Goal: Task Accomplishment & Management: Use online tool/utility

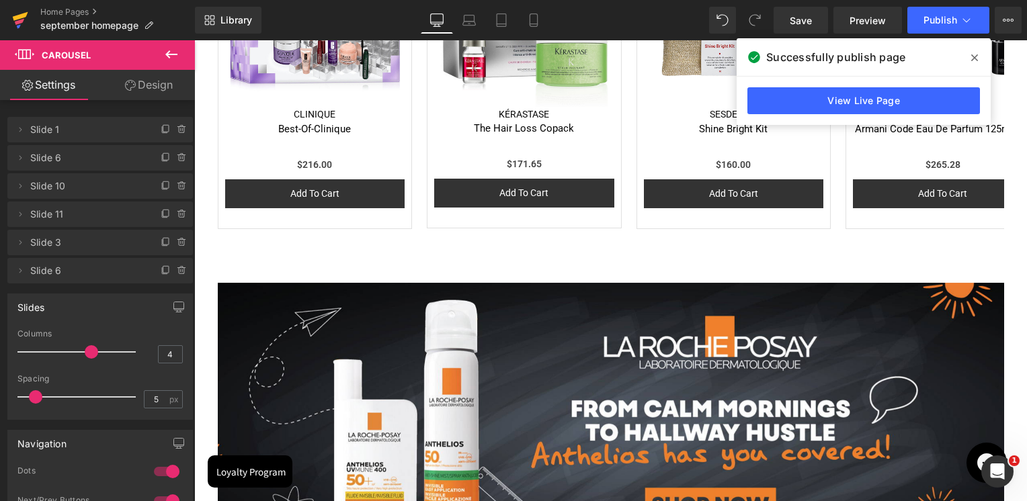
click at [30, 20] on link at bounding box center [20, 20] width 40 height 40
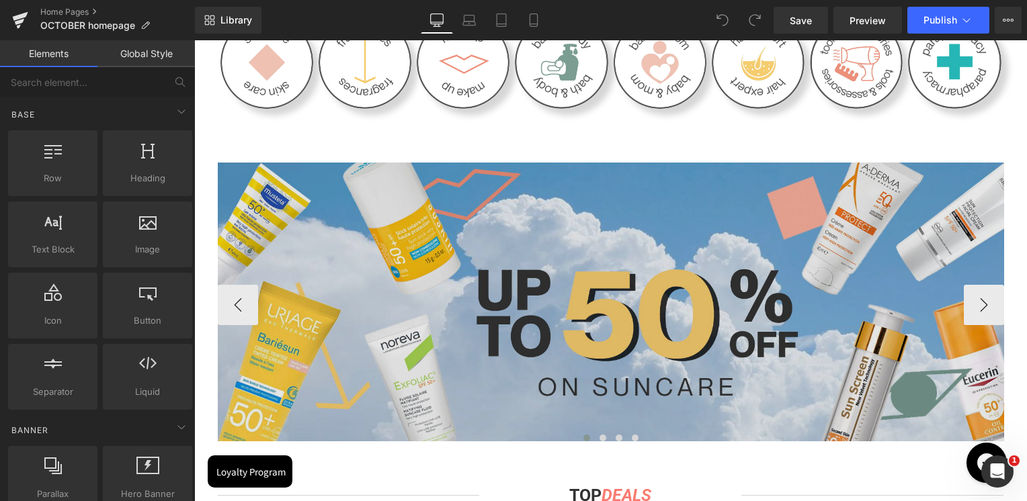
scroll to position [538, 0]
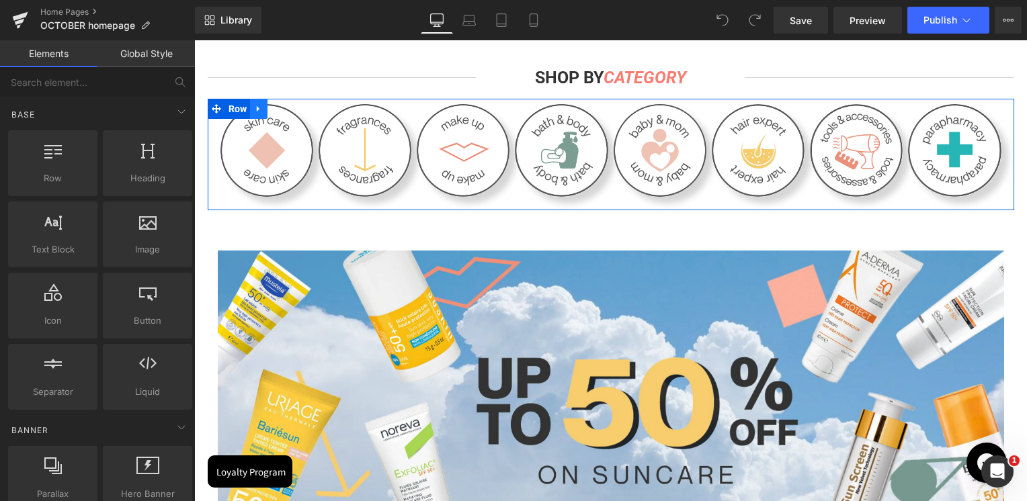
click at [254, 108] on icon at bounding box center [258, 109] width 9 height 10
click at [268, 112] on link at bounding box center [276, 109] width 17 height 20
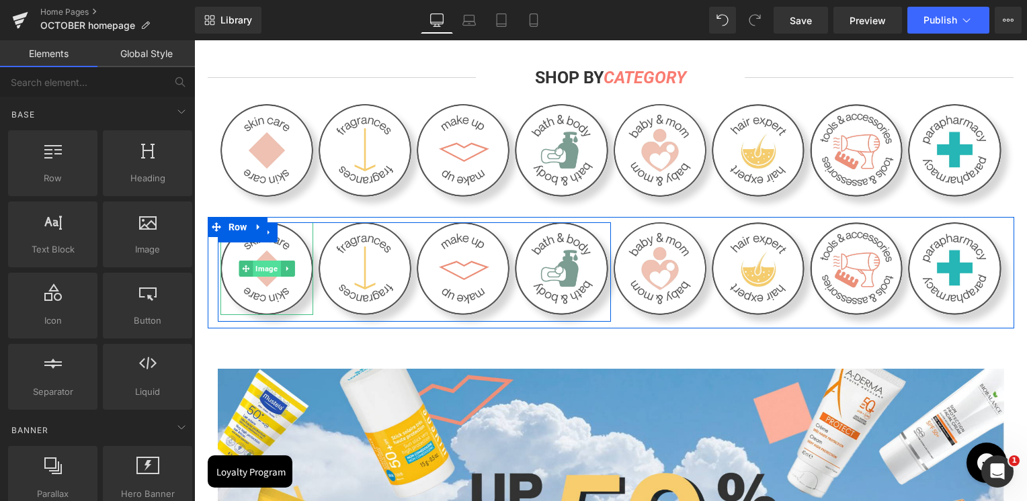
click at [258, 277] on span "Image" at bounding box center [267, 269] width 28 height 16
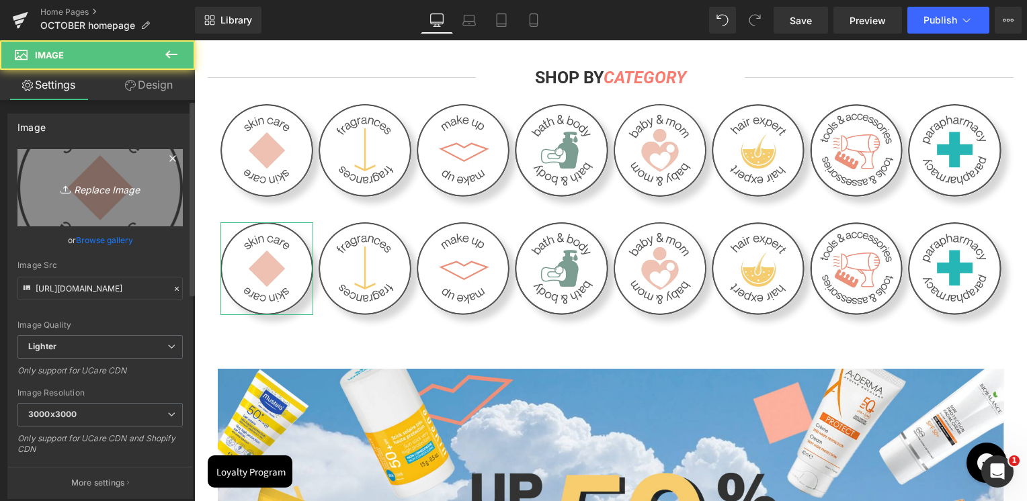
click at [97, 196] on link "Replace Image" at bounding box center [99, 187] width 165 height 77
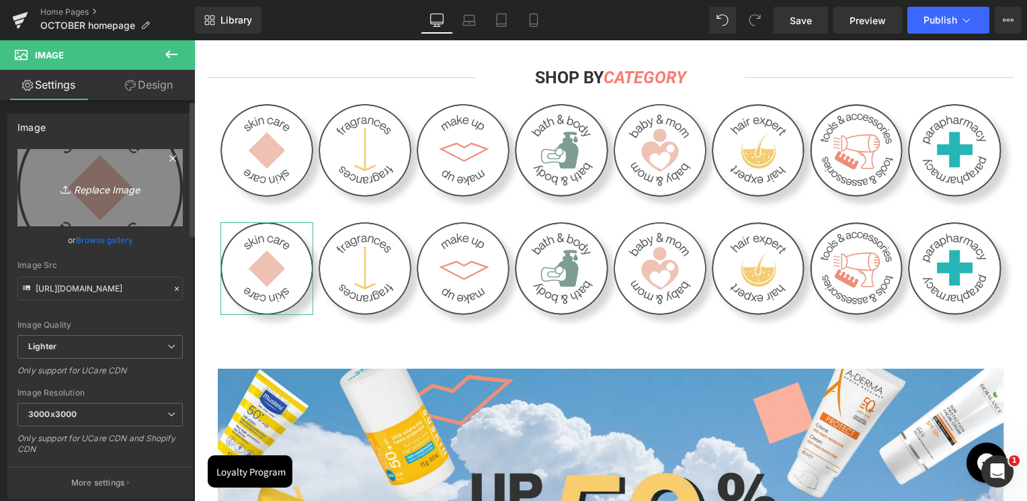
type input "C:\fakepath\skincare .jpg"
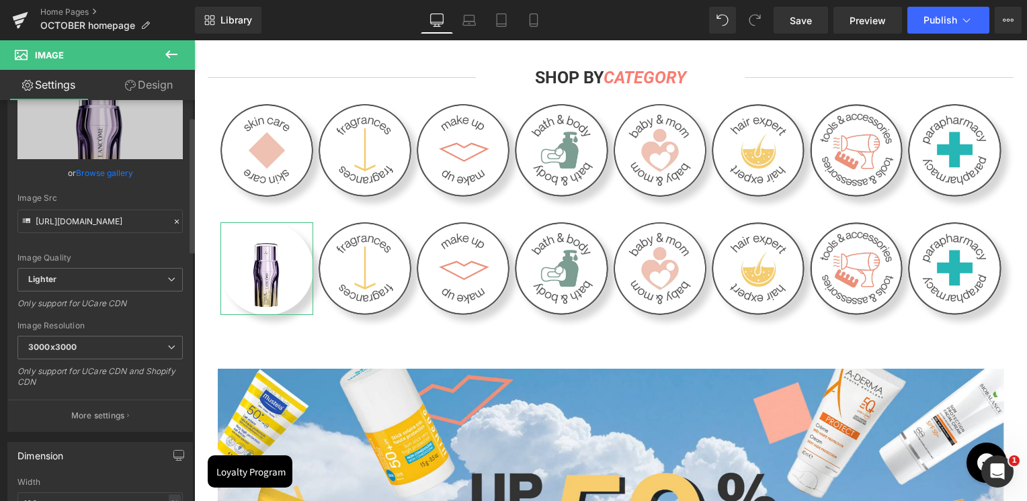
scroll to position [0, 0]
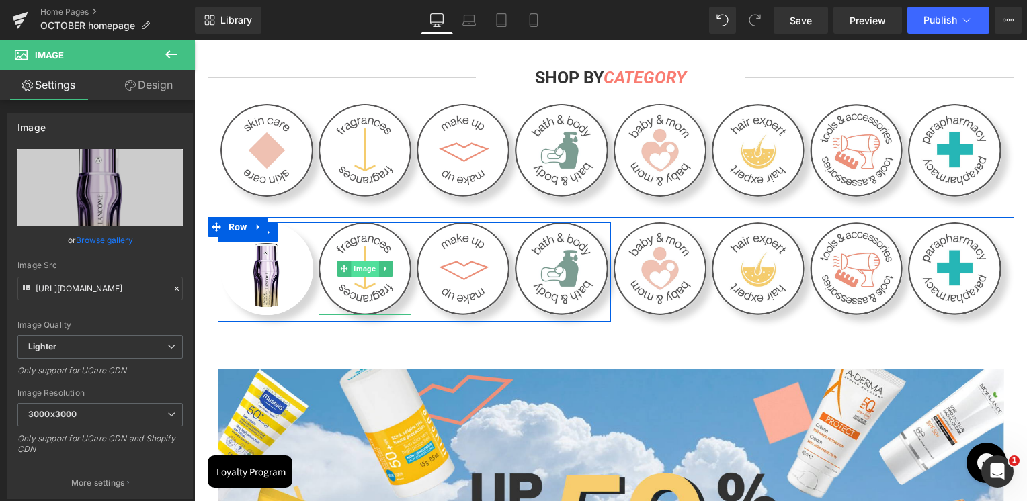
click at [363, 268] on span "Image" at bounding box center [365, 269] width 28 height 16
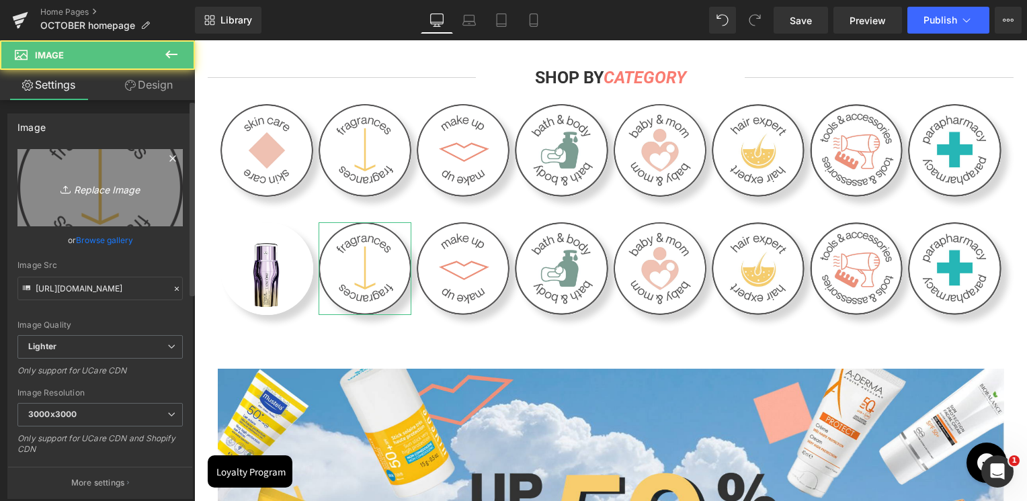
click at [142, 210] on link "Replace Image" at bounding box center [99, 187] width 165 height 77
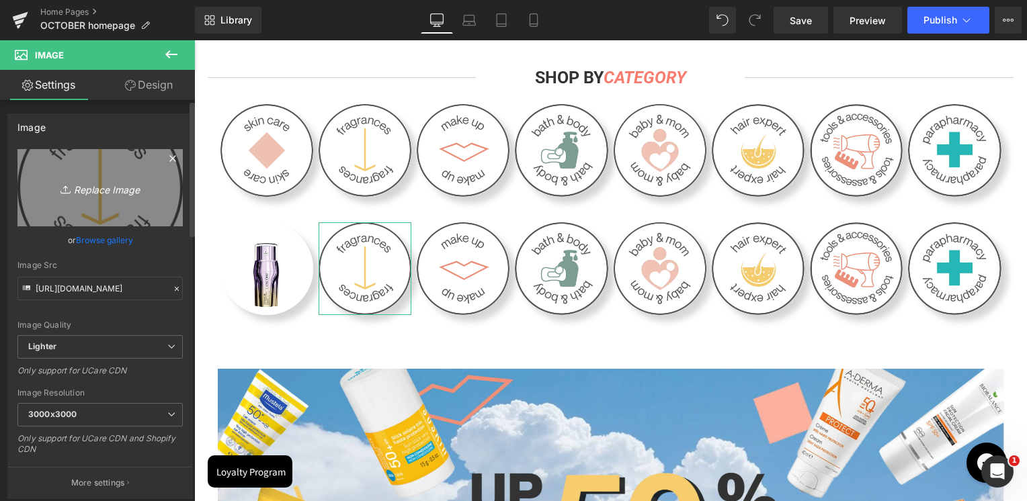
type input "C:\fakepath\fragrances.jpg"
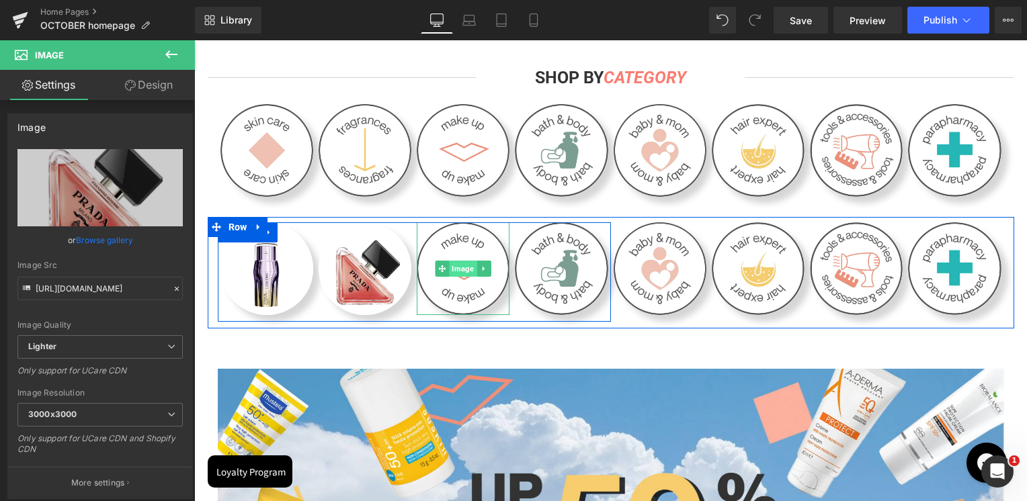
click at [452, 276] on span "Image" at bounding box center [464, 269] width 28 height 16
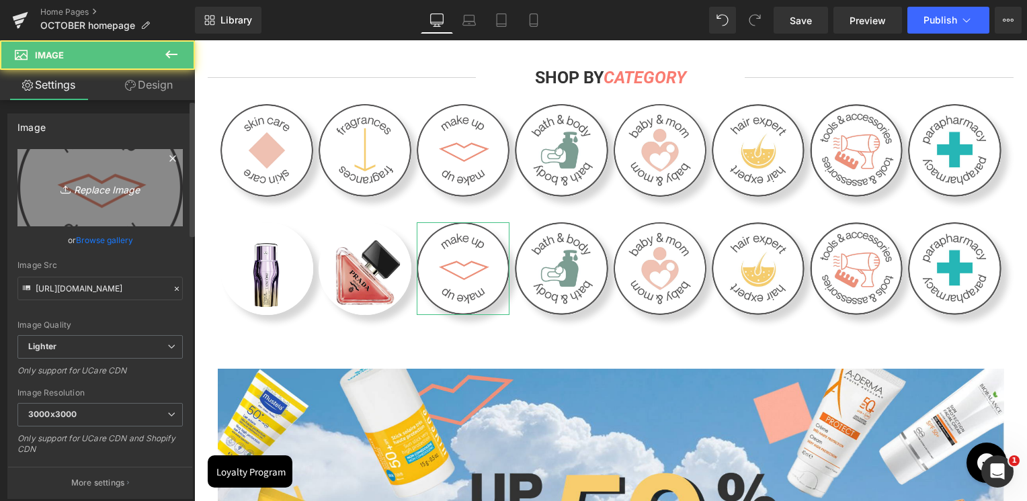
click at [130, 220] on link "Replace Image" at bounding box center [99, 187] width 165 height 77
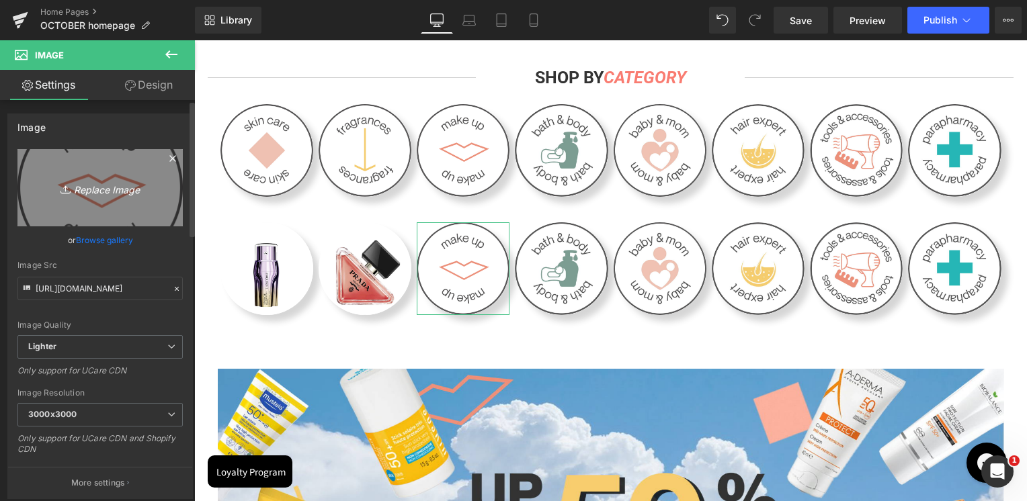
type input "C:\fakepath\makeup.jpg"
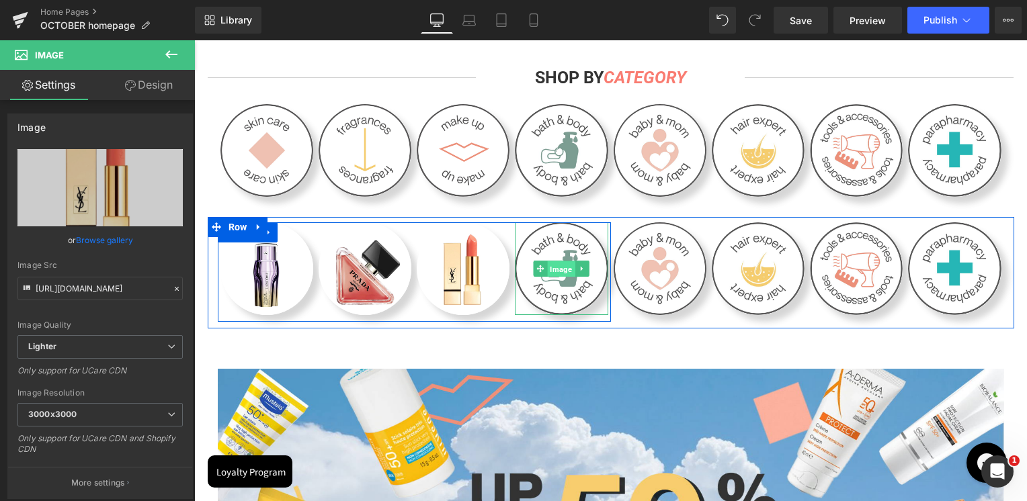
click at [563, 275] on span "Image" at bounding box center [562, 269] width 28 height 16
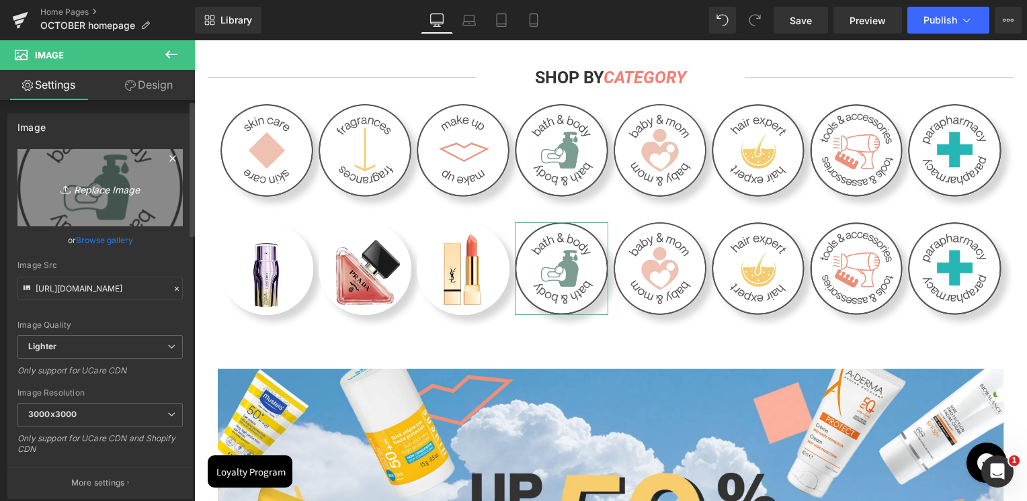
click at [142, 211] on link "Replace Image" at bounding box center [99, 187] width 165 height 77
type input "C:\fakepath\bath and body .jpg"
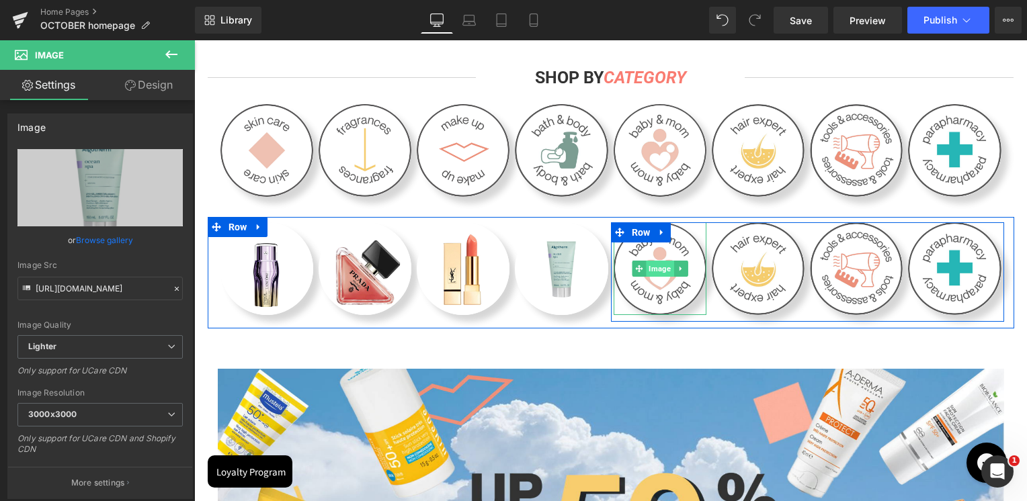
click at [646, 269] on span "Image" at bounding box center [660, 269] width 28 height 16
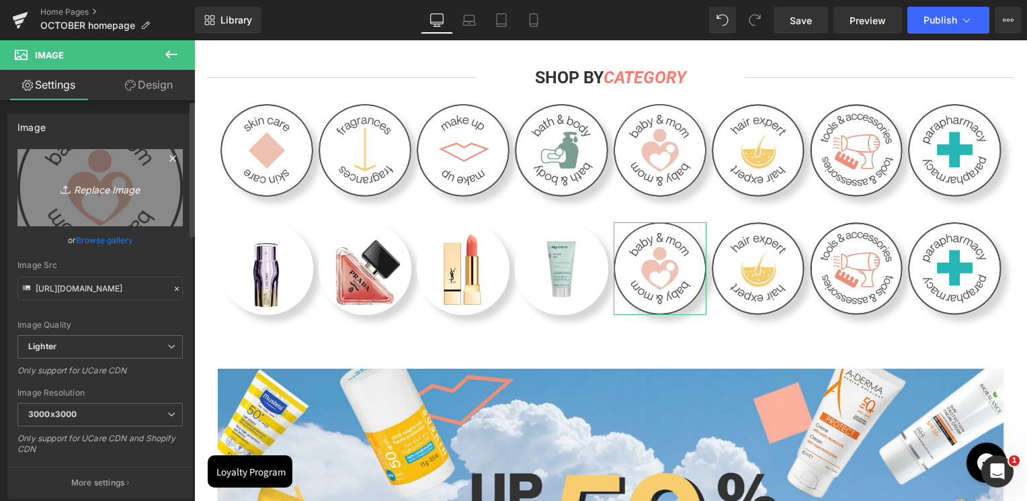
click at [122, 200] on link "Replace Image" at bounding box center [99, 187] width 165 height 77
type input "C:\fakepath\baby and mom .jpg"
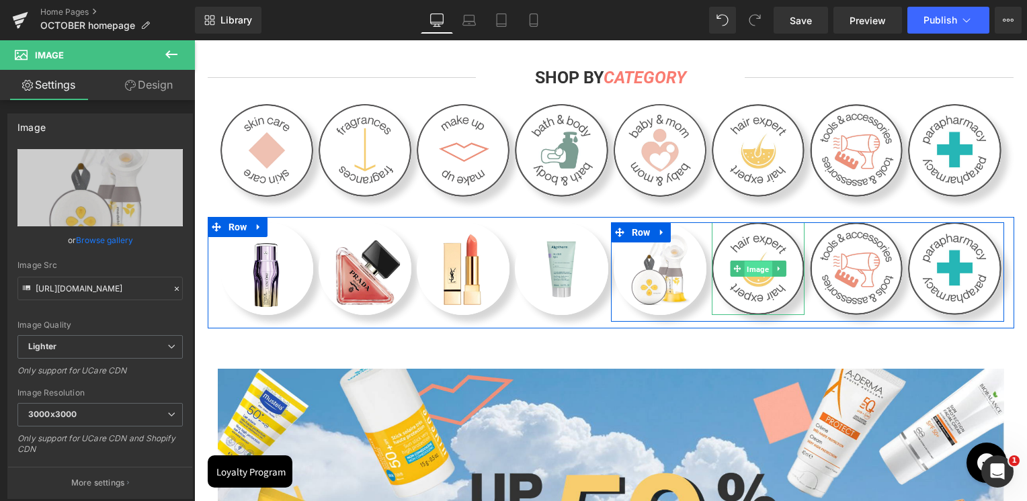
click at [755, 276] on span "Image" at bounding box center [758, 269] width 28 height 16
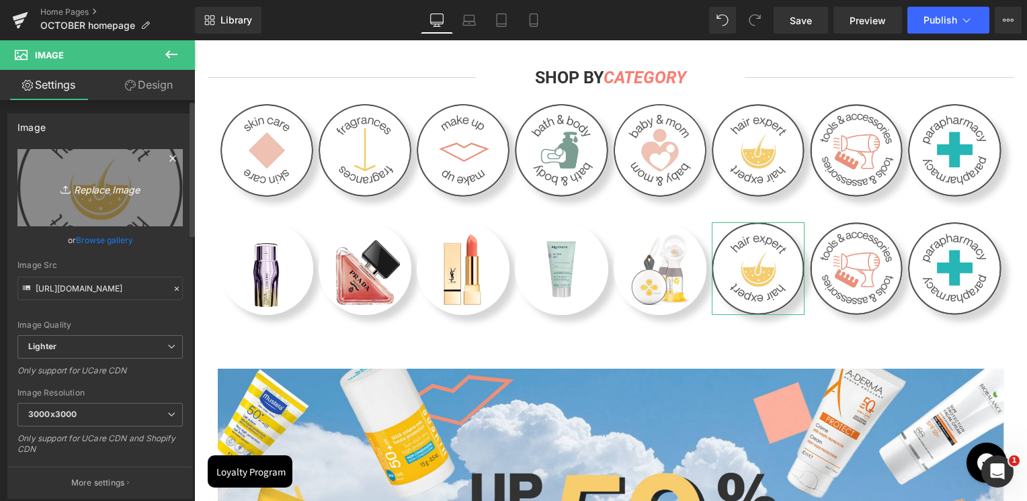
click at [120, 199] on link "Replace Image" at bounding box center [99, 187] width 165 height 77
type input "C:\fakepath\hair expert .jpg"
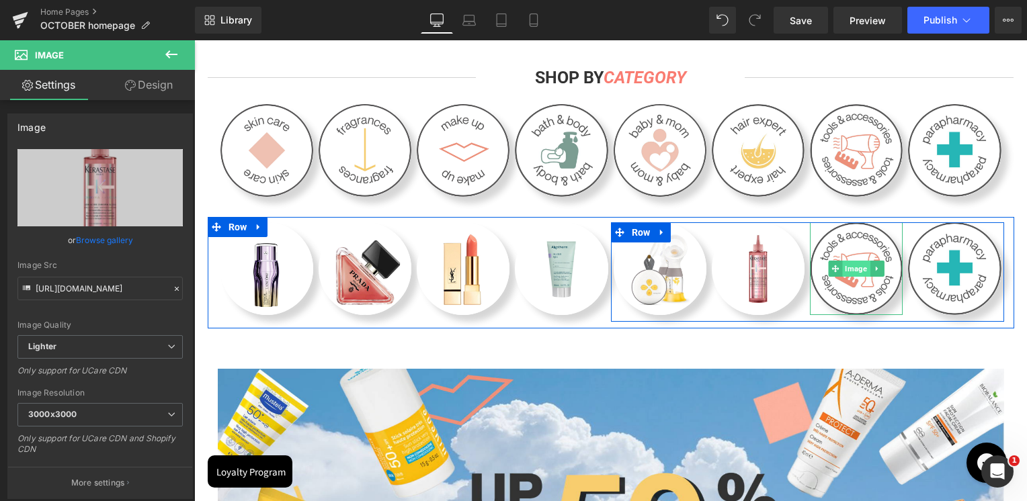
click at [850, 269] on span "Image" at bounding box center [857, 269] width 28 height 16
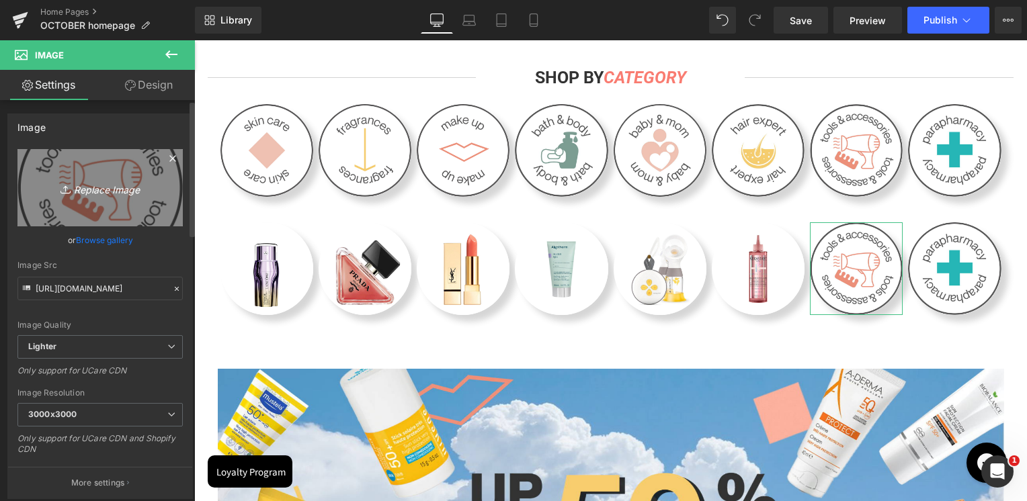
click at [120, 186] on icon "Replace Image" at bounding box center [100, 187] width 108 height 17
type input "C:\fakepath\tools and accessories .jpg"
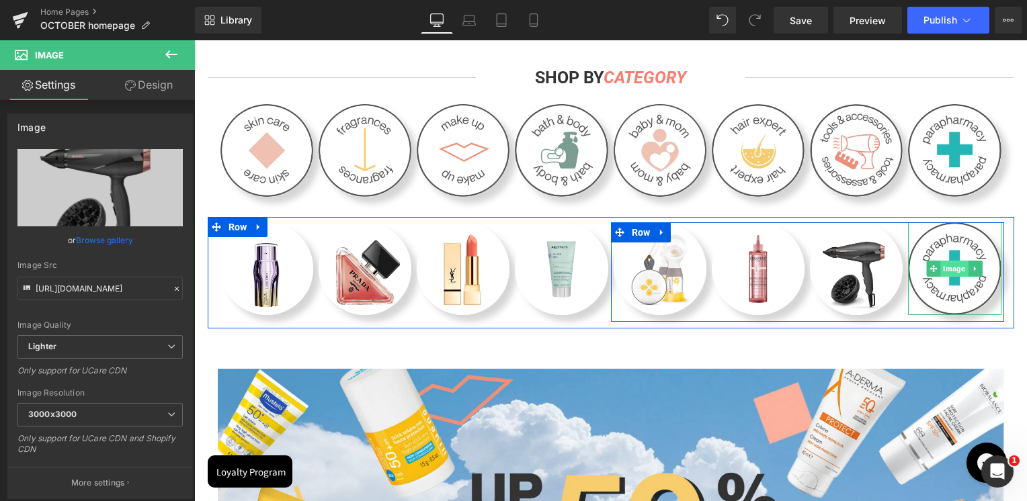
click at [956, 268] on span "Image" at bounding box center [955, 269] width 28 height 16
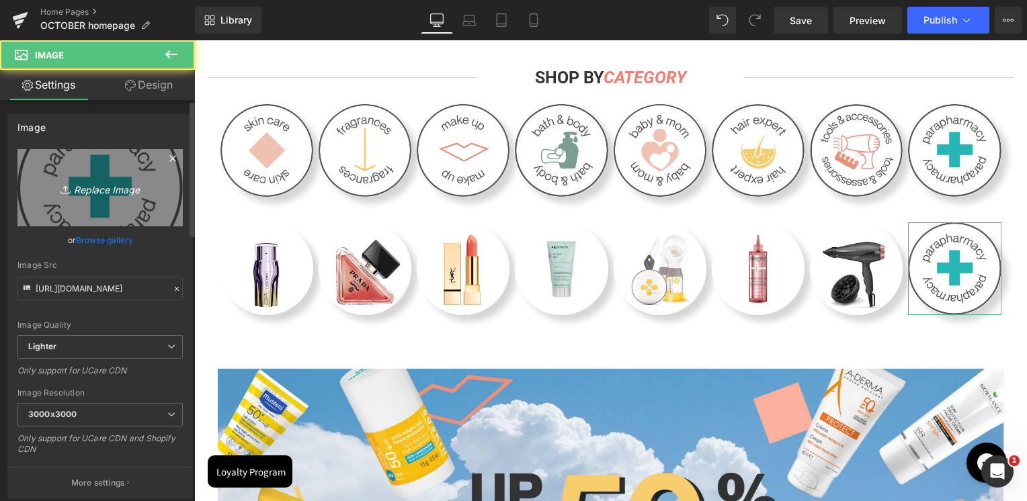
click at [110, 208] on link "Replace Image" at bounding box center [99, 187] width 165 height 77
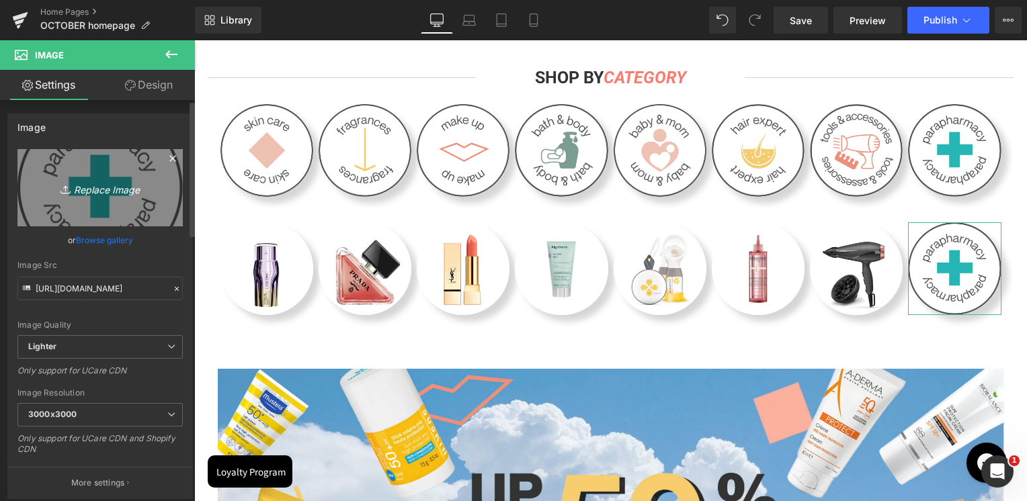
type input "C:\fakepath\parapharmacy .jpg"
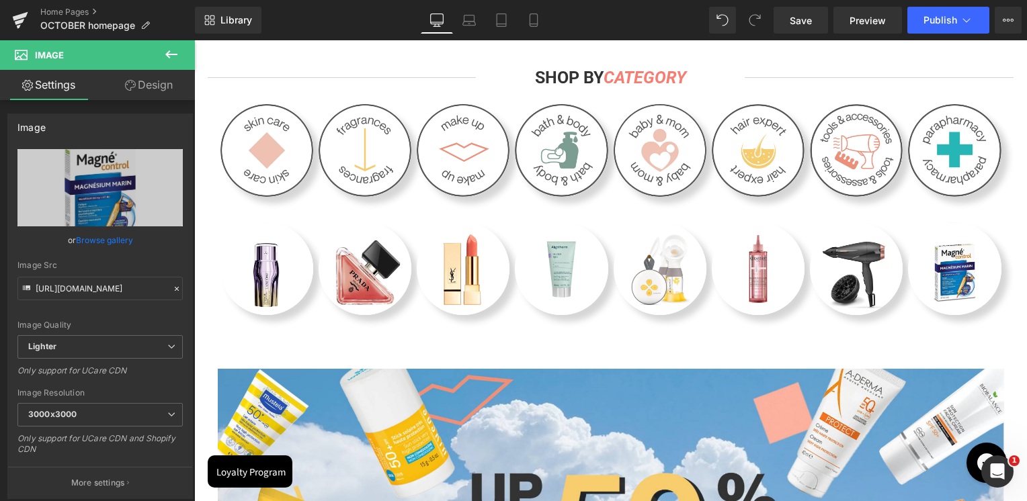
click at [167, 59] on icon at bounding box center [171, 54] width 16 height 16
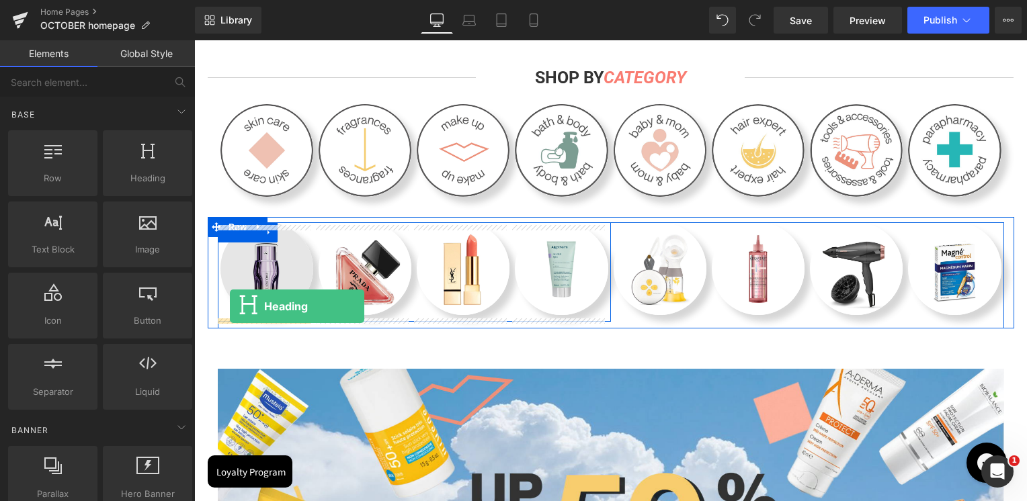
drag, startPoint x: 315, startPoint y: 215, endPoint x: 230, endPoint y: 306, distance: 125.1
click at [230, 306] on img at bounding box center [266, 268] width 93 height 93
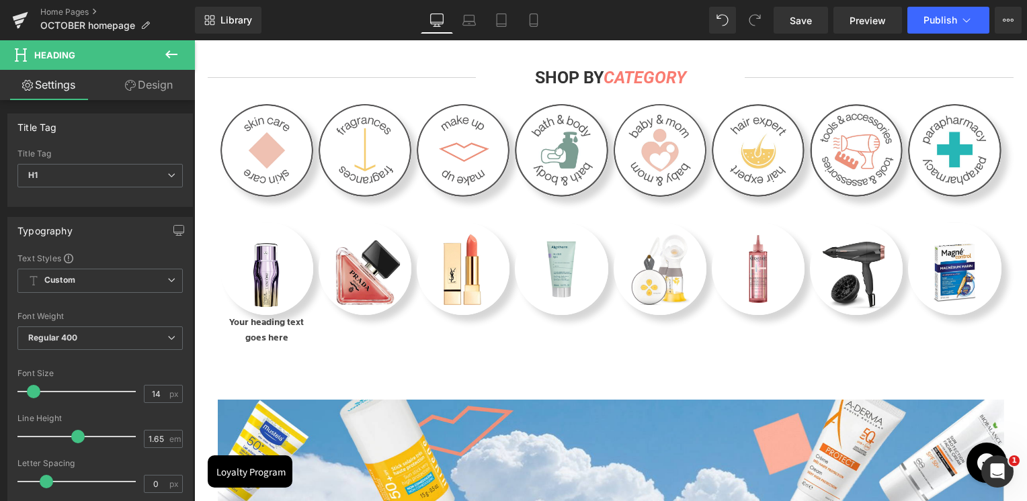
click at [171, 63] on button at bounding box center [171, 55] width 47 height 30
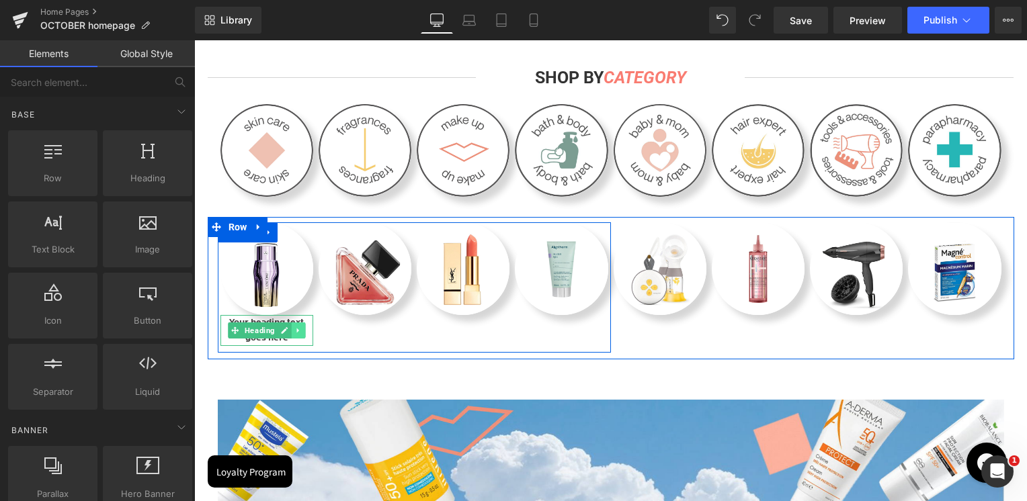
click at [294, 332] on icon at bounding box center [297, 331] width 7 height 8
click at [288, 335] on icon at bounding box center [291, 330] width 7 height 7
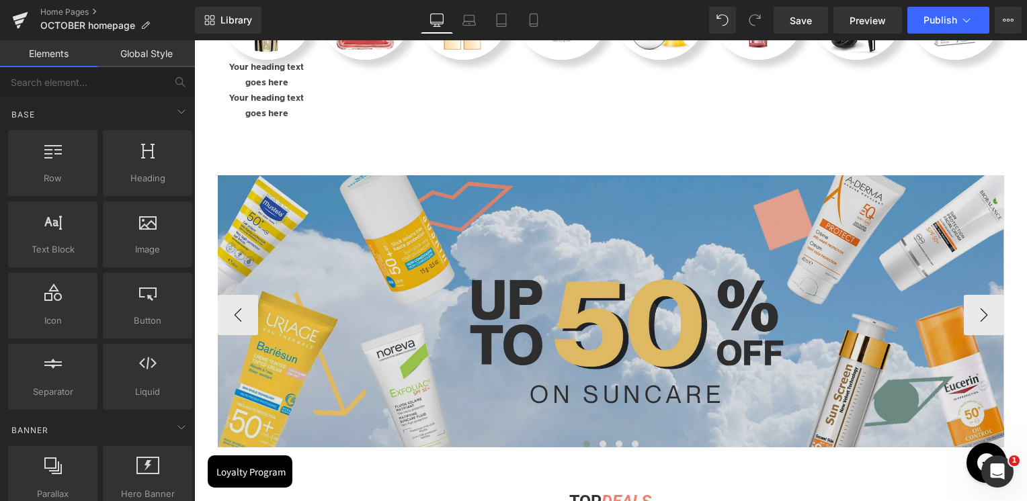
scroll to position [457, 0]
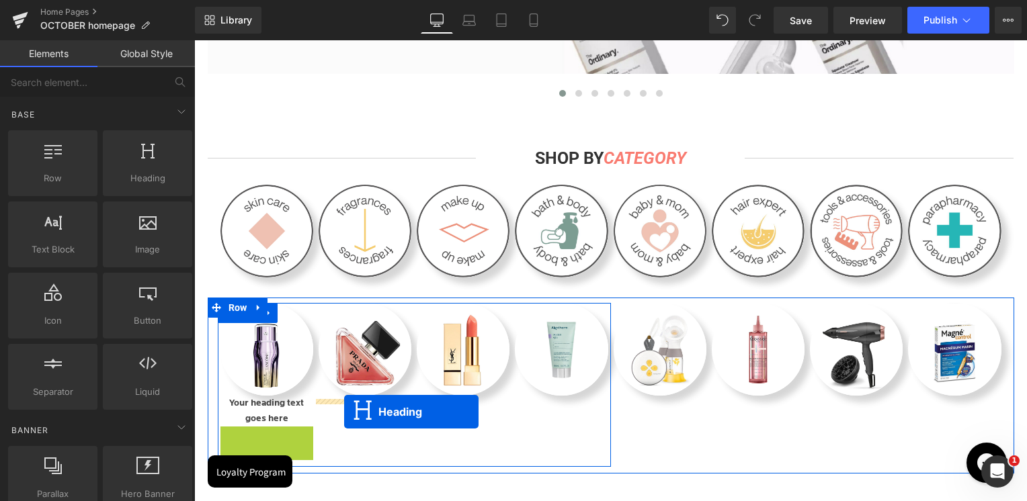
drag, startPoint x: 233, startPoint y: 444, endPoint x: 344, endPoint y: 412, distance: 116.0
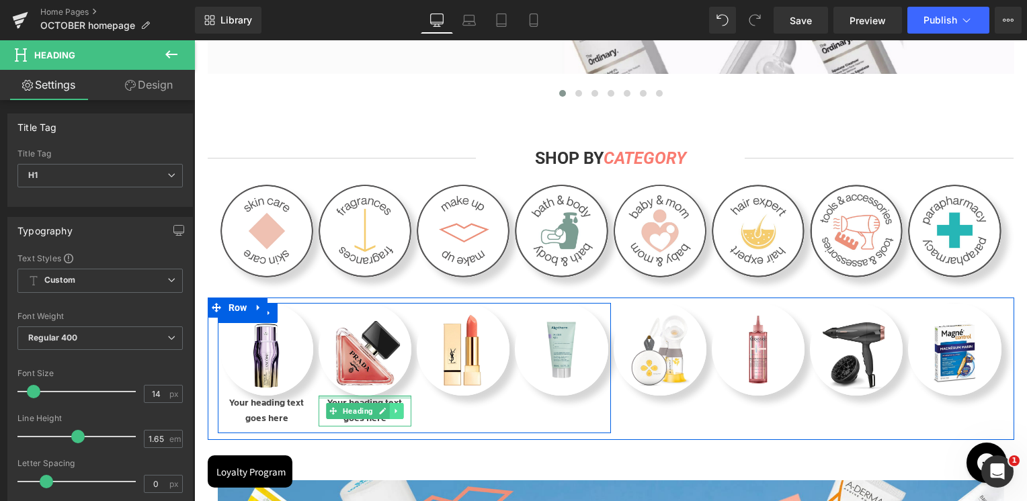
click at [393, 411] on icon at bounding box center [396, 411] width 7 height 8
click at [382, 418] on link at bounding box center [389, 411] width 14 height 16
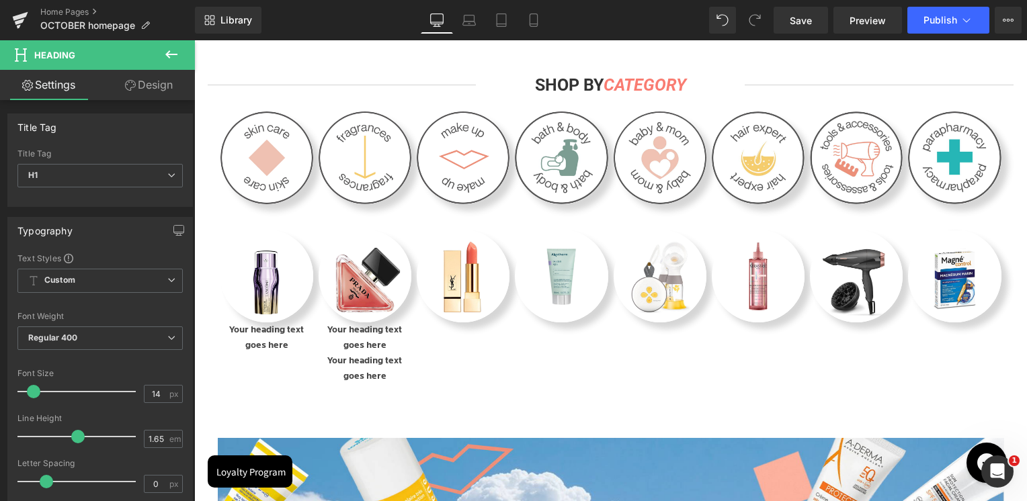
scroll to position [524, 0]
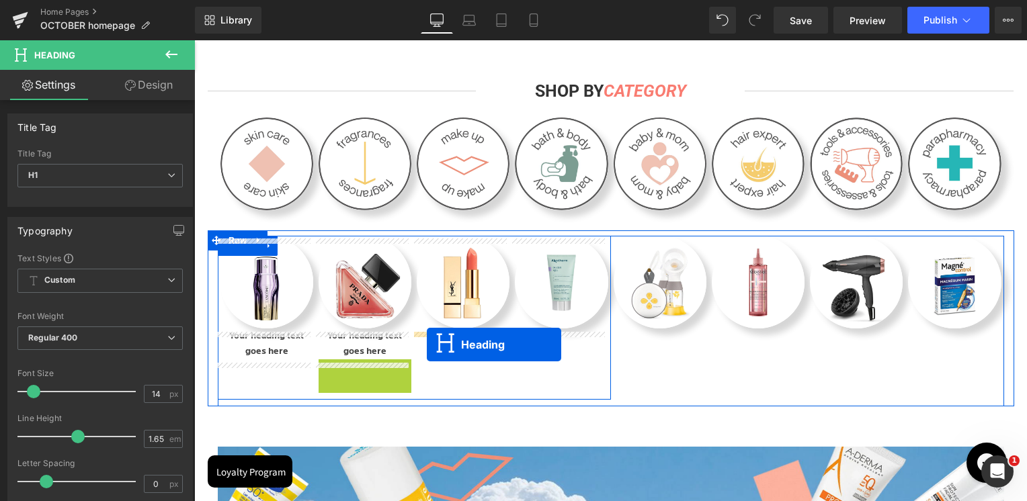
drag, startPoint x: 328, startPoint y: 378, endPoint x: 427, endPoint y: 345, distance: 104.1
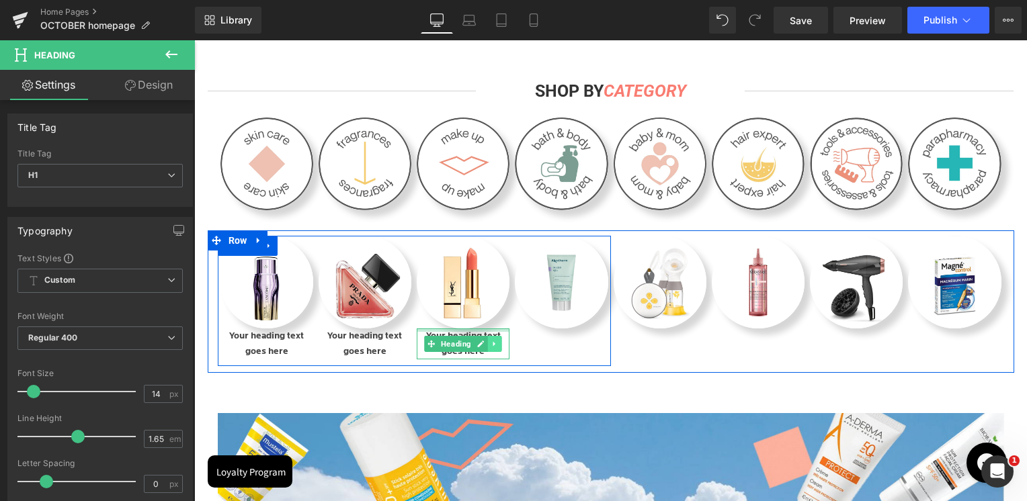
click at [491, 348] on icon at bounding box center [494, 344] width 7 height 8
click at [483, 352] on link at bounding box center [488, 344] width 14 height 16
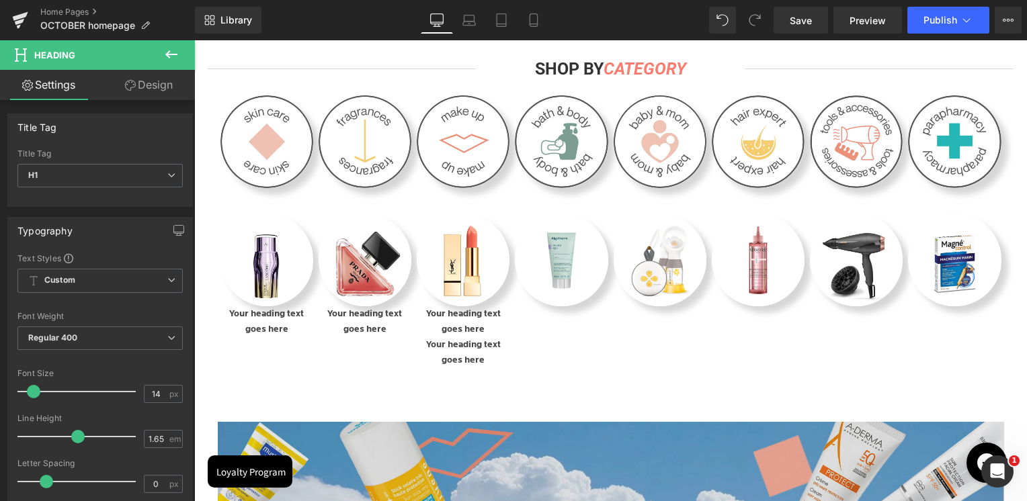
scroll to position [540, 0]
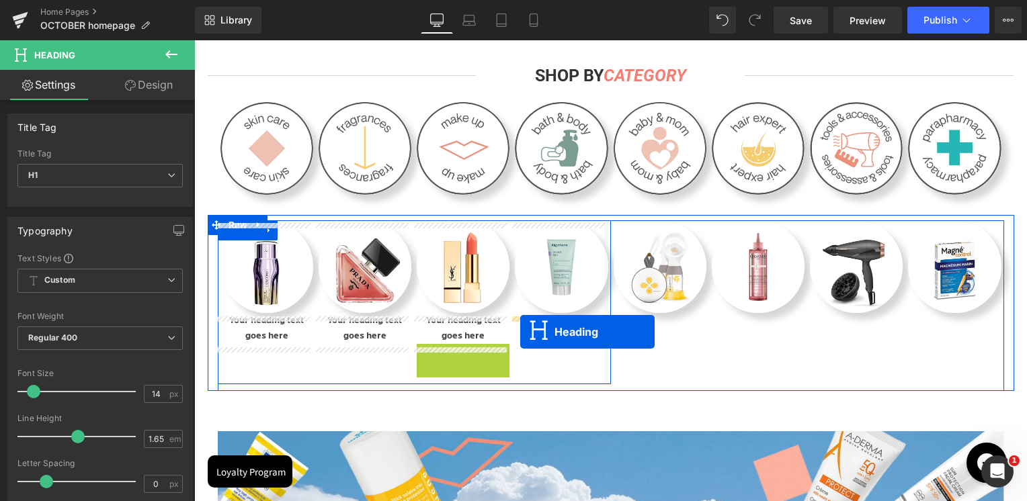
drag, startPoint x: 425, startPoint y: 362, endPoint x: 520, endPoint y: 332, distance: 99.3
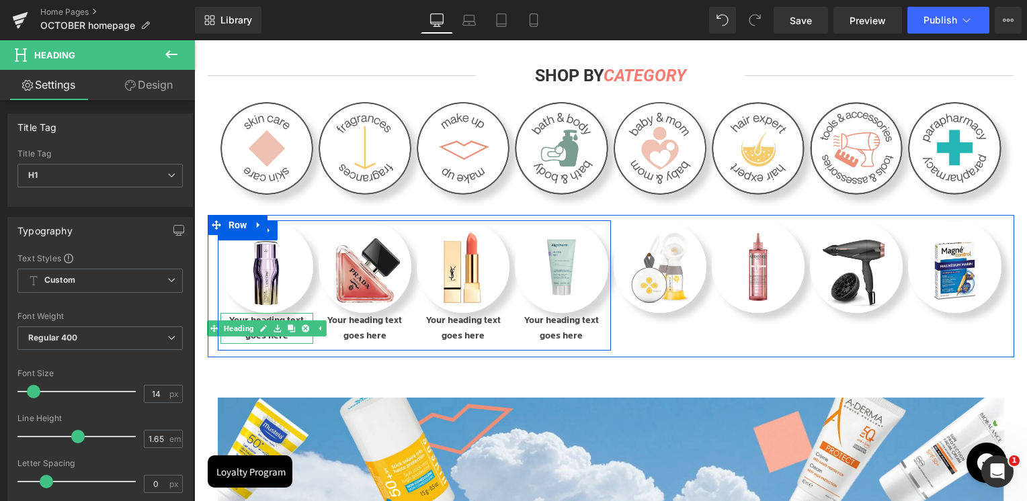
click at [247, 342] on h1 "Your heading text goes here" at bounding box center [266, 328] width 93 height 31
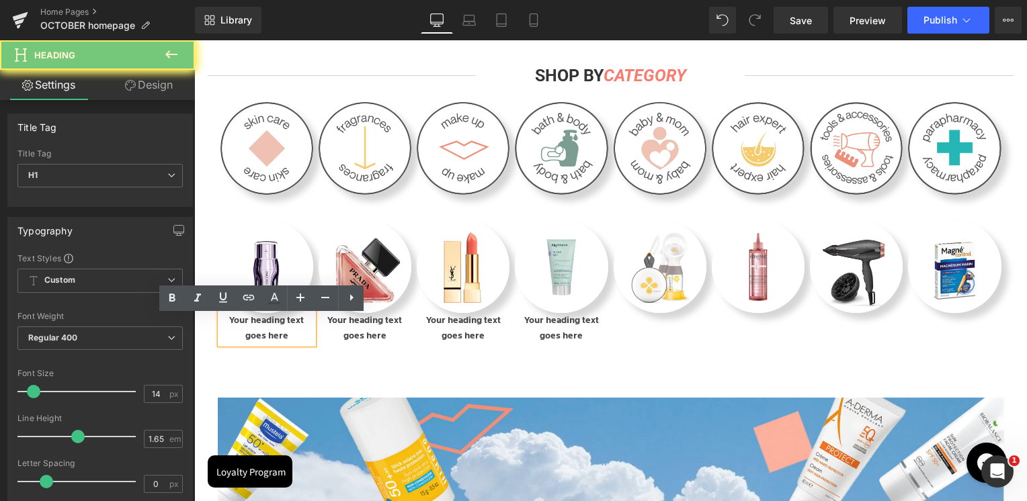
click at [247, 342] on h1 "Your heading text goes here" at bounding box center [266, 328] width 93 height 31
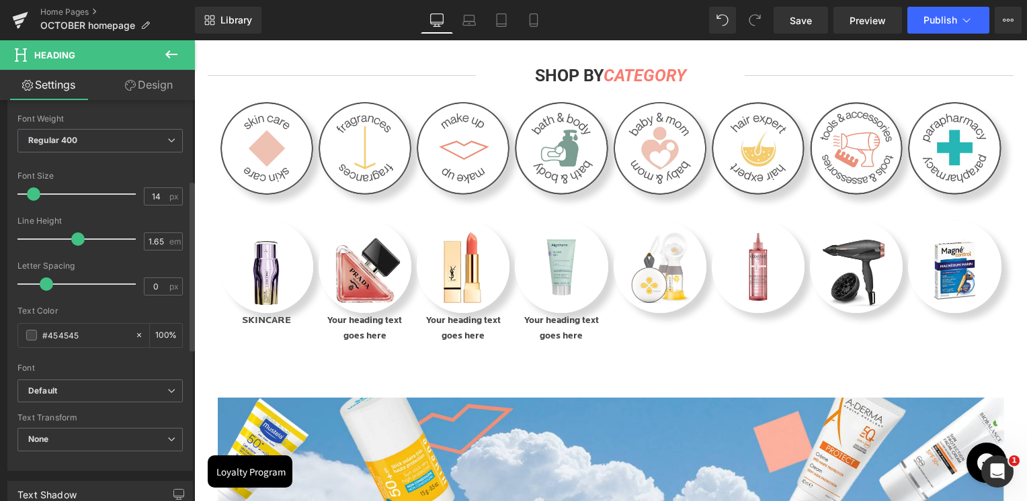
scroll to position [202, 0]
click at [54, 383] on icon "Default" at bounding box center [42, 387] width 29 height 11
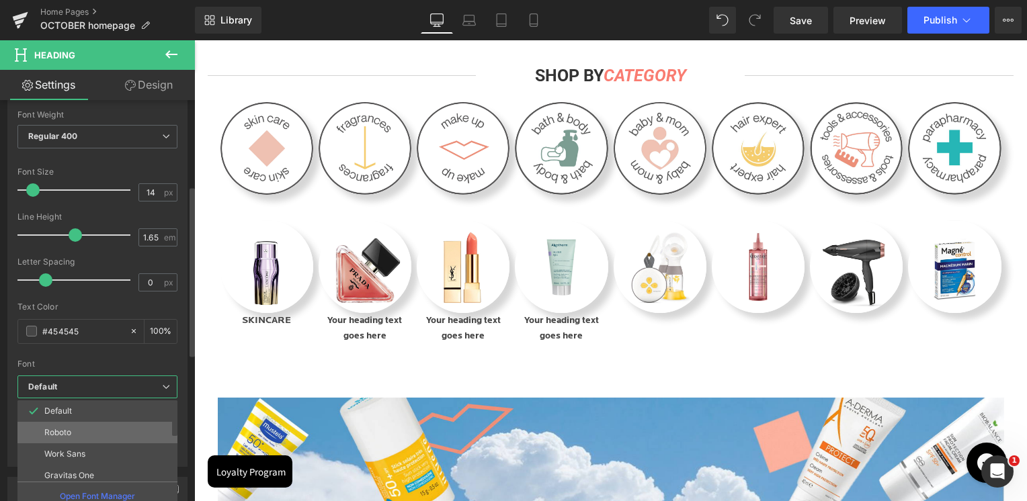
click at [64, 431] on p "Roboto" at bounding box center [57, 432] width 27 height 9
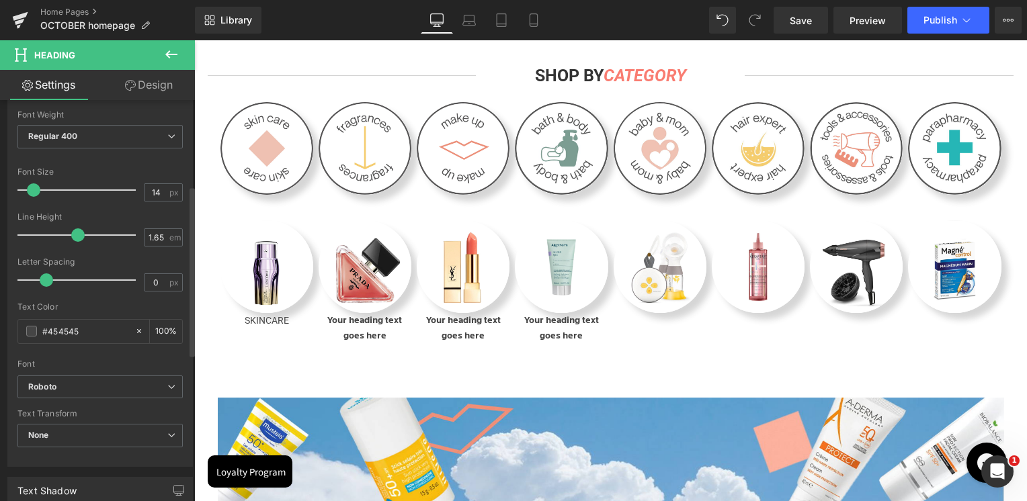
click at [96, 356] on div at bounding box center [99, 355] width 165 height 9
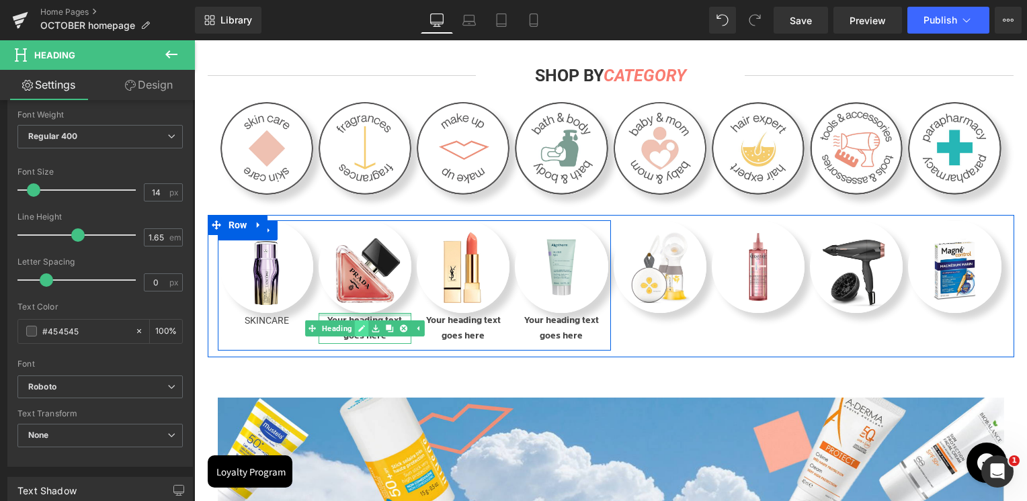
click at [359, 333] on icon at bounding box center [361, 329] width 7 height 8
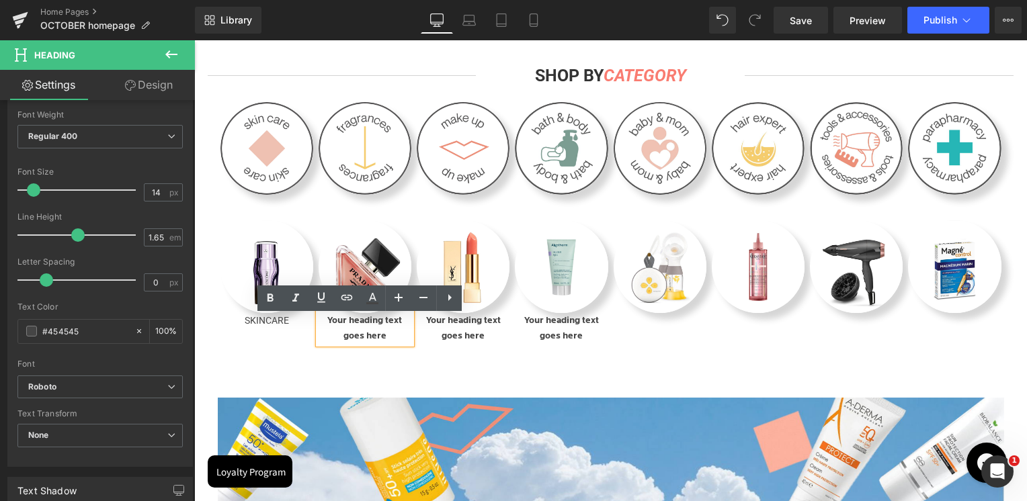
click at [355, 335] on h1 "Your heading text goes here" at bounding box center [365, 328] width 93 height 31
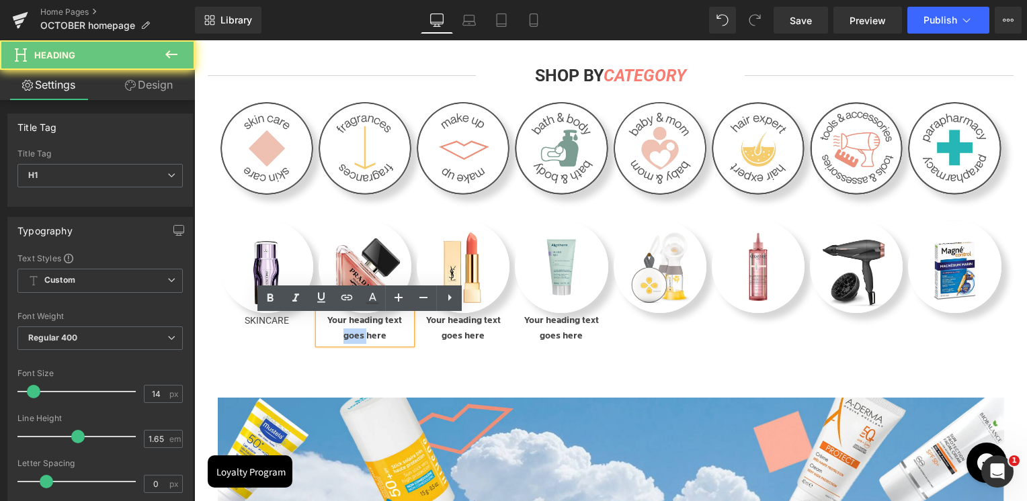
click at [355, 335] on h1 "Your heading text goes here" at bounding box center [365, 328] width 93 height 31
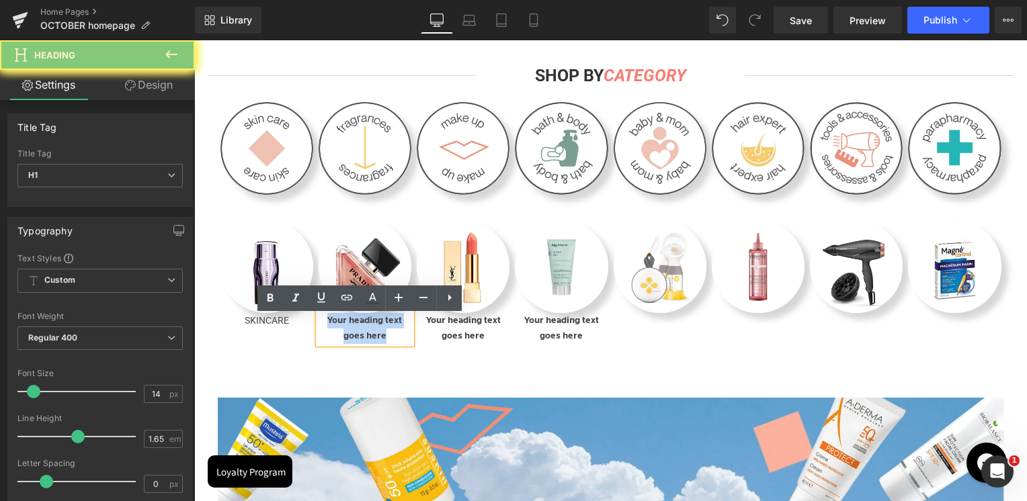
click at [355, 335] on h1 "Your heading text goes here" at bounding box center [365, 328] width 93 height 31
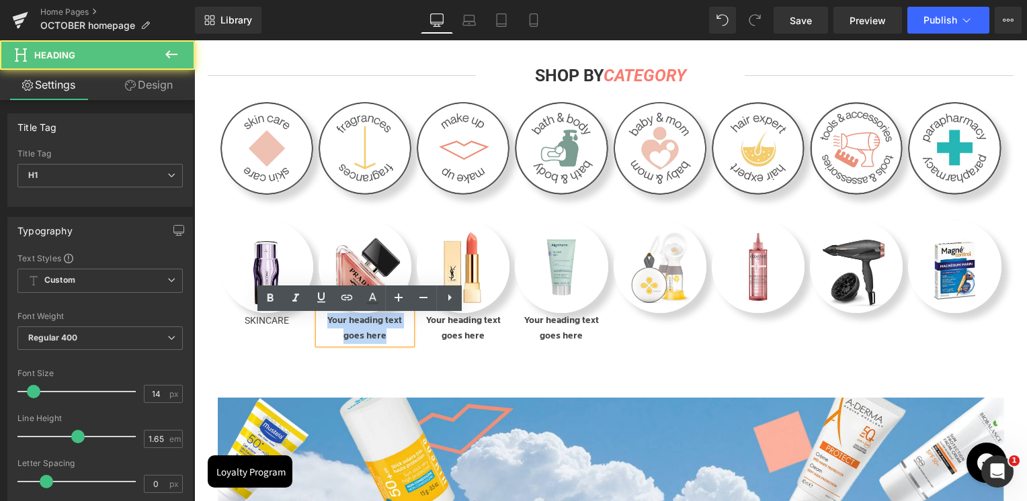
click at [355, 335] on h1 "Your heading text goes here" at bounding box center [365, 328] width 93 height 31
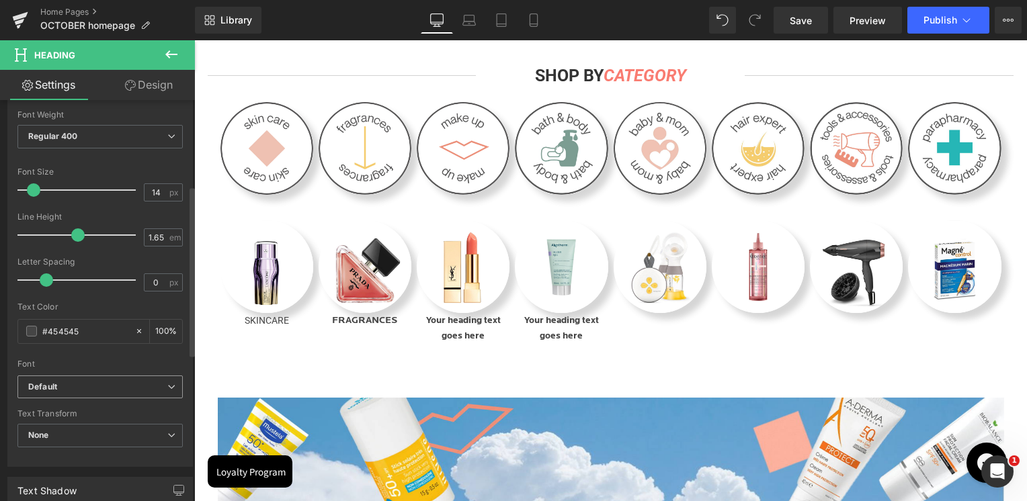
click at [58, 384] on b "Default" at bounding box center [97, 387] width 139 height 11
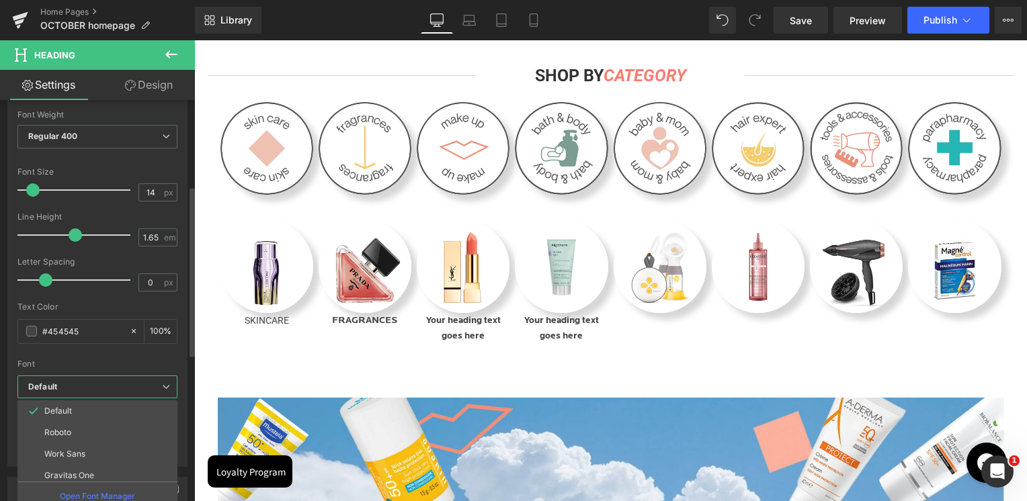
click at [70, 425] on li "Roboto" at bounding box center [100, 433] width 166 height 22
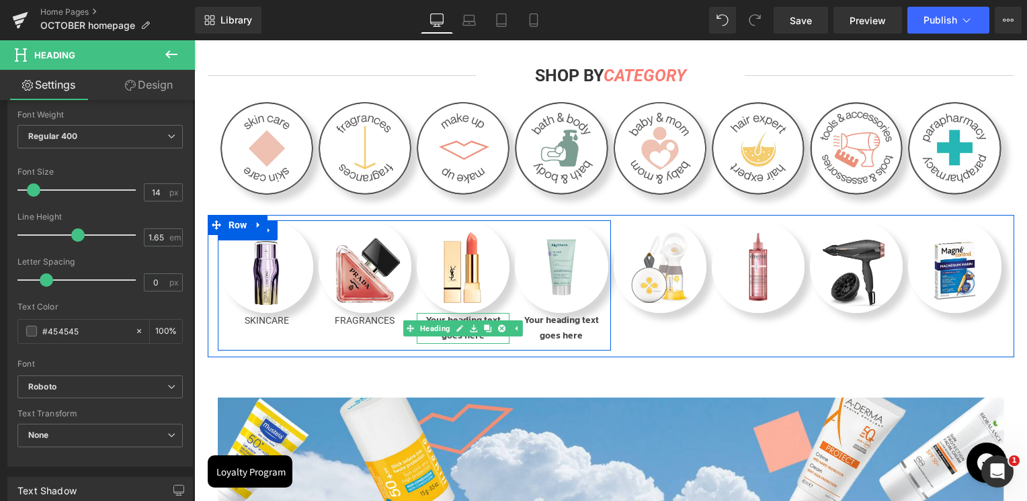
click at [487, 321] on h1 "Your heading text goes here" at bounding box center [463, 328] width 93 height 31
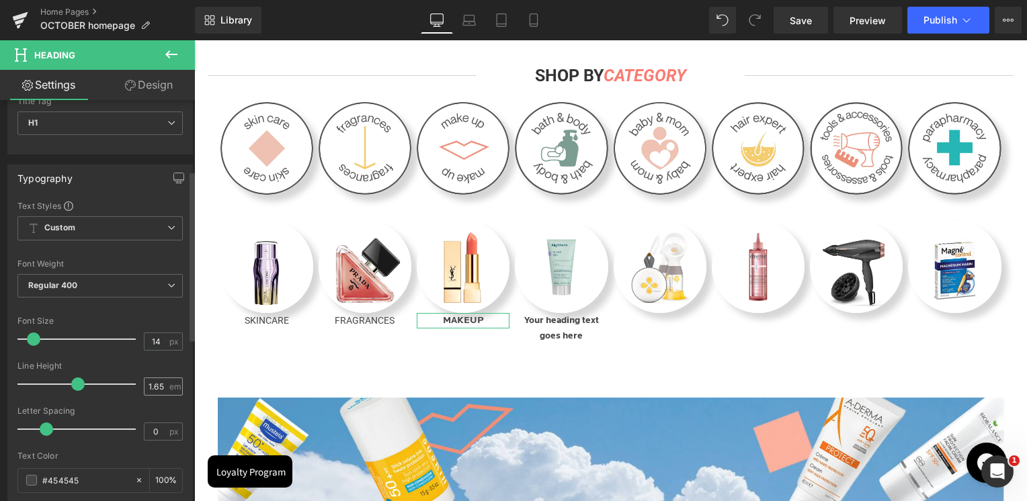
scroll to position [269, 0]
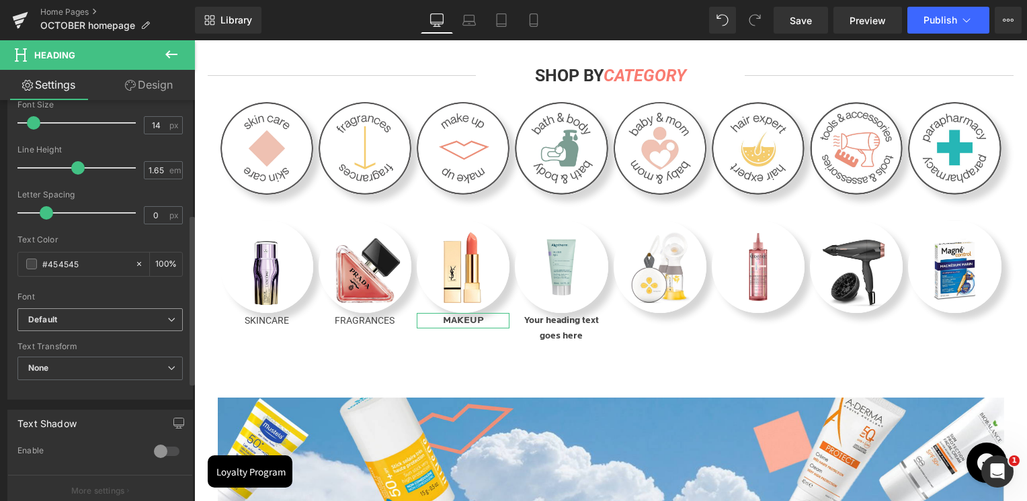
click at [78, 325] on span "Default" at bounding box center [99, 320] width 165 height 24
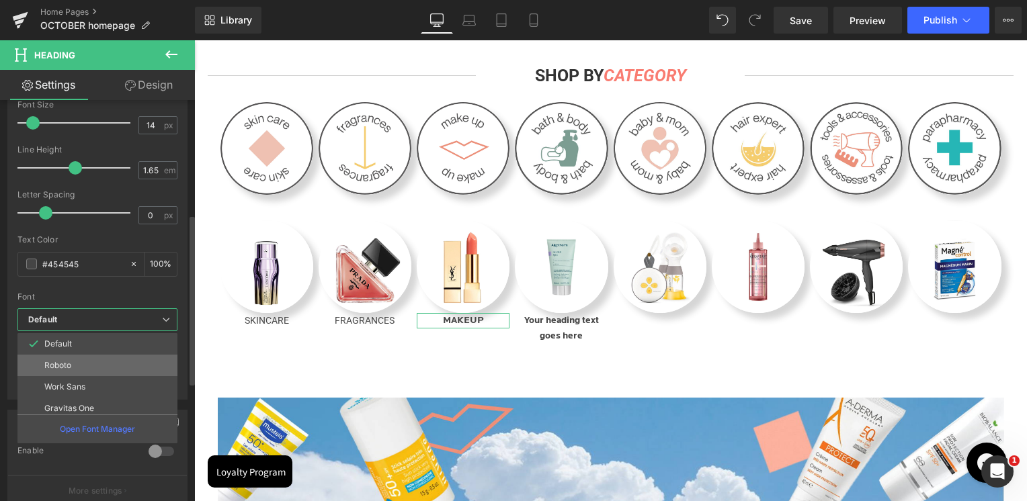
click at [81, 365] on li "Roboto" at bounding box center [100, 366] width 166 height 22
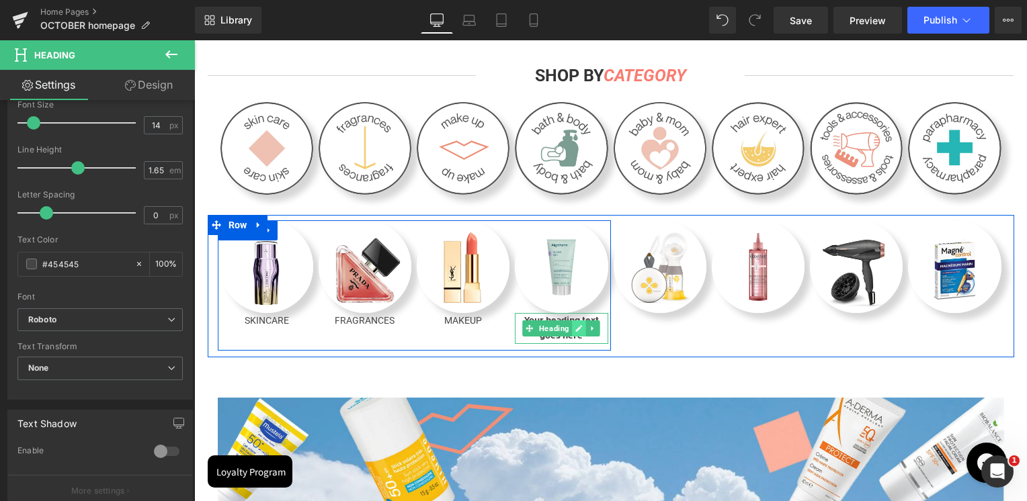
click at [572, 334] on link at bounding box center [579, 329] width 14 height 16
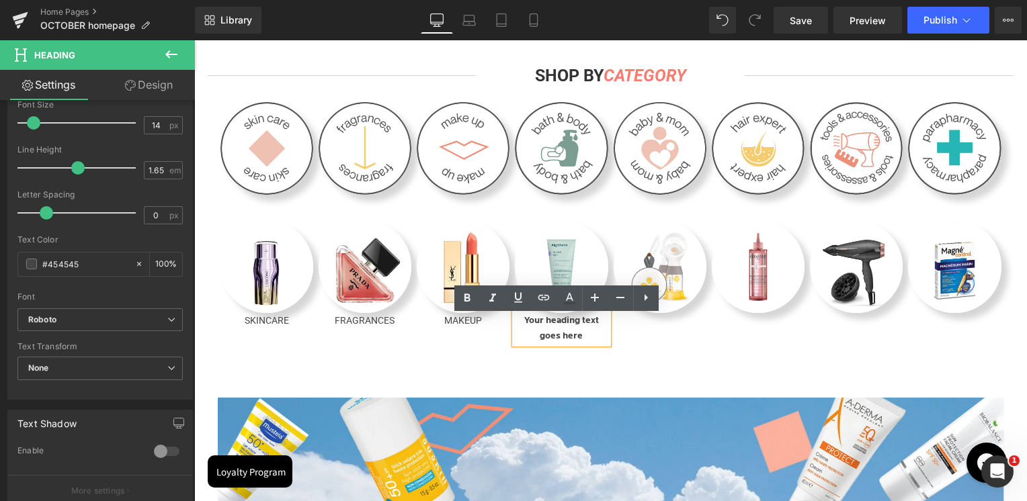
click at [567, 336] on h1 "Your heading text goes here" at bounding box center [561, 328] width 93 height 31
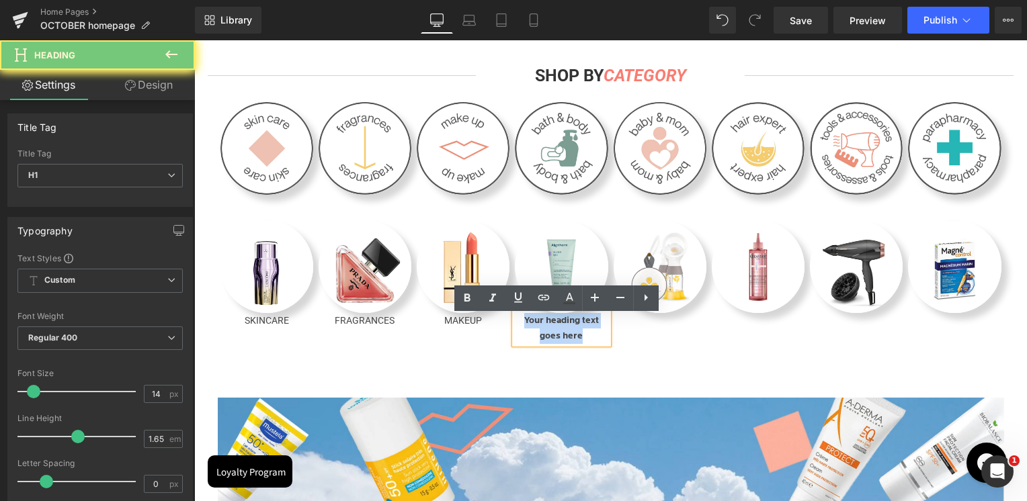
click at [567, 336] on h1 "Your heading text goes here" at bounding box center [561, 328] width 93 height 31
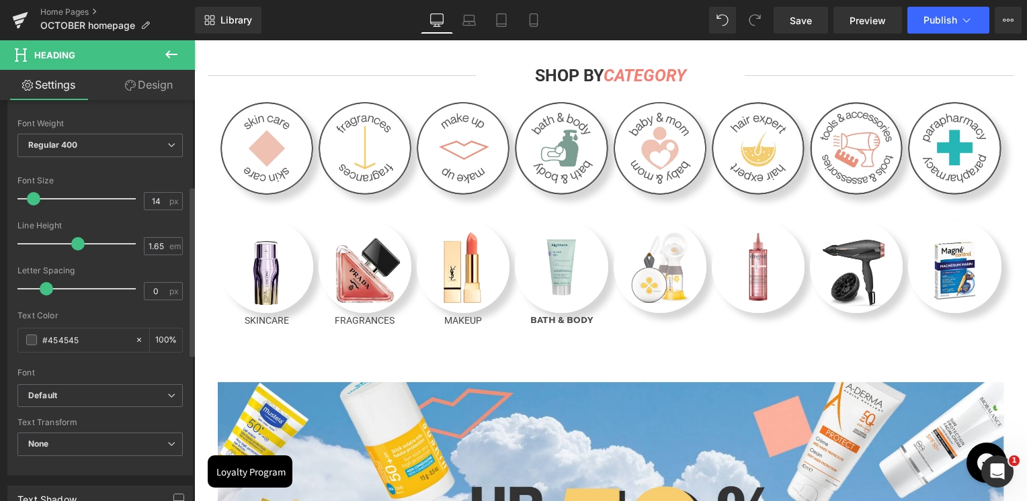
scroll to position [202, 0]
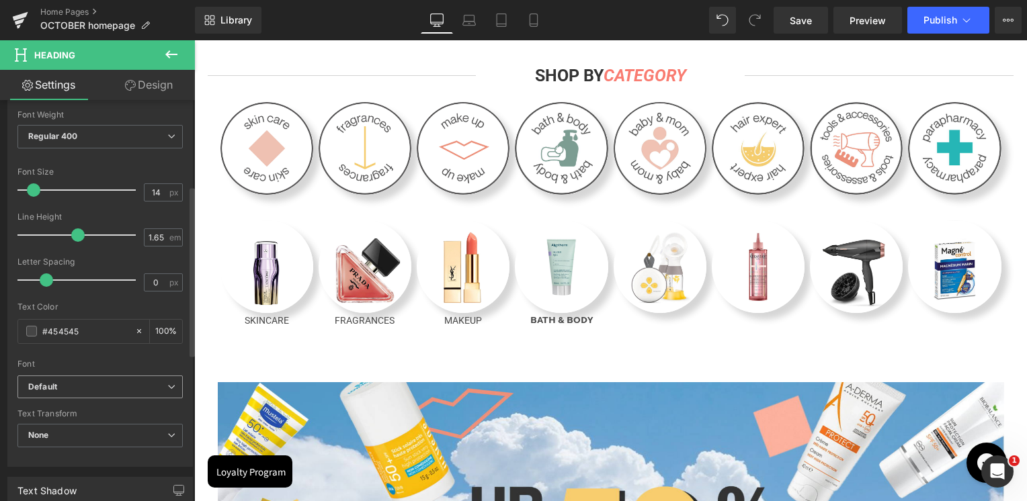
click at [54, 392] on span "Default" at bounding box center [99, 388] width 165 height 24
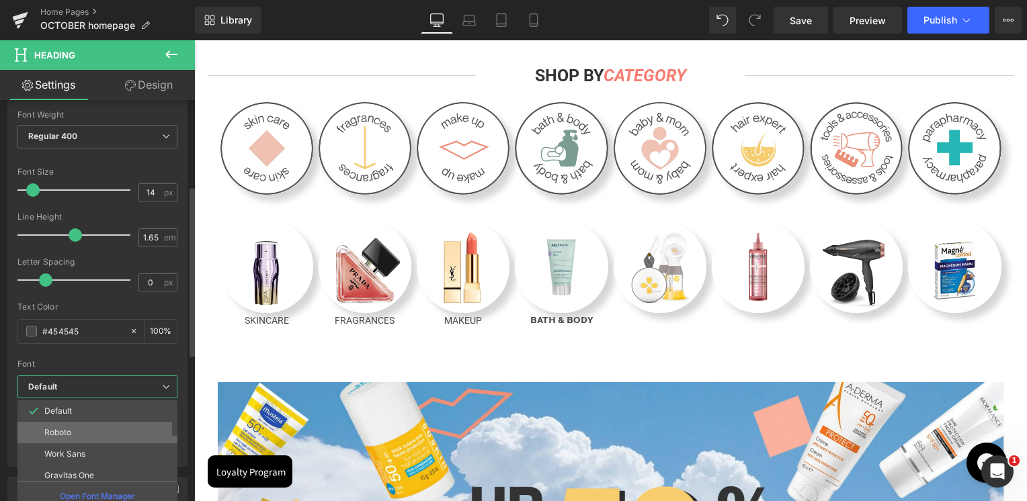
click at [56, 431] on p "Roboto" at bounding box center [57, 432] width 27 height 9
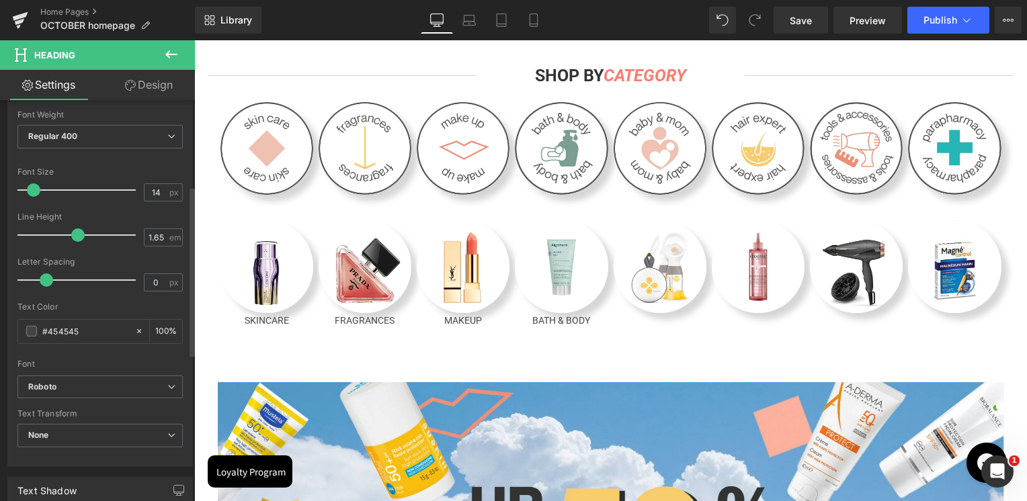
click at [107, 362] on div "Font" at bounding box center [99, 364] width 165 height 9
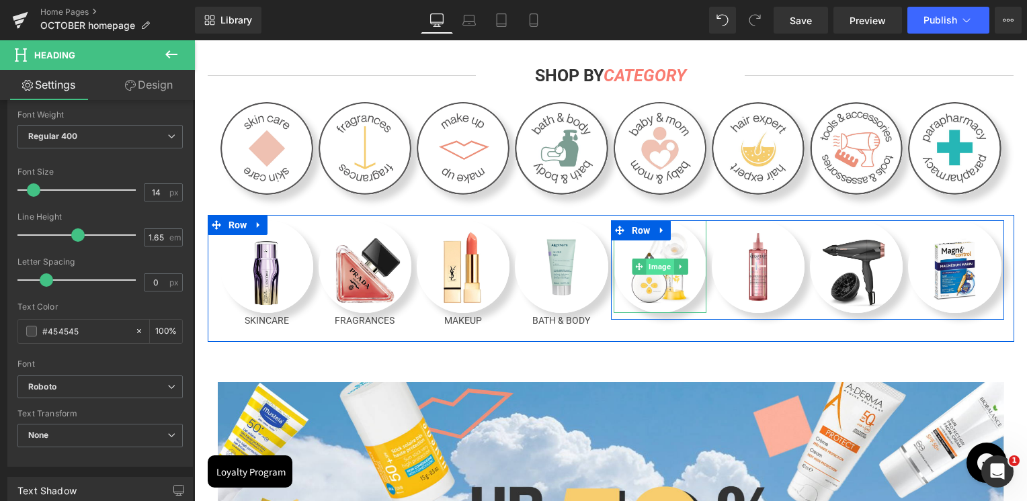
click at [646, 273] on span "Image" at bounding box center [660, 267] width 28 height 16
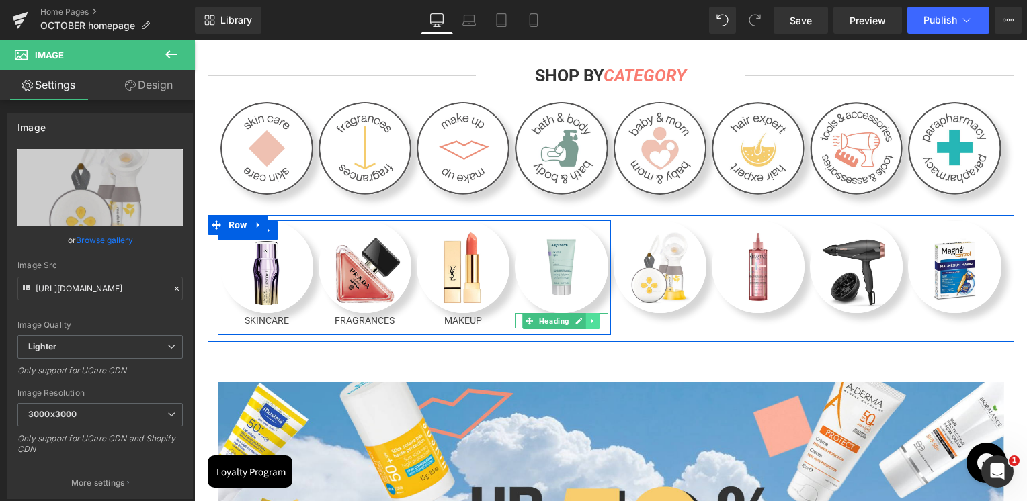
click at [591, 323] on icon at bounding box center [592, 321] width 2 height 5
click at [583, 324] on icon at bounding box center [586, 320] width 7 height 7
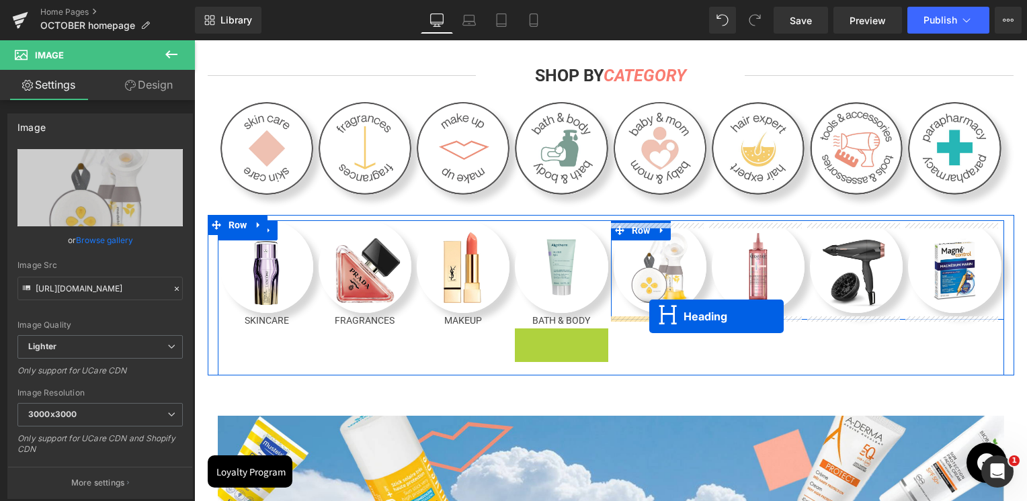
drag, startPoint x: 530, startPoint y: 338, endPoint x: 649, endPoint y: 316, distance: 121.7
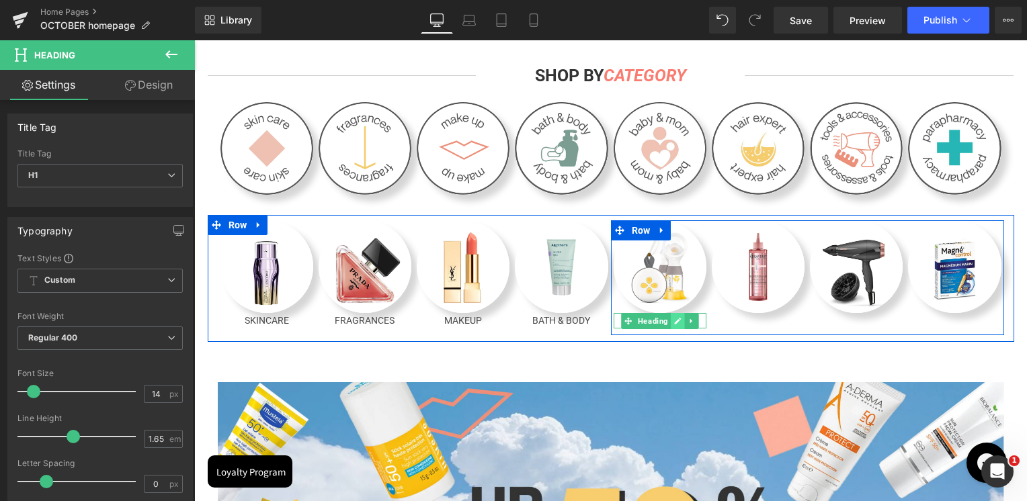
click at [674, 323] on icon at bounding box center [677, 321] width 7 height 7
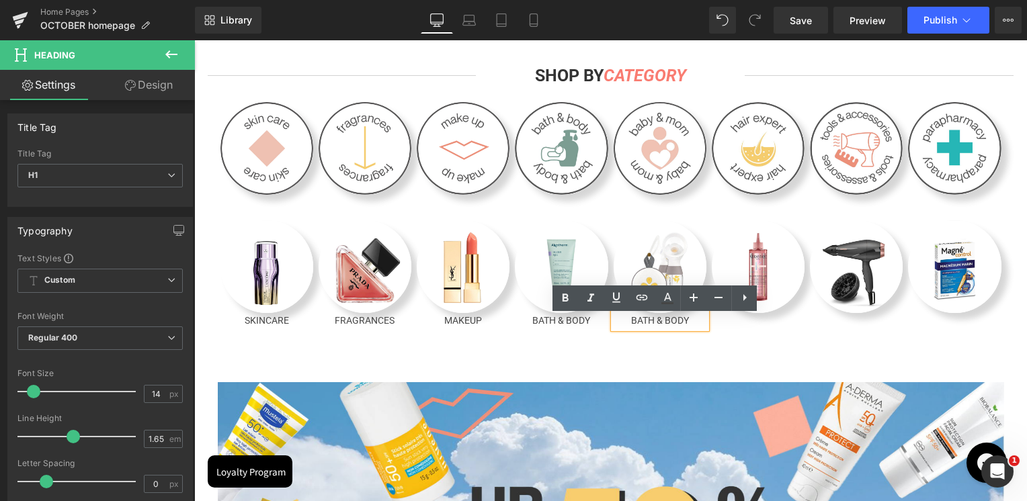
click at [669, 323] on h1 "BATH & BODY" at bounding box center [660, 320] width 93 height 15
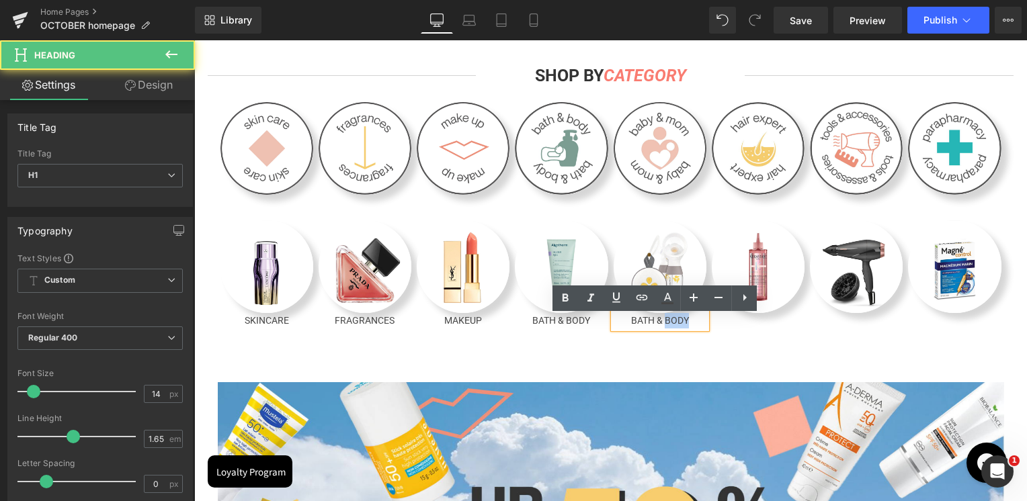
click at [669, 323] on h1 "BATH & BODY" at bounding box center [660, 320] width 93 height 15
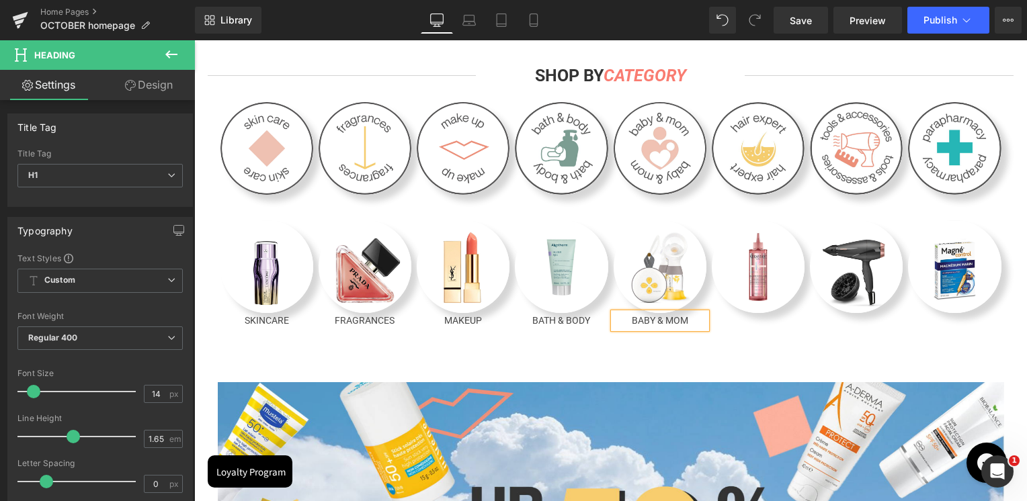
click at [764, 331] on div "Image BABY & MOM Heading Image Image Image Row" at bounding box center [807, 277] width 393 height 115
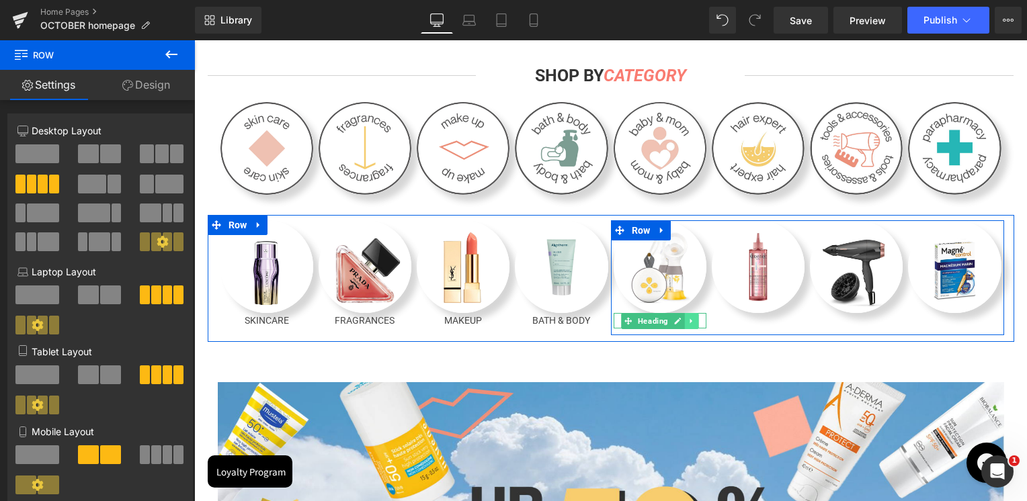
click at [688, 325] on icon at bounding box center [691, 321] width 7 height 8
click at [681, 323] on icon at bounding box center [684, 320] width 7 height 7
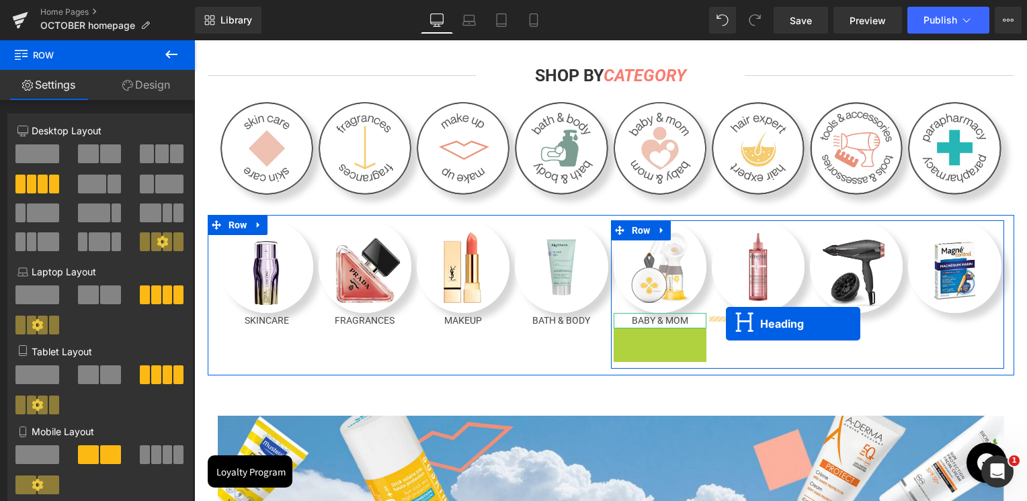
drag, startPoint x: 622, startPoint y: 341, endPoint x: 726, endPoint y: 324, distance: 105.0
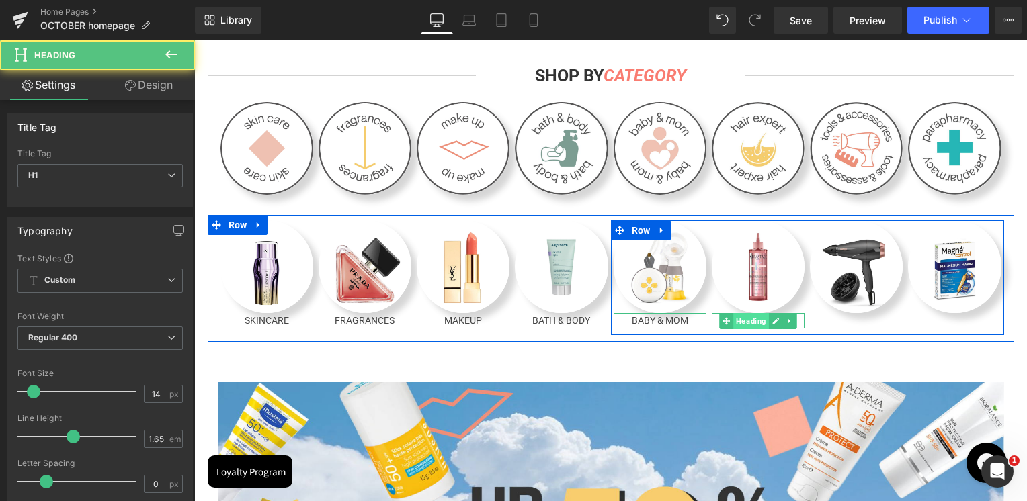
click at [747, 324] on span "Heading" at bounding box center [751, 321] width 36 height 16
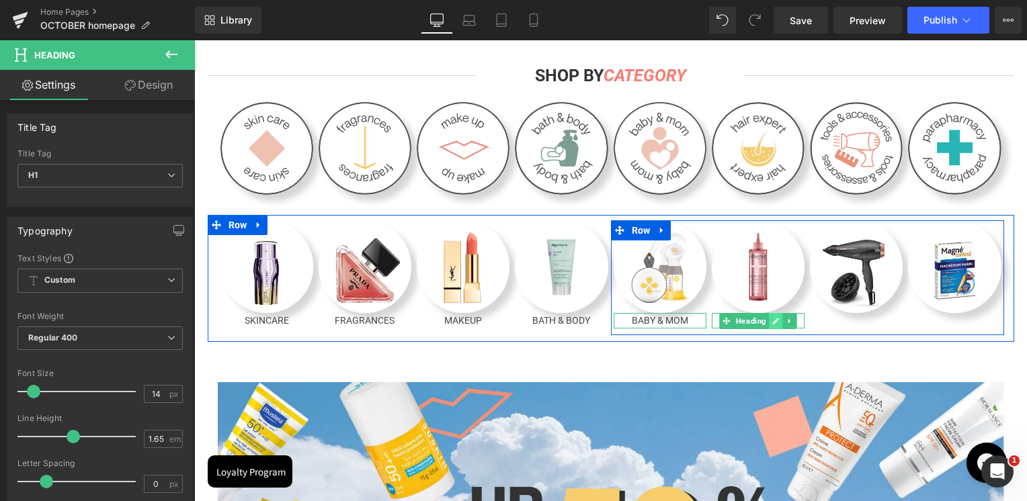
click at [772, 323] on icon at bounding box center [775, 321] width 7 height 8
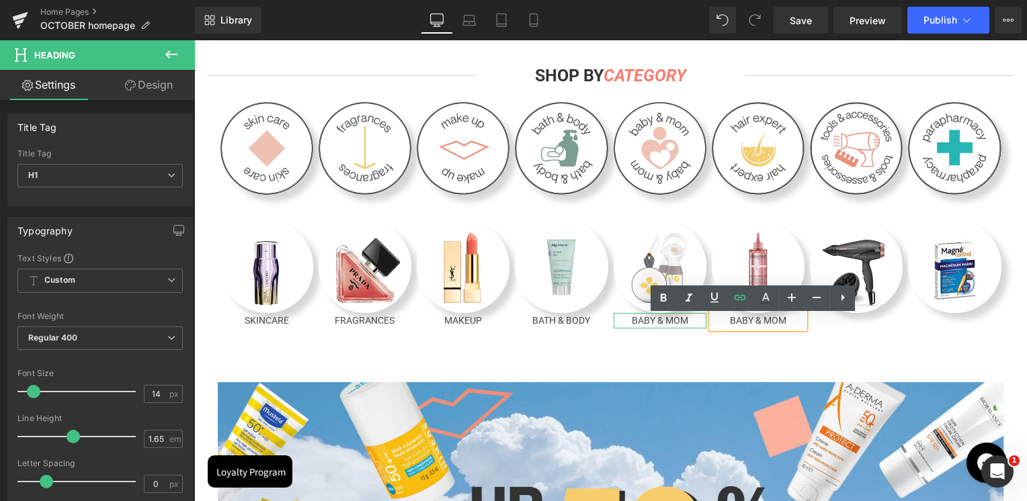
click at [766, 327] on h1 "BABY & MOM" at bounding box center [758, 320] width 93 height 15
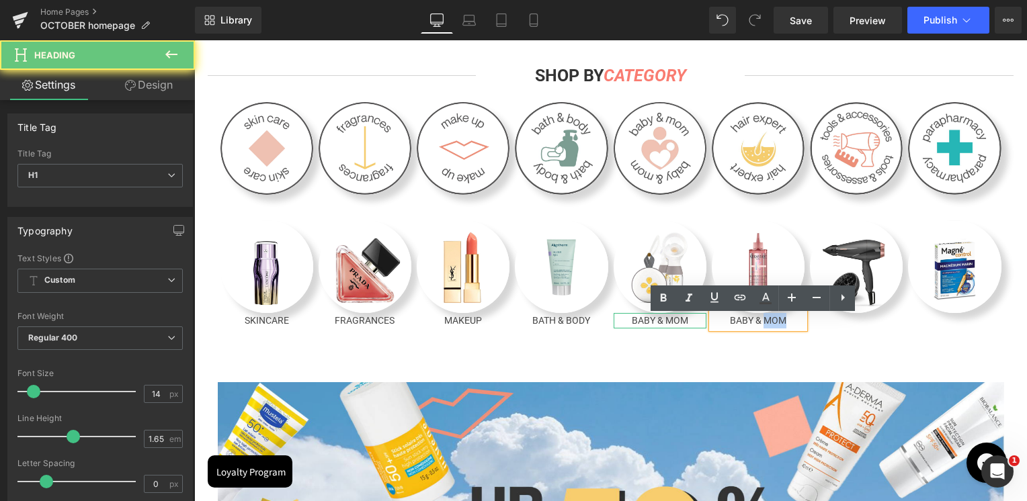
click at [766, 327] on h1 "BABY & MOM" at bounding box center [758, 320] width 93 height 15
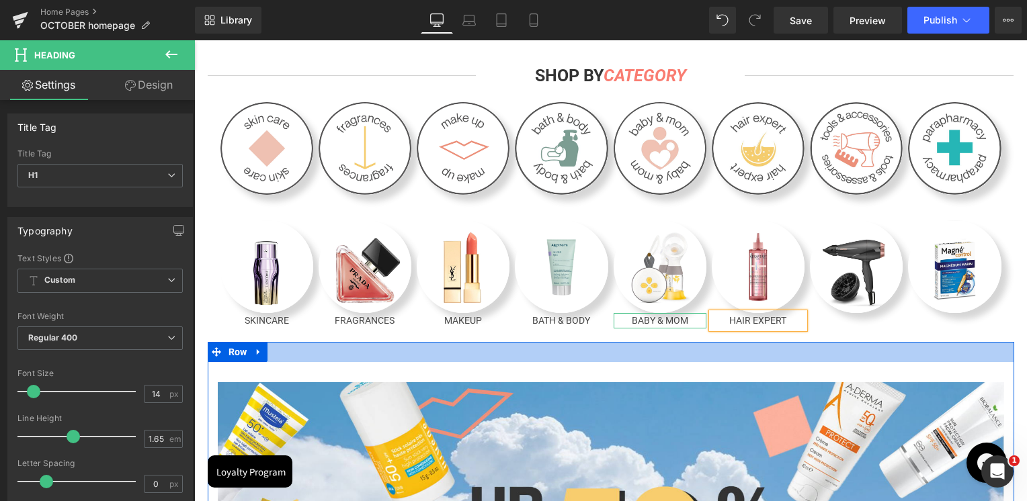
click at [766, 348] on div at bounding box center [611, 352] width 807 height 20
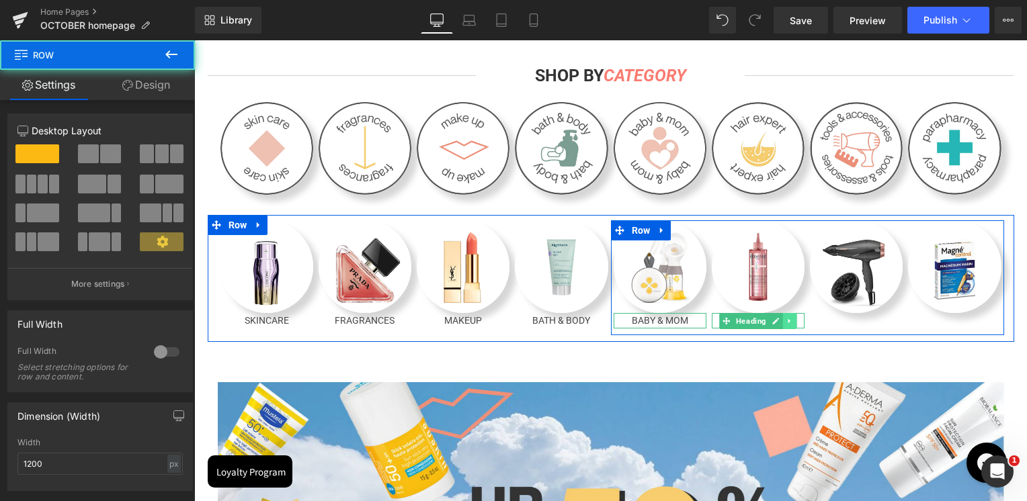
click at [787, 325] on icon at bounding box center [789, 321] width 7 height 8
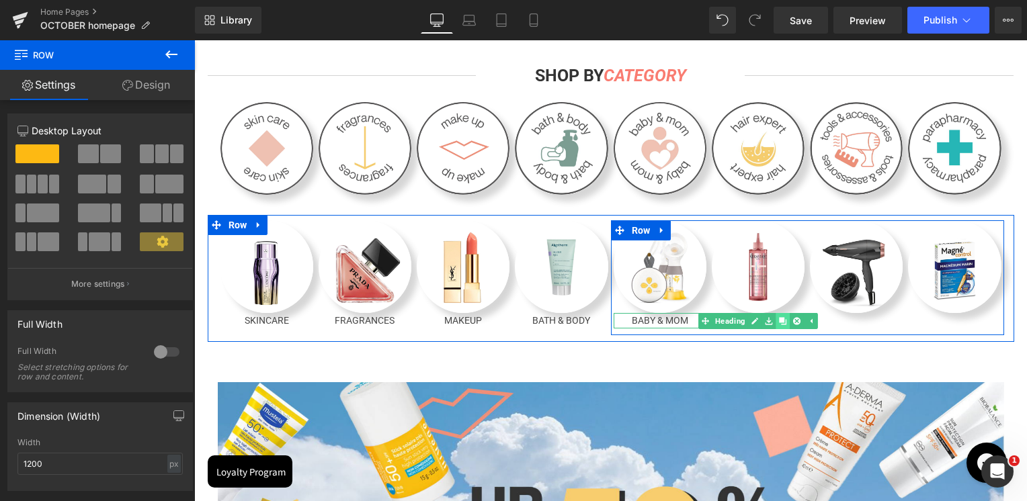
click at [780, 328] on link at bounding box center [783, 321] width 14 height 16
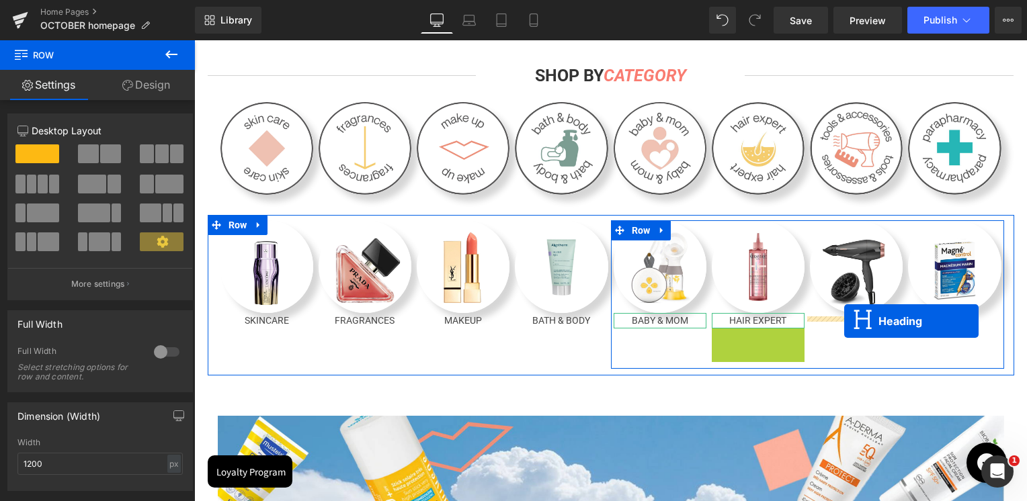
drag, startPoint x: 721, startPoint y: 341, endPoint x: 843, endPoint y: 323, distance: 123.7
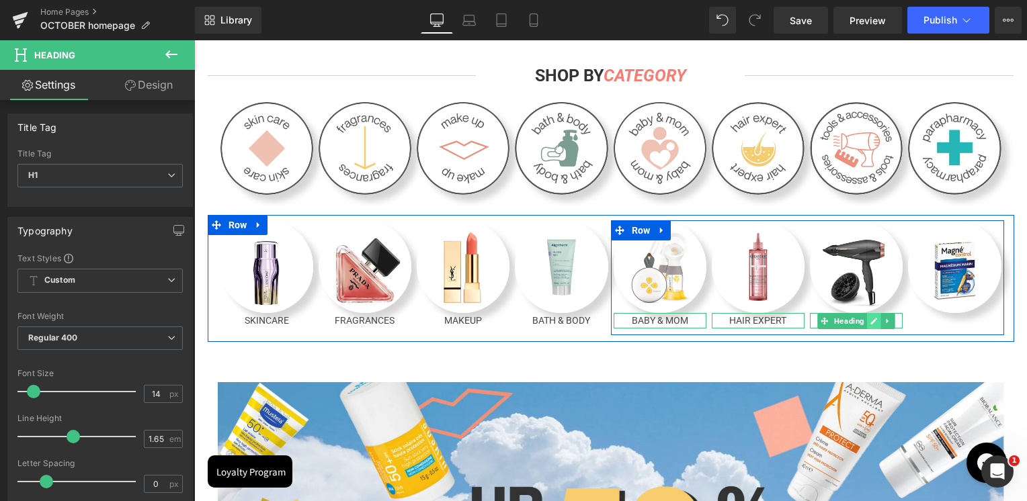
click at [871, 323] on icon at bounding box center [874, 321] width 7 height 7
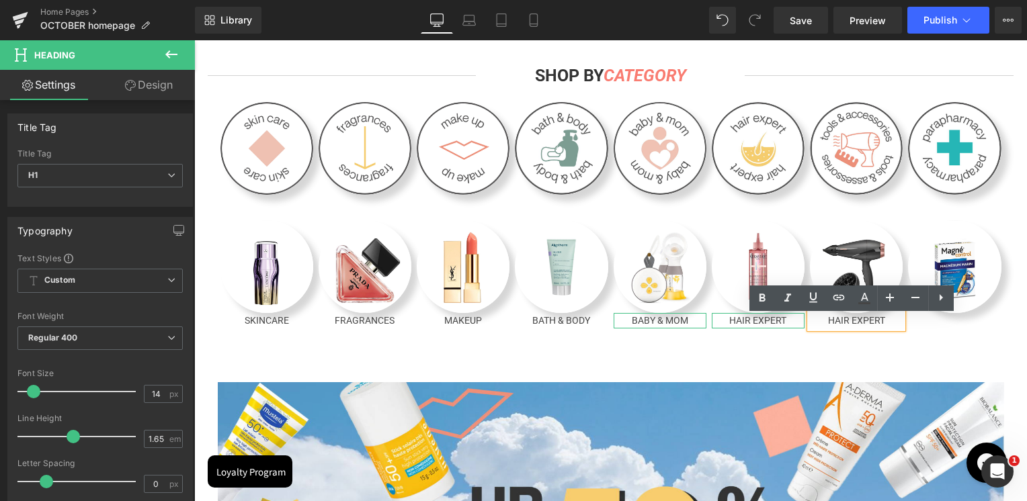
click at [855, 322] on h1 "HAIR EXPERT" at bounding box center [856, 320] width 93 height 15
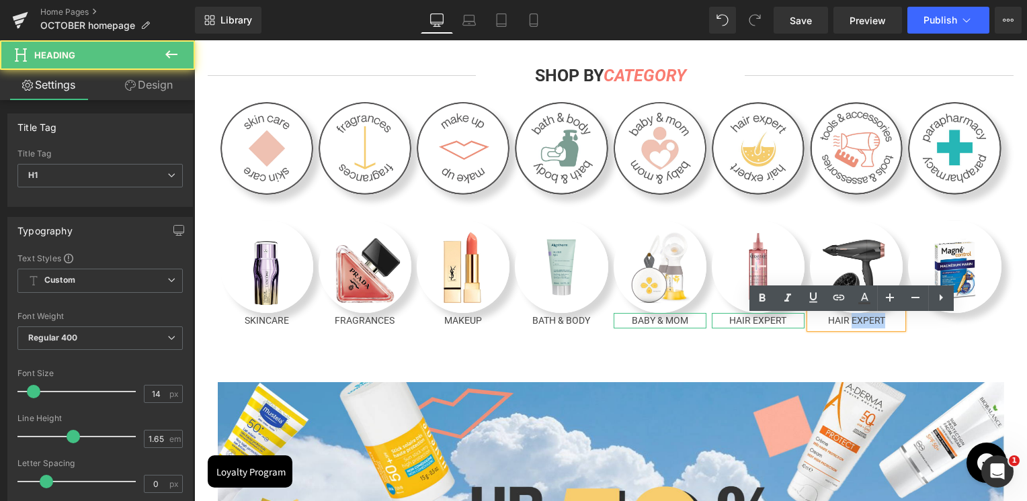
click at [855, 322] on h1 "HAIR EXPERT" at bounding box center [856, 320] width 93 height 15
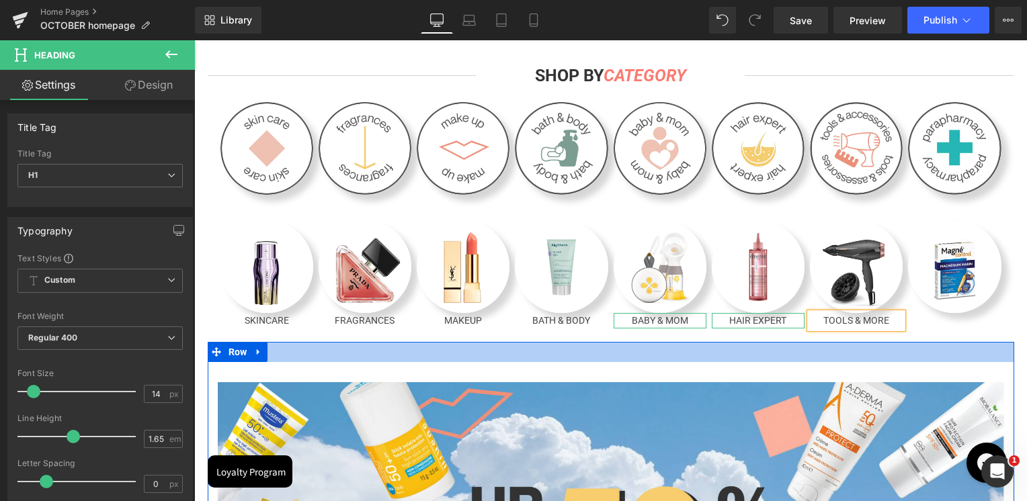
drag, startPoint x: 892, startPoint y: 352, endPoint x: 874, endPoint y: 333, distance: 25.2
click at [892, 352] on div at bounding box center [611, 352] width 807 height 20
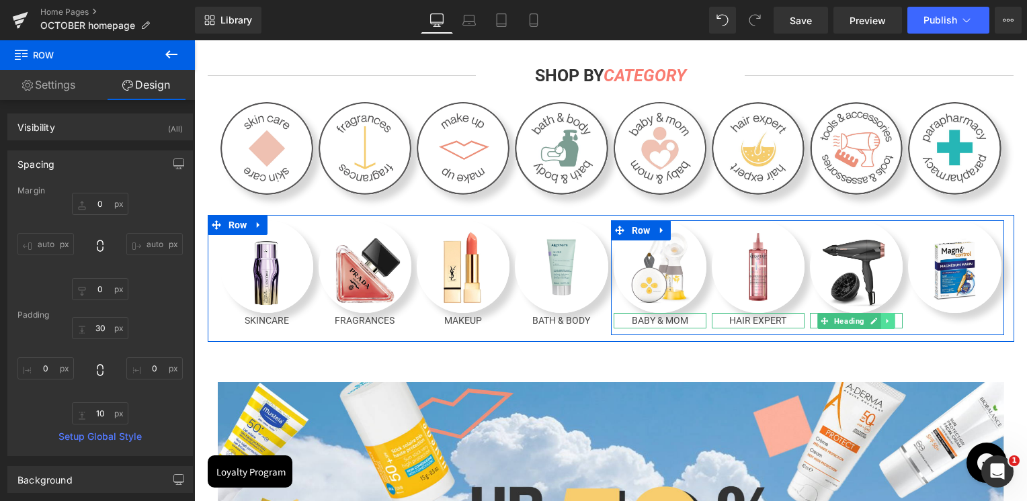
click at [884, 325] on icon at bounding box center [887, 321] width 7 height 8
click at [877, 325] on icon at bounding box center [880, 320] width 7 height 7
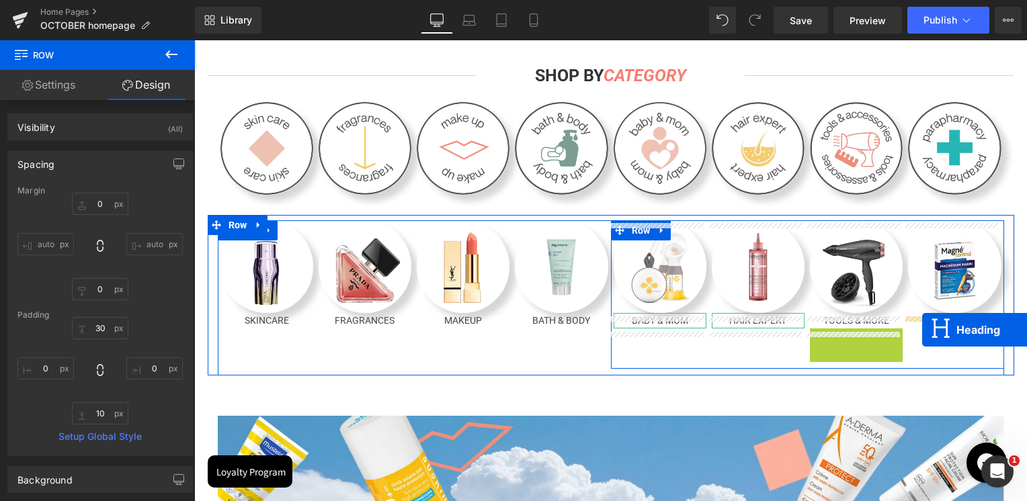
drag, startPoint x: 823, startPoint y: 343, endPoint x: 924, endPoint y: 329, distance: 102.4
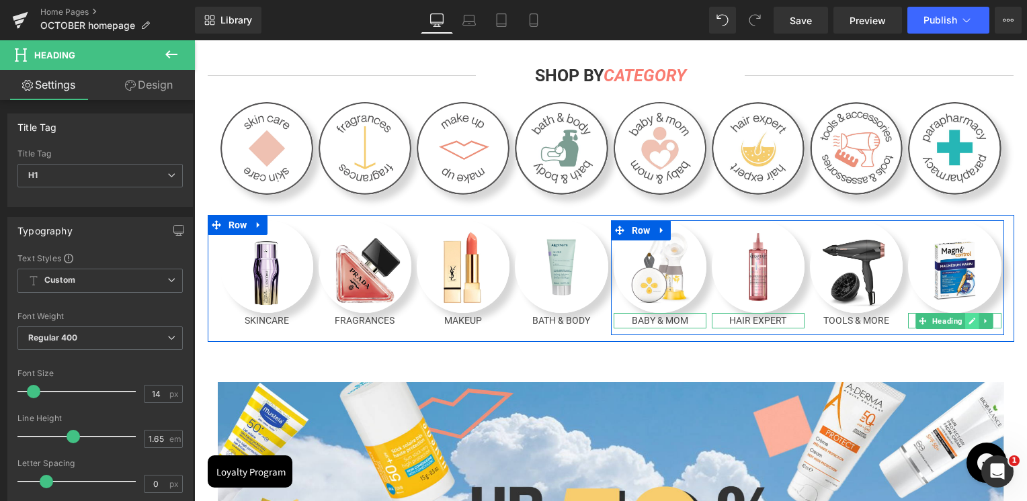
click at [969, 324] on icon at bounding box center [972, 321] width 7 height 7
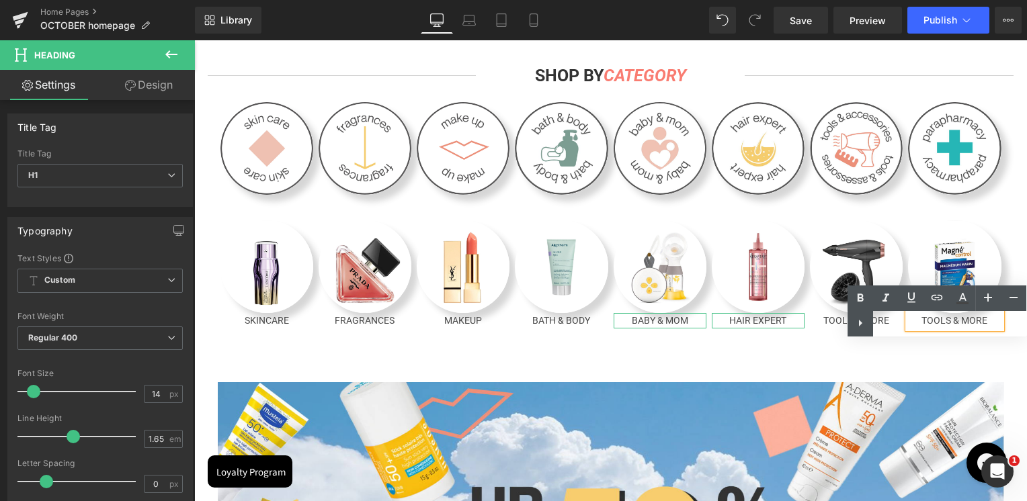
click at [960, 326] on div "Text Color Highlight Color #333333" at bounding box center [937, 311] width 179 height 51
click at [946, 326] on div "Text Color Highlight Color #333333" at bounding box center [937, 311] width 179 height 51
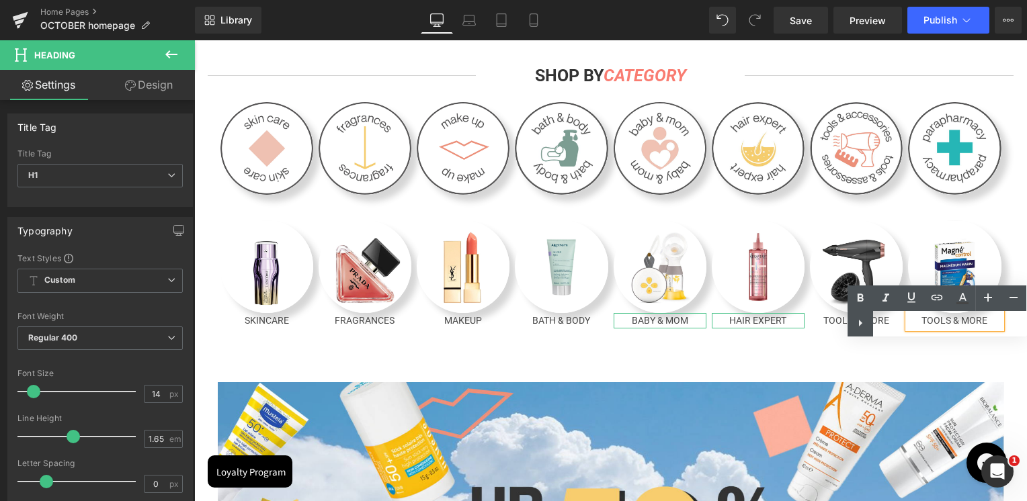
click at [950, 320] on div "Text Color Highlight Color #333333" at bounding box center [937, 311] width 179 height 51
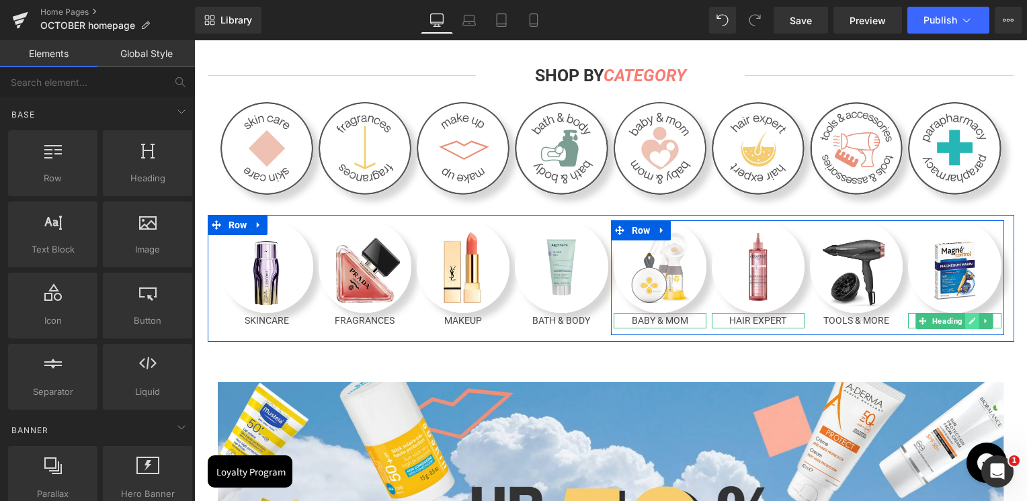
click at [969, 323] on icon at bounding box center [972, 321] width 7 height 8
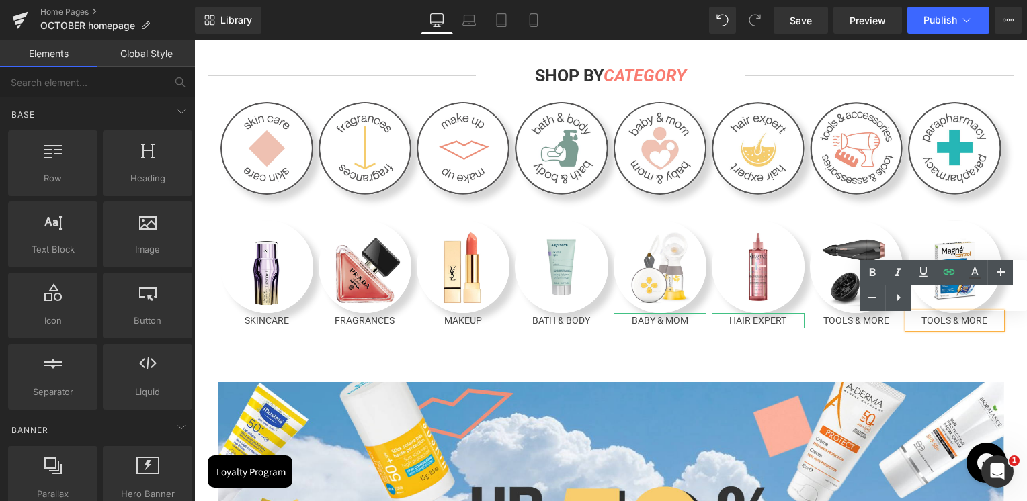
click at [964, 323] on h1 "TOOLS & MORE" at bounding box center [954, 320] width 93 height 15
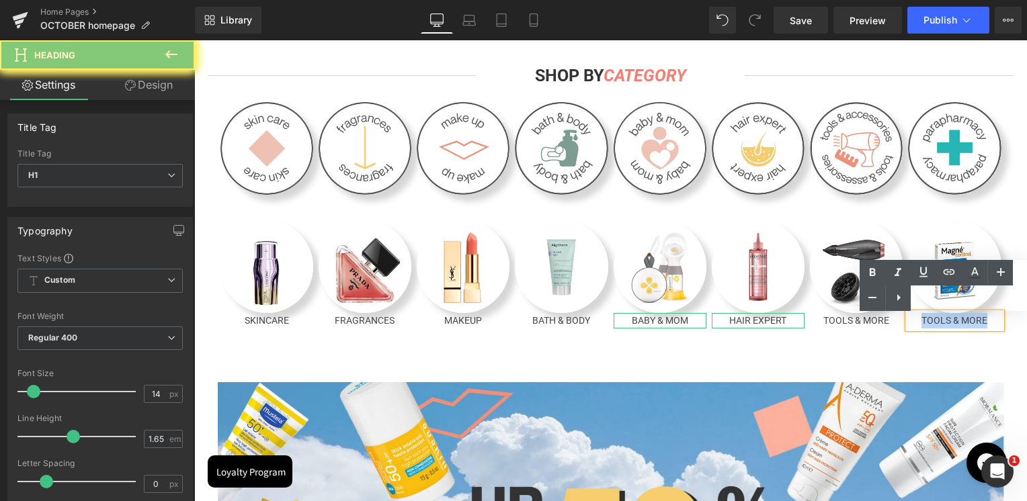
click at [964, 323] on h1 "TOOLS & MORE" at bounding box center [954, 320] width 93 height 15
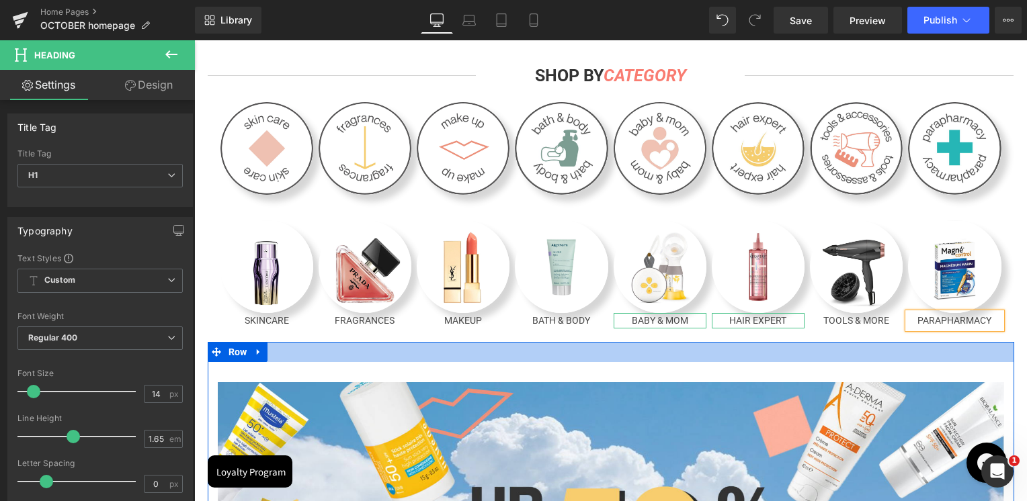
click at [944, 357] on div at bounding box center [611, 352] width 807 height 20
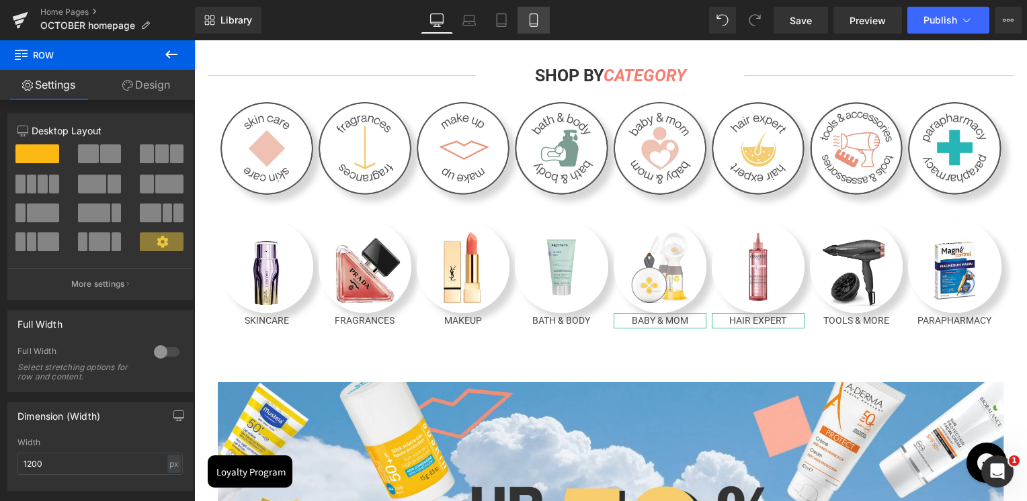
click at [525, 18] on link "Mobile" at bounding box center [534, 20] width 32 height 27
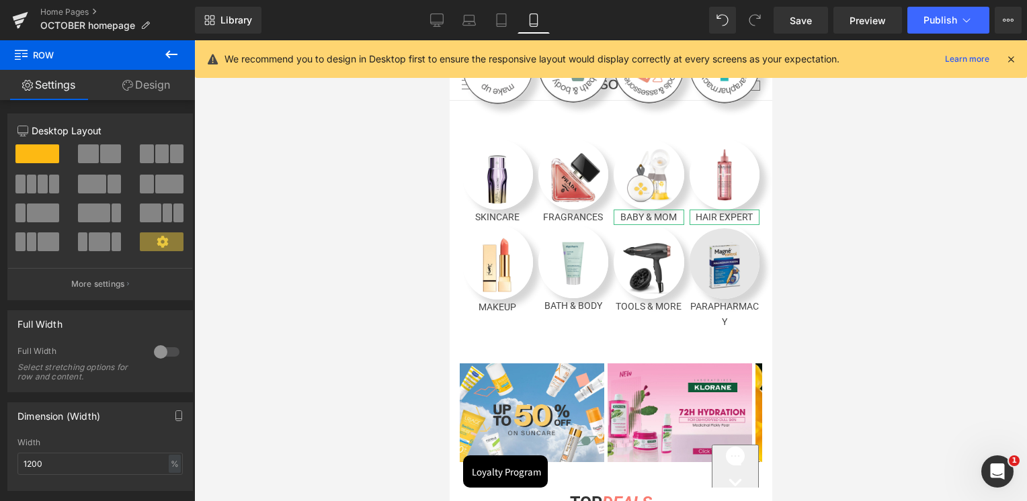
scroll to position [433, 0]
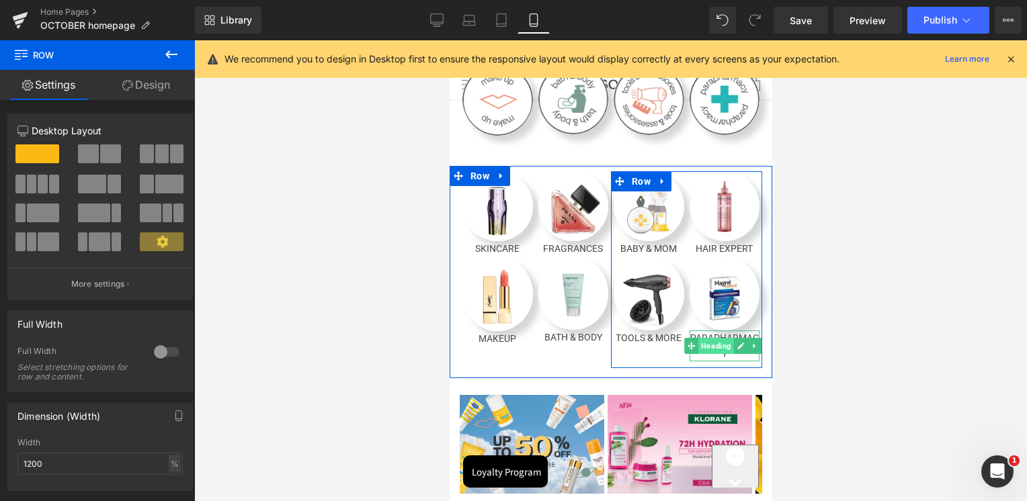
click at [715, 338] on span "Heading" at bounding box center [716, 346] width 36 height 16
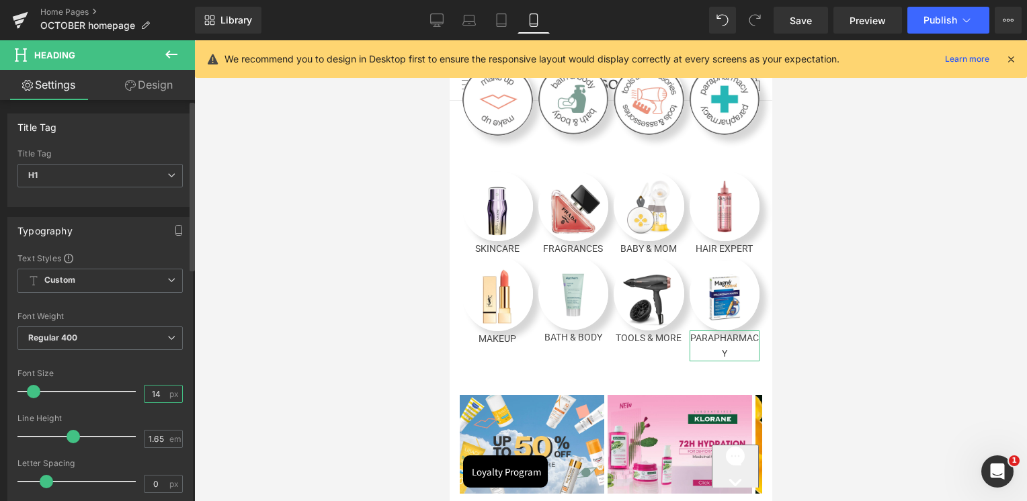
click at [151, 397] on input "14" at bounding box center [157, 394] width 24 height 17
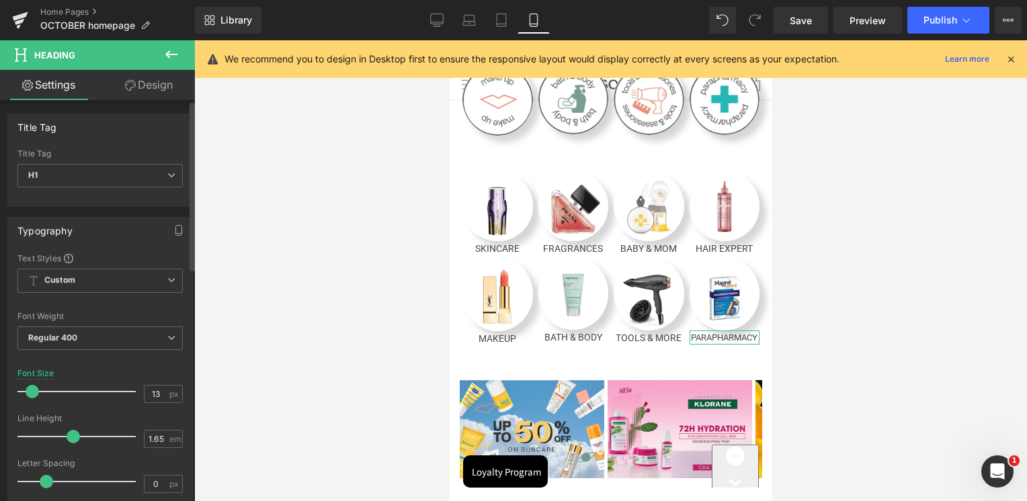
click at [128, 372] on div "Font Size 13 px" at bounding box center [99, 391] width 165 height 45
click at [156, 397] on input "13" at bounding box center [157, 394] width 24 height 17
type input "6"
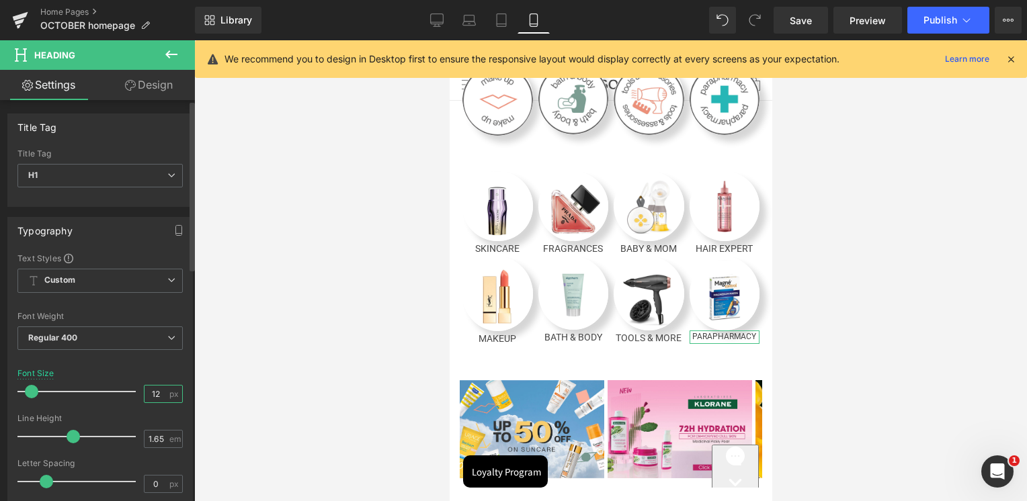
type input "12"
click at [156, 369] on div "Font Size 12 px" at bounding box center [99, 391] width 165 height 45
click at [830, 305] on div at bounding box center [610, 270] width 833 height 461
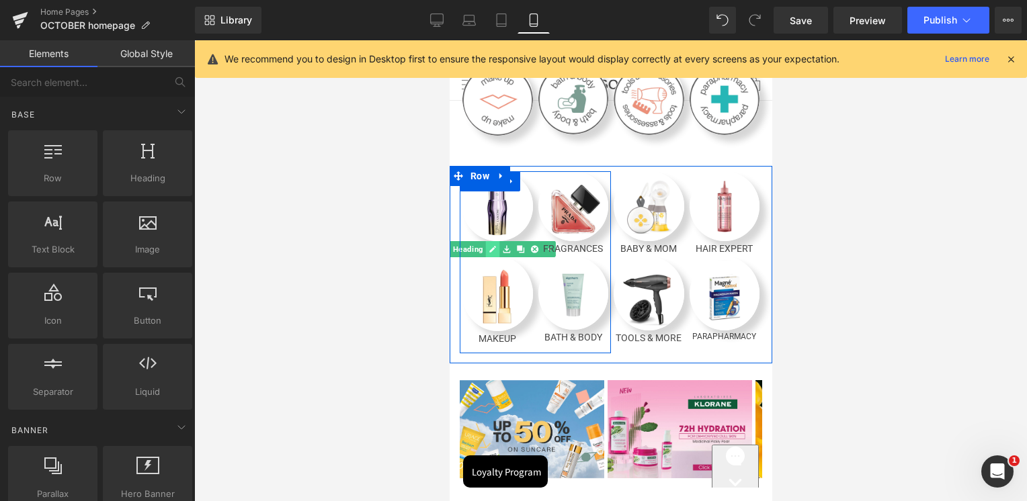
click at [495, 245] on icon at bounding box center [492, 249] width 7 height 8
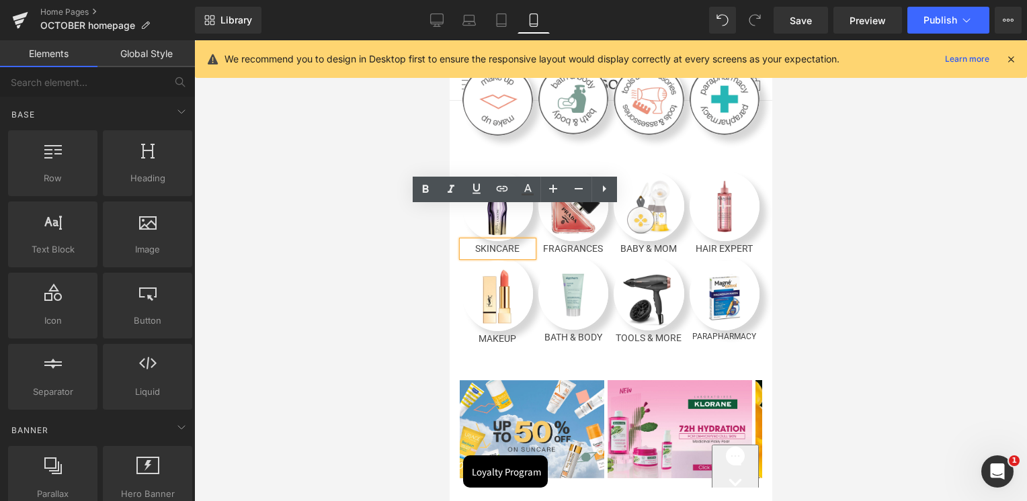
click at [503, 241] on h1 "SKINCARE" at bounding box center [497, 248] width 71 height 15
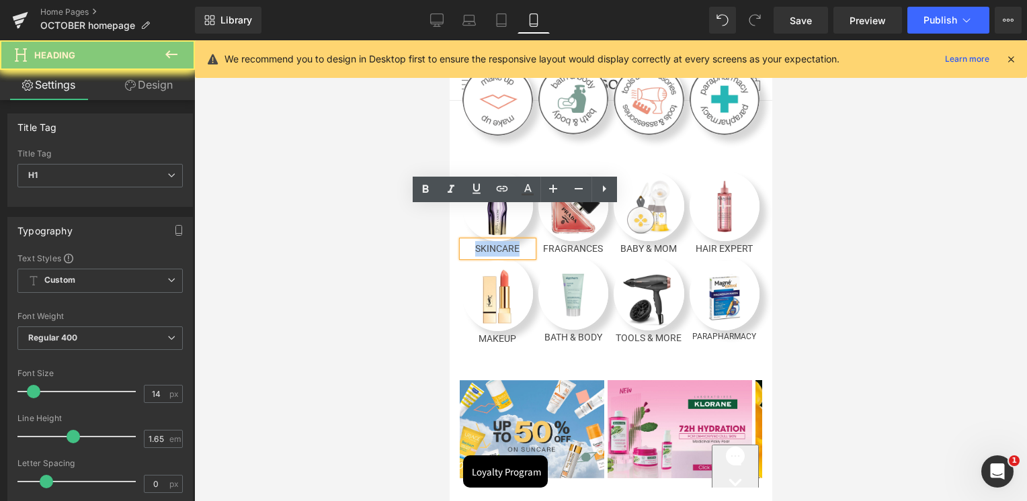
click at [503, 241] on h1 "SKINCARE" at bounding box center [497, 248] width 71 height 15
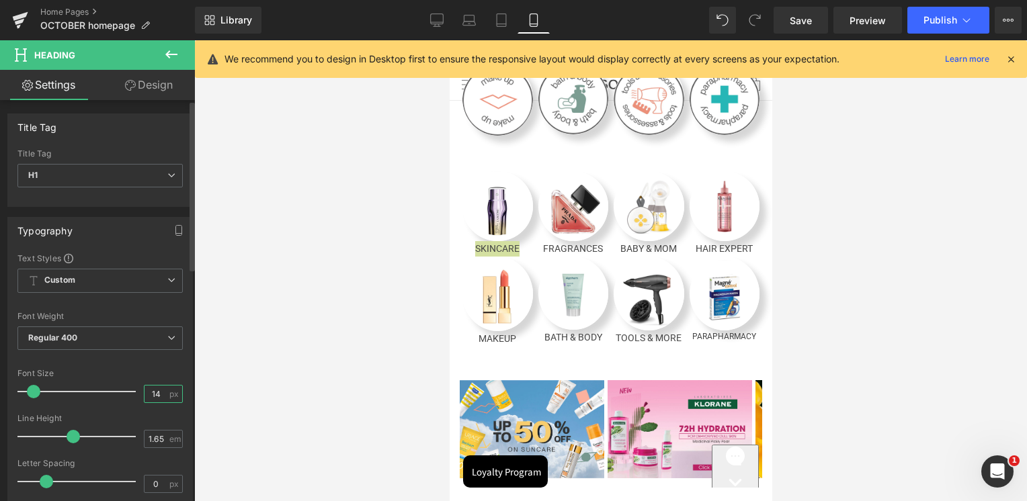
click at [147, 399] on input "14" at bounding box center [157, 394] width 24 height 17
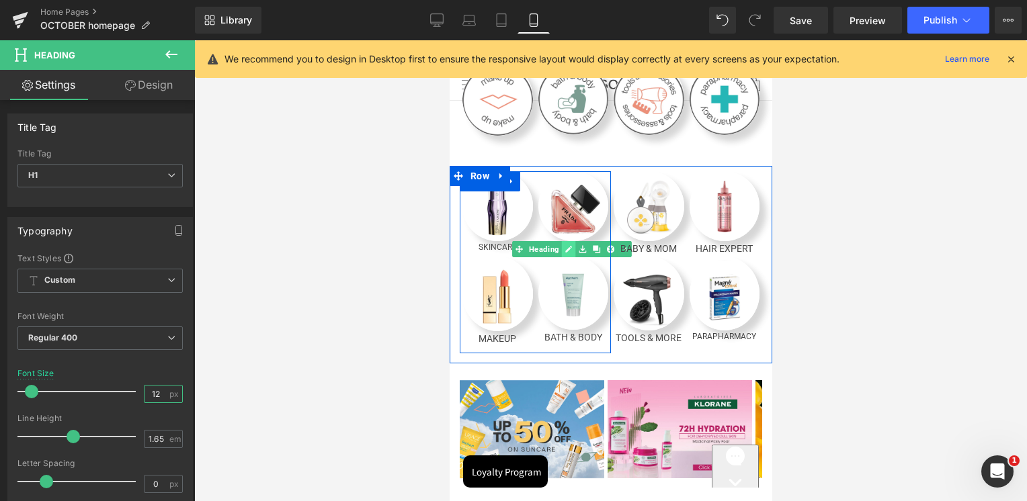
type input "12"
click at [565, 246] on icon at bounding box center [568, 249] width 7 height 7
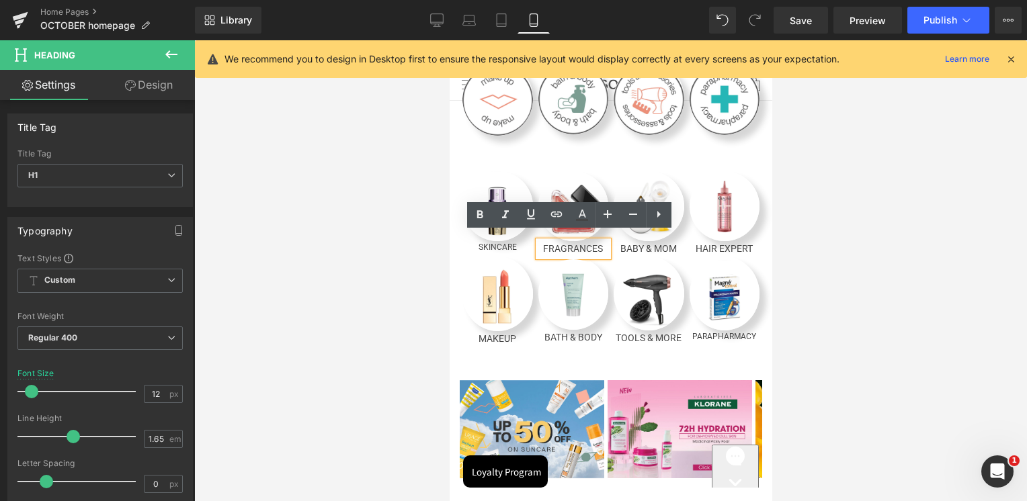
click at [563, 242] on h1 "FRAGRANCES" at bounding box center [573, 248] width 71 height 15
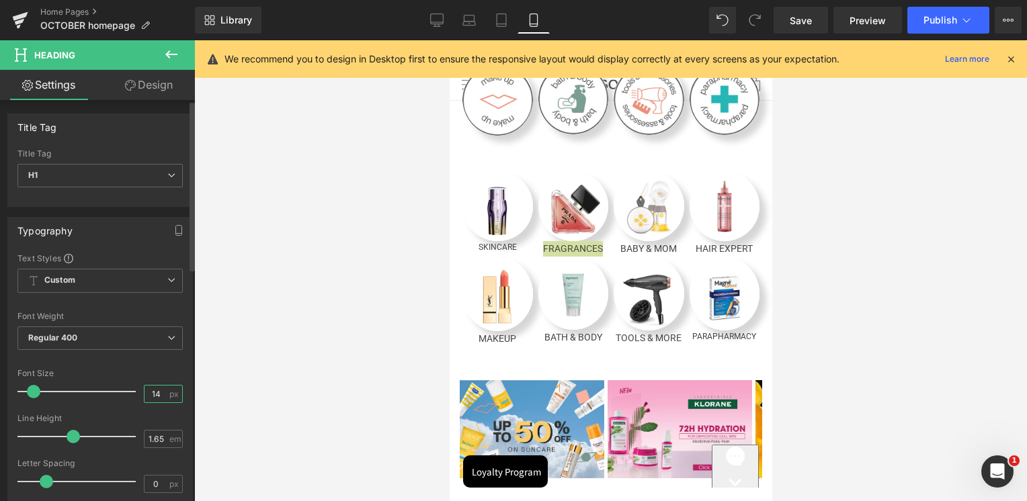
click at [161, 393] on input "14" at bounding box center [157, 394] width 24 height 17
type input "12"
click at [144, 357] on div at bounding box center [99, 361] width 165 height 9
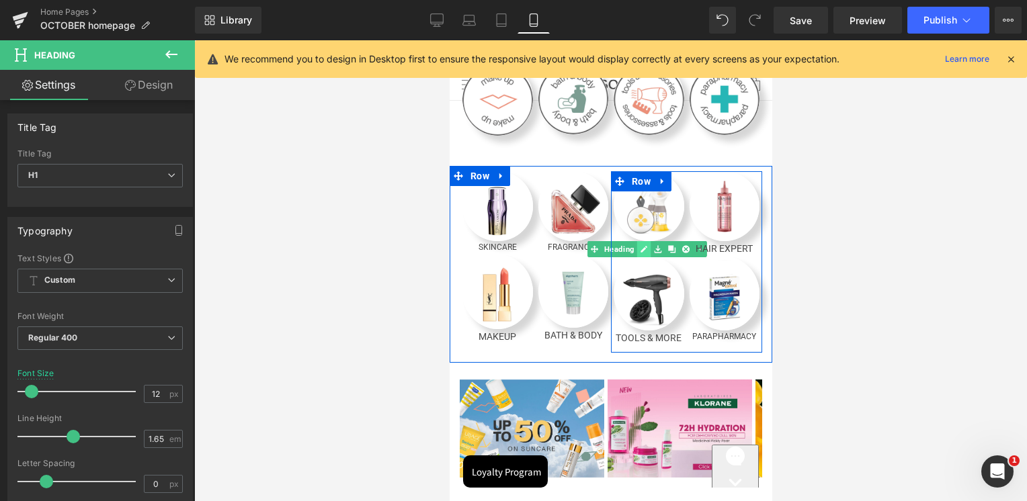
click at [640, 245] on icon at bounding box center [643, 249] width 7 height 8
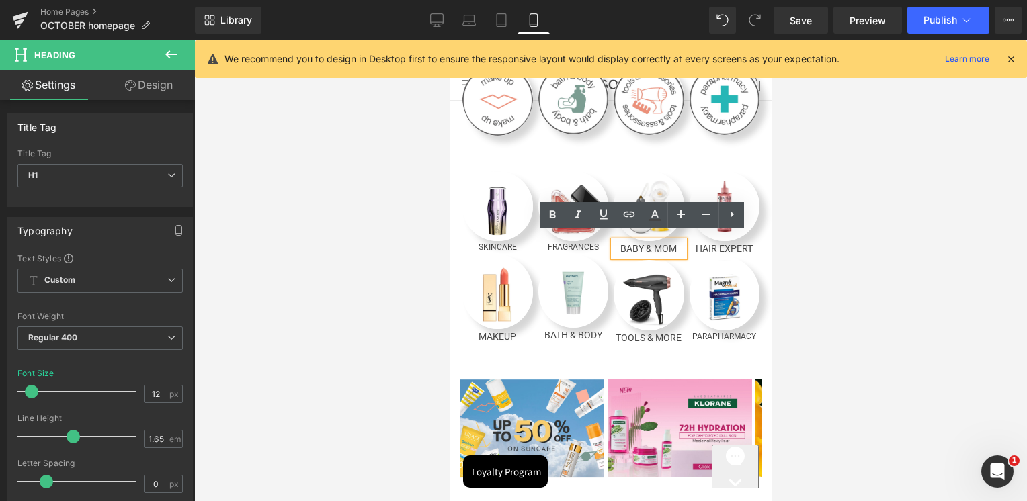
click at [637, 241] on h1 "BABY & MOM" at bounding box center [648, 248] width 71 height 15
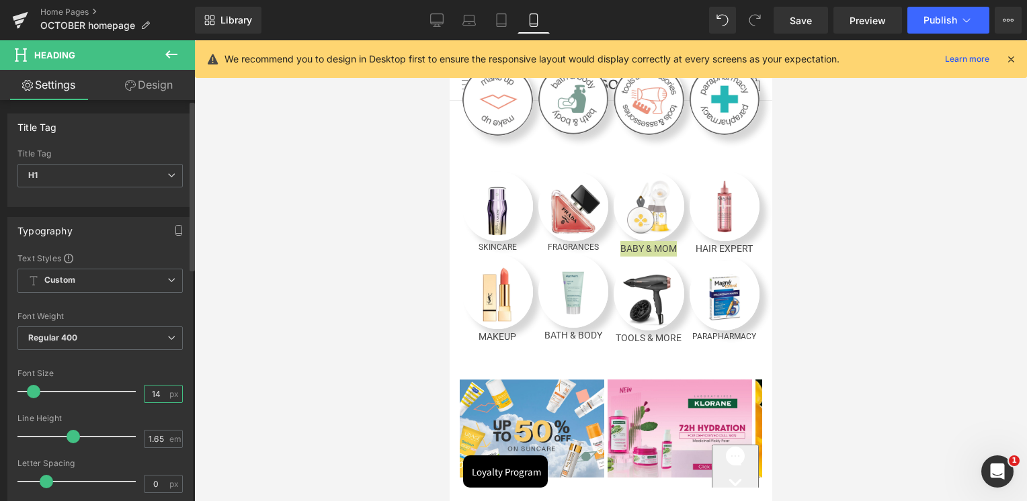
click at [145, 392] on input "14" at bounding box center [157, 394] width 24 height 17
type input "12"
click at [159, 377] on div "Font Size 12 px" at bounding box center [99, 391] width 165 height 45
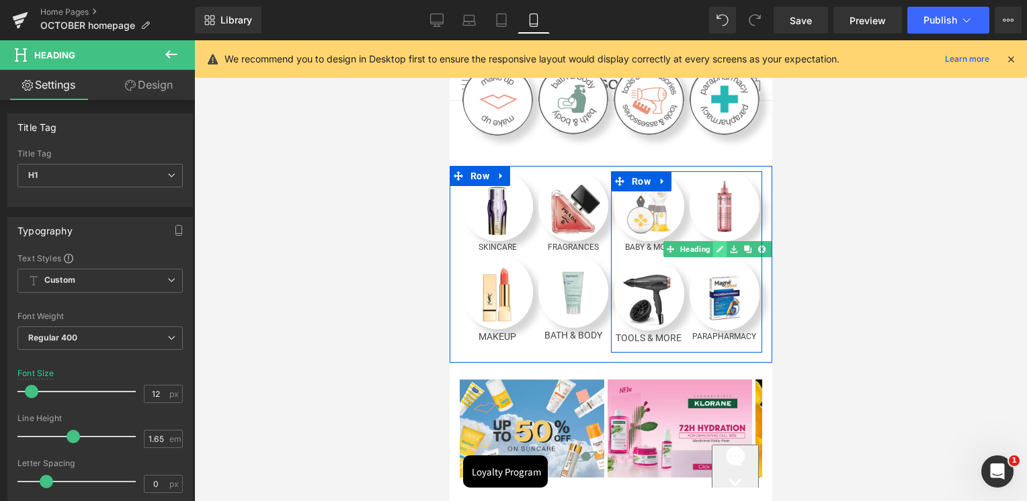
click at [715, 245] on icon at bounding box center [718, 249] width 7 height 8
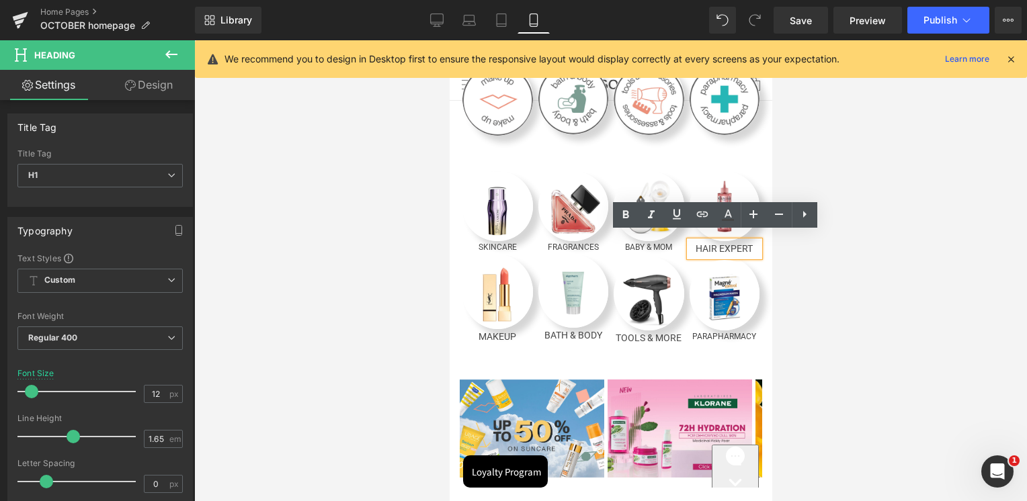
click at [718, 243] on h1 "HAIR EXPERT" at bounding box center [724, 248] width 71 height 15
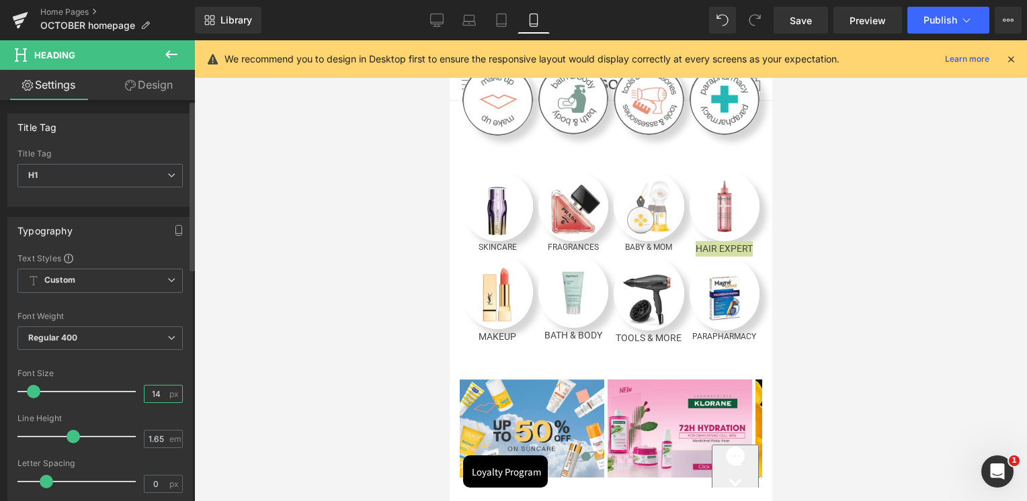
click at [151, 386] on input "14" at bounding box center [157, 394] width 24 height 17
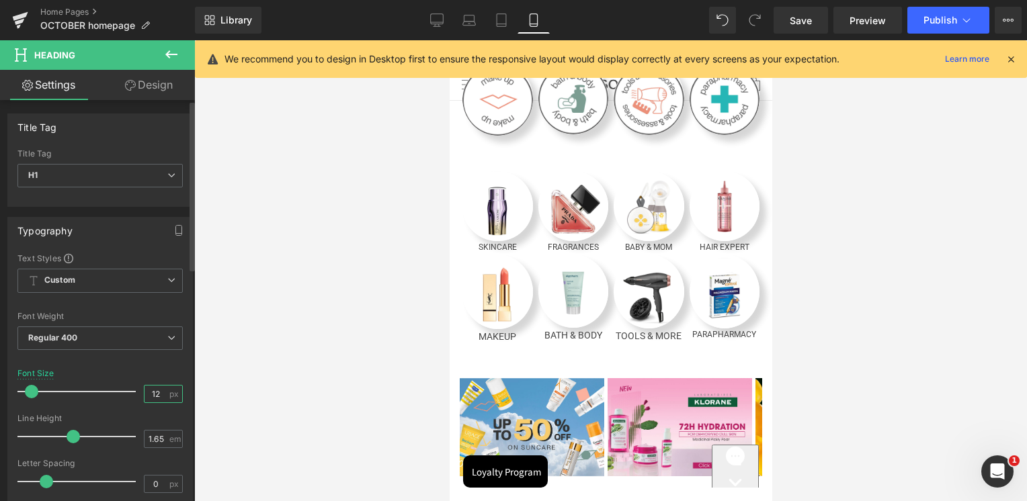
type input "12"
click at [151, 372] on div "Font Size 12 px" at bounding box center [99, 391] width 165 height 45
click at [423, 17] on link "Desktop" at bounding box center [437, 20] width 32 height 27
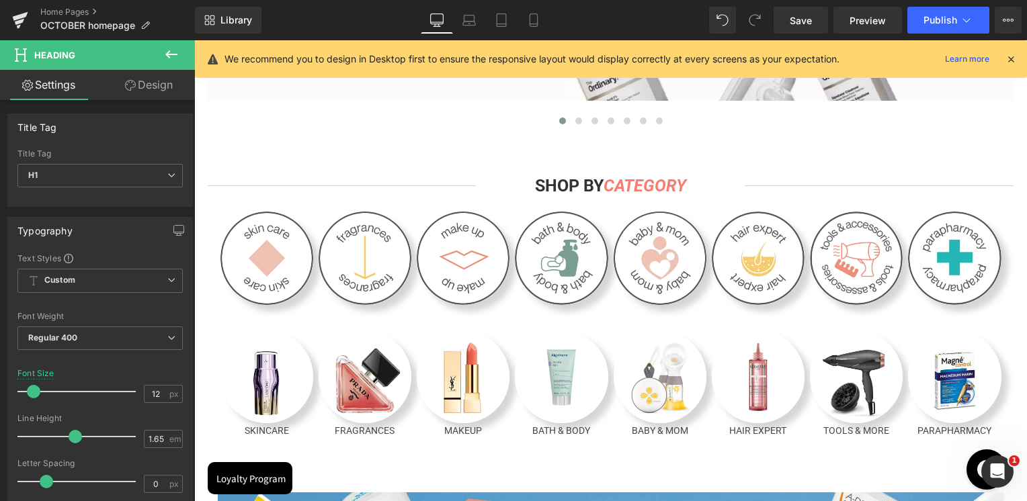
scroll to position [626, 0]
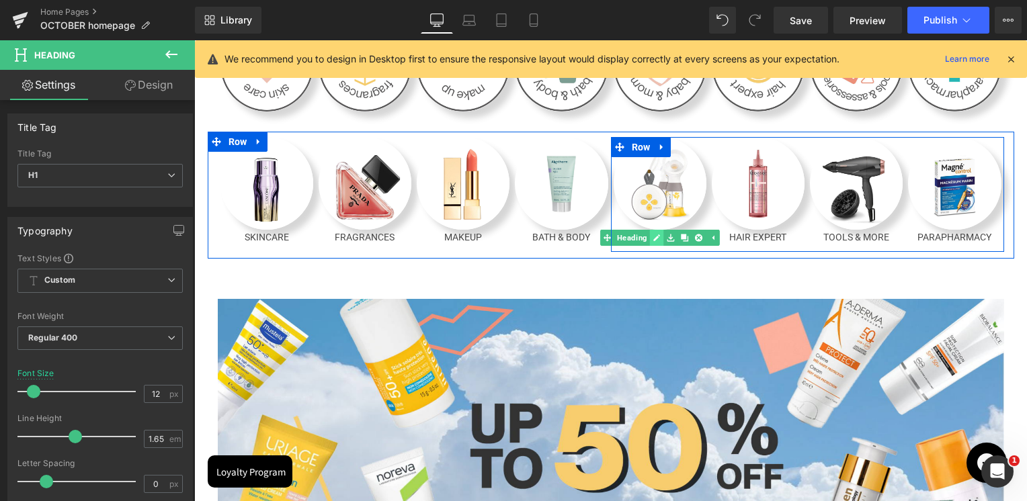
click at [656, 239] on link at bounding box center [656, 238] width 14 height 16
click at [656, 239] on h1 "BABY & MOM" at bounding box center [660, 237] width 93 height 15
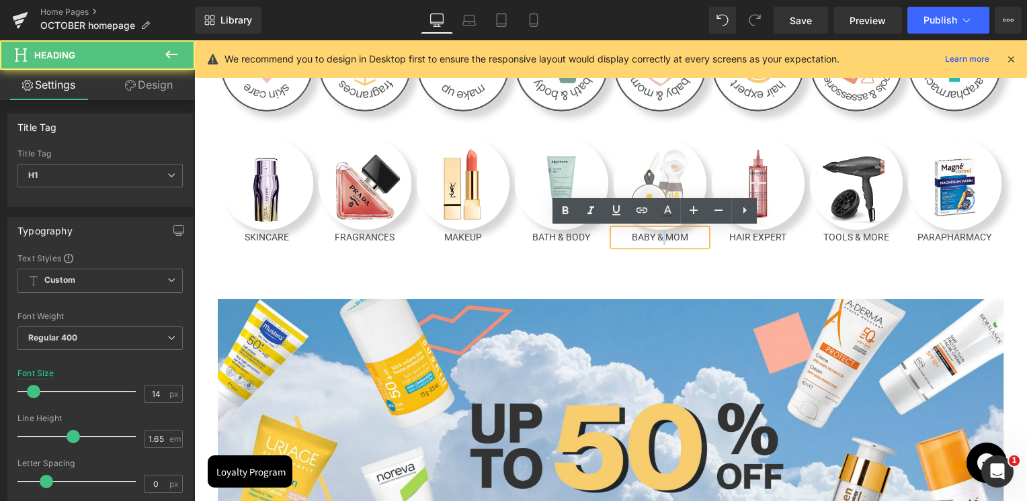
click at [653, 239] on h1 "BABY & MOM" at bounding box center [660, 237] width 93 height 15
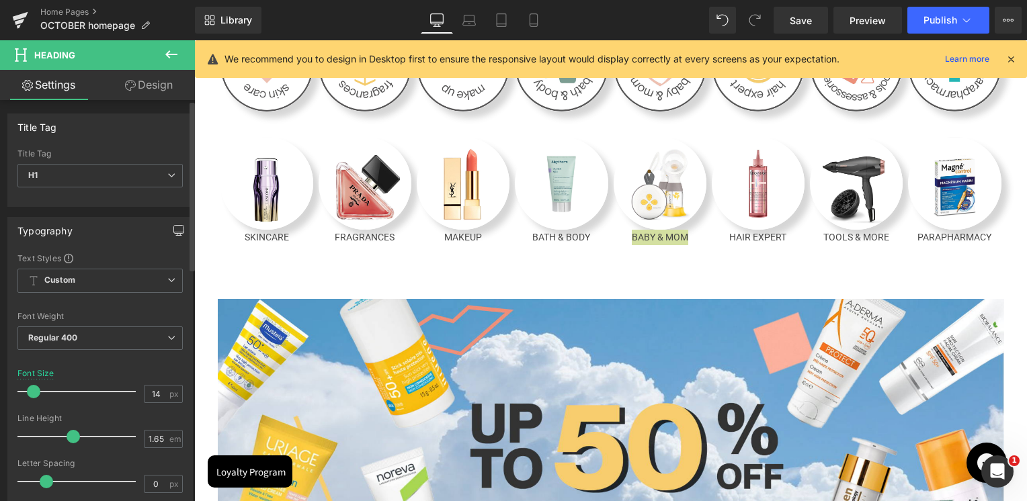
click at [179, 230] on button "button" at bounding box center [179, 231] width 22 height 26
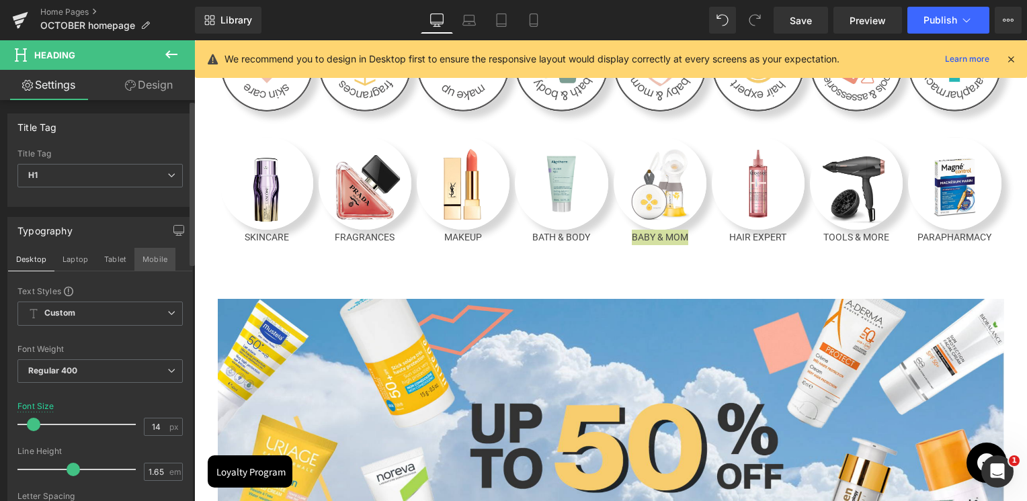
click at [144, 259] on button "Mobile" at bounding box center [154, 259] width 41 height 23
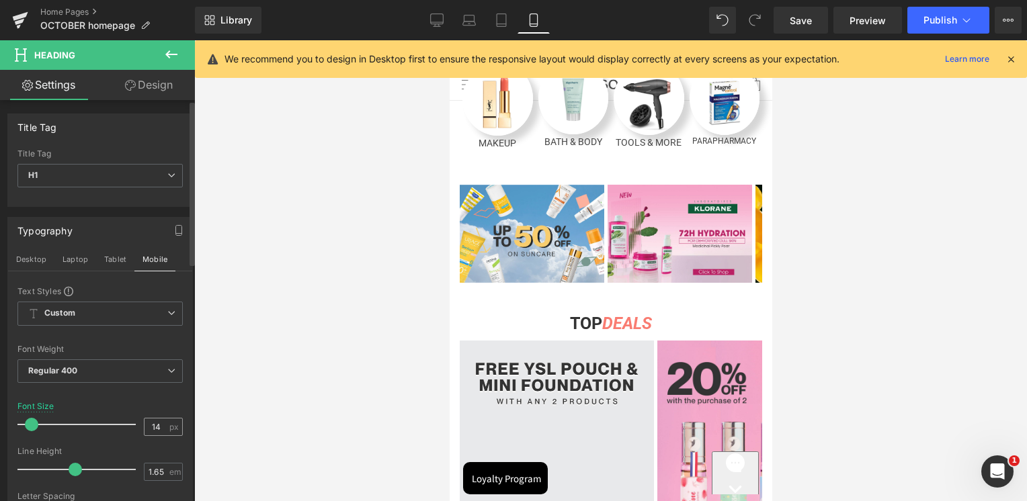
scroll to position [433, 0]
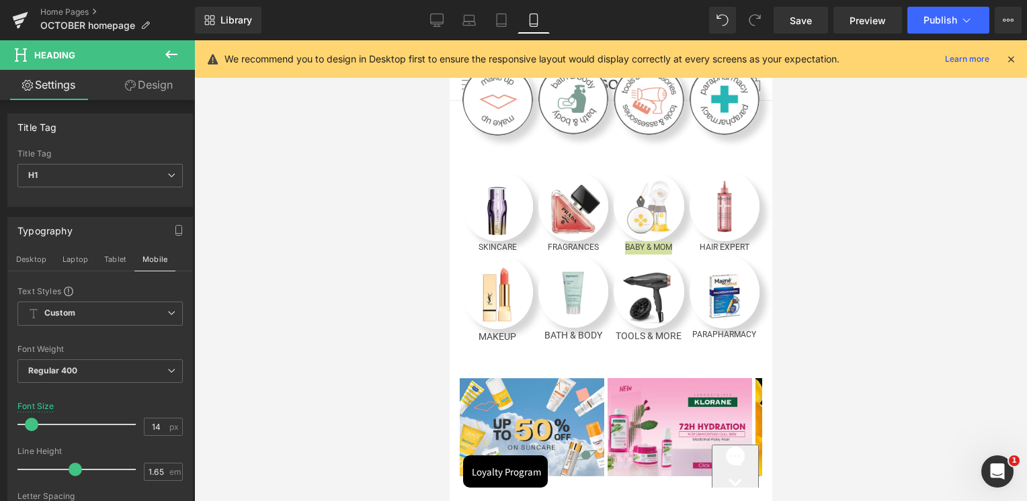
click at [815, 231] on div at bounding box center [610, 270] width 833 height 461
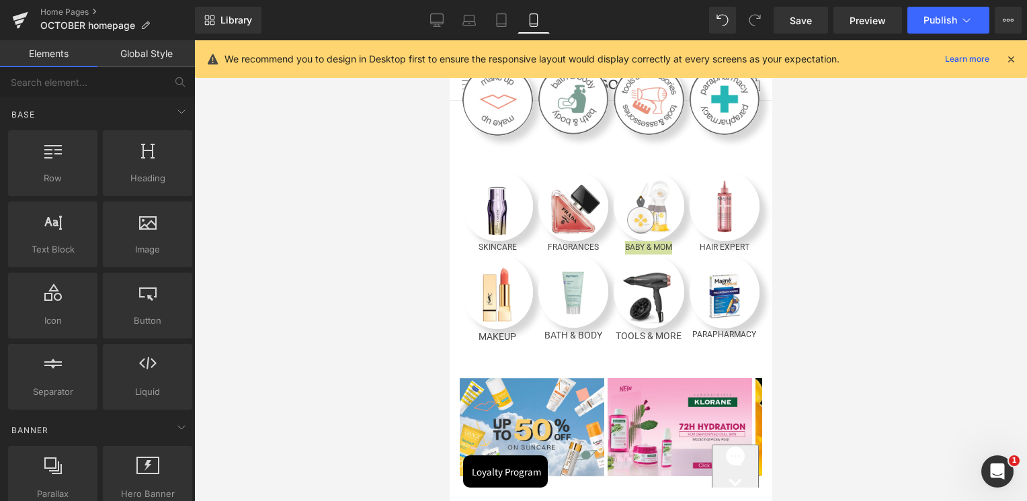
click at [449, 40] on div at bounding box center [449, 40] width 0 height 0
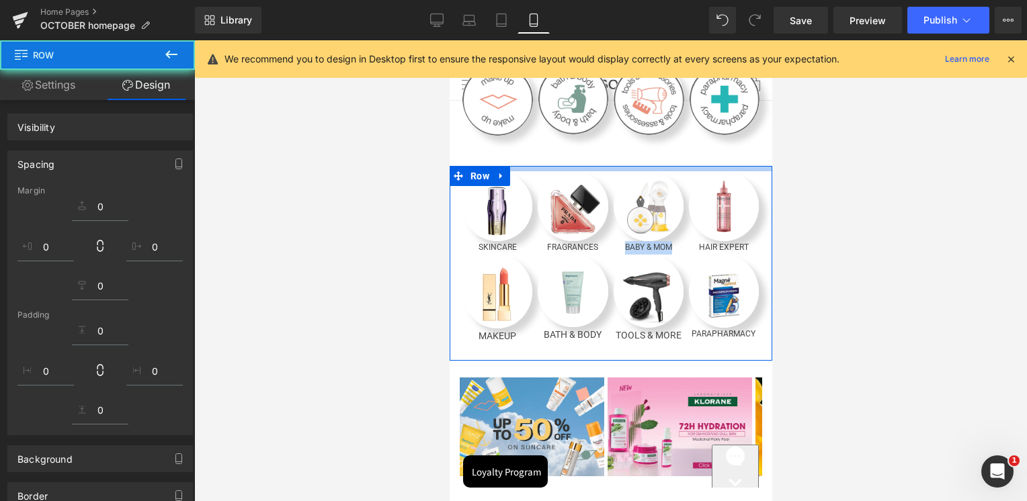
click at [743, 144] on div "Image Image Image Image Row Image Image Image Image Row Row Row" at bounding box center [610, 69] width 323 height 167
click at [901, 179] on div at bounding box center [610, 270] width 833 height 461
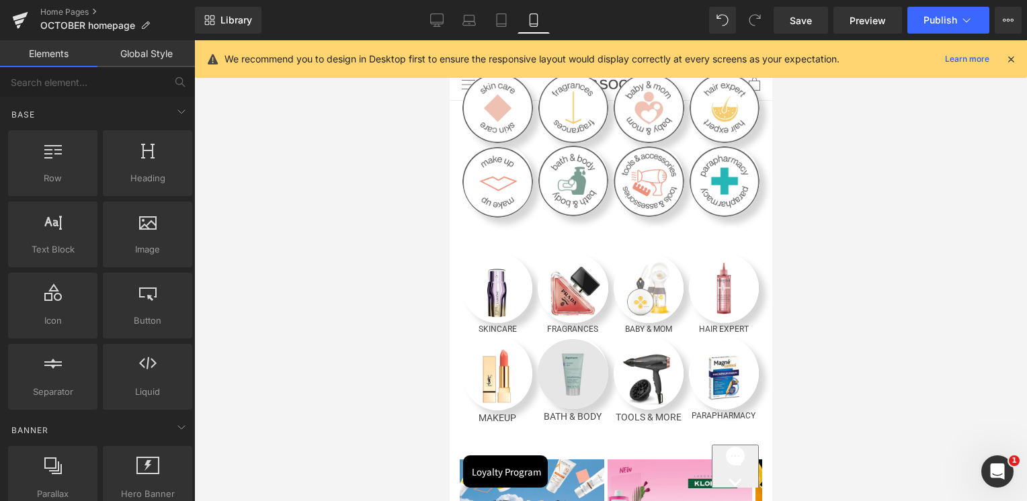
scroll to position [366, 0]
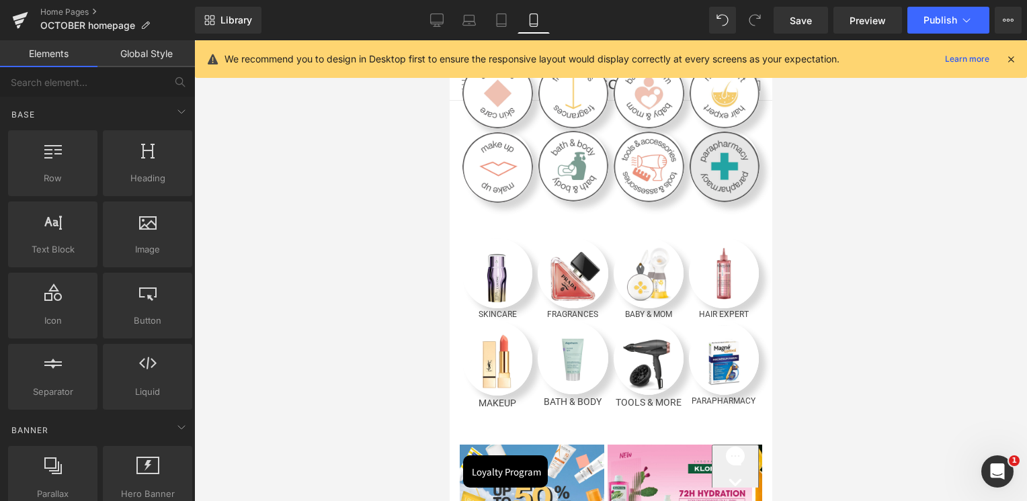
click at [689, 202] on div "Image" at bounding box center [724, 165] width 71 height 74
click at [712, 202] on img at bounding box center [724, 165] width 71 height 74
click at [438, 28] on link "Desktop" at bounding box center [437, 20] width 32 height 27
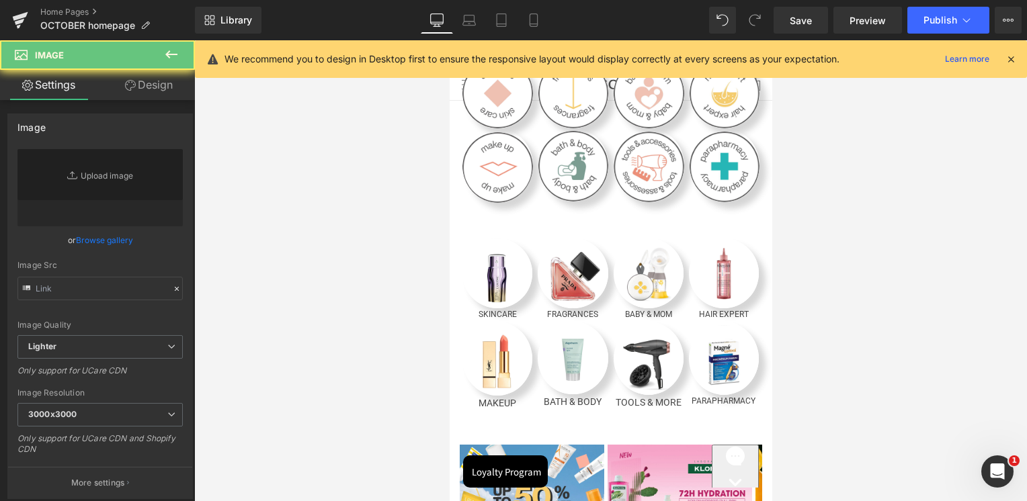
scroll to position [192, 0]
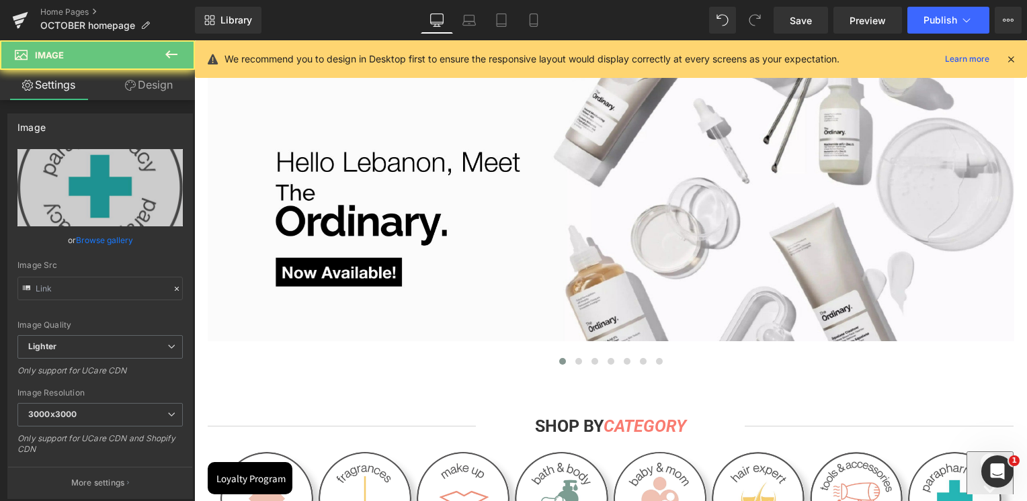
drag, startPoint x: 405, startPoint y: 108, endPoint x: 436, endPoint y: 32, distance: 81.4
click at [436, 32] on link "Desktop" at bounding box center [437, 20] width 32 height 27
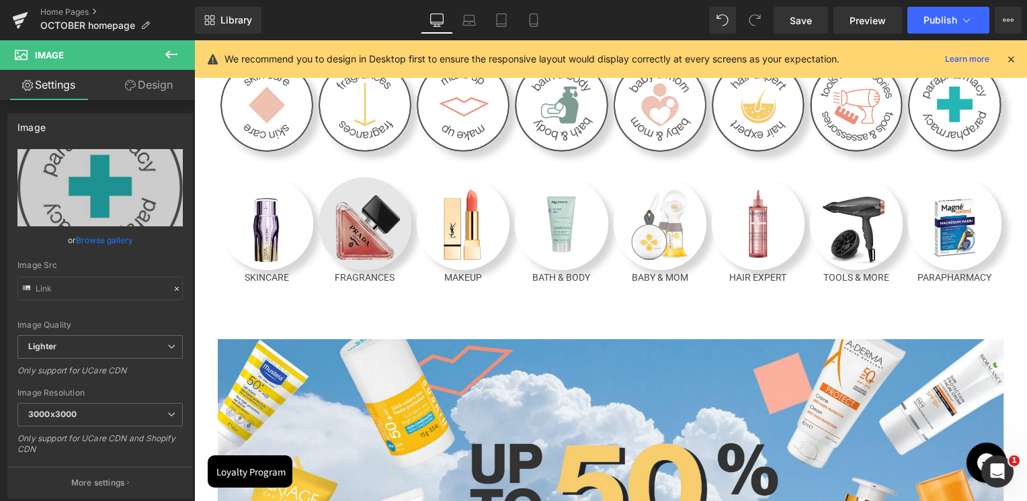
scroll to position [452, 0]
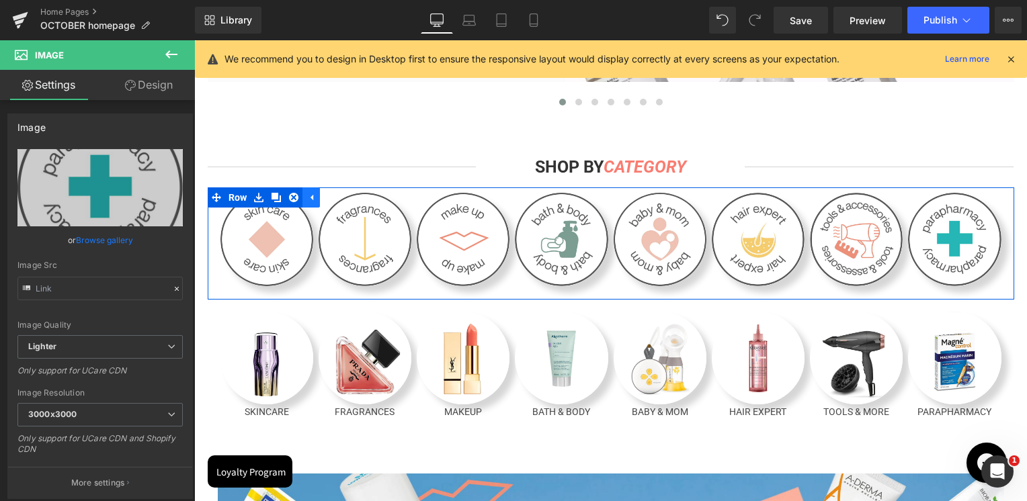
click at [306, 199] on icon at bounding box center [310, 198] width 9 height 10
click at [254, 195] on icon at bounding box center [258, 198] width 9 height 10
click at [290, 198] on icon at bounding box center [293, 197] width 9 height 9
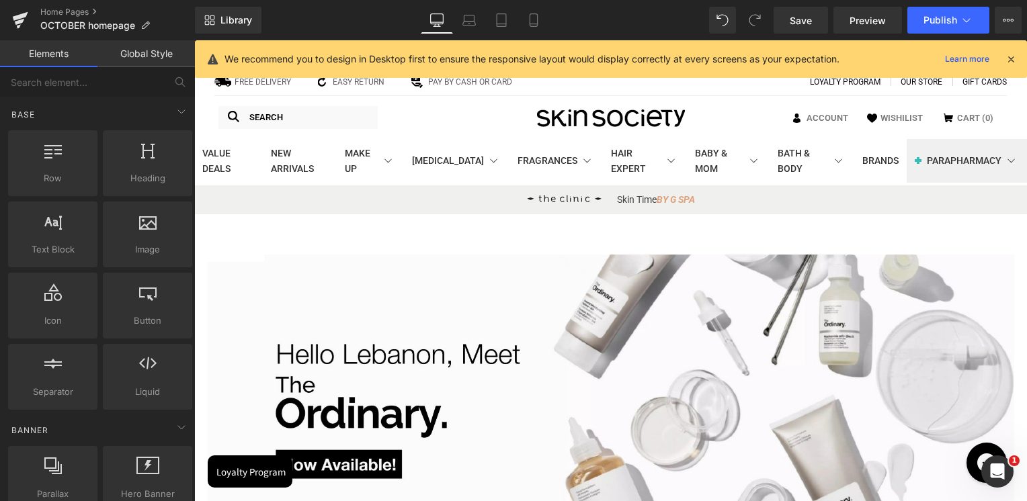
scroll to position [134, 0]
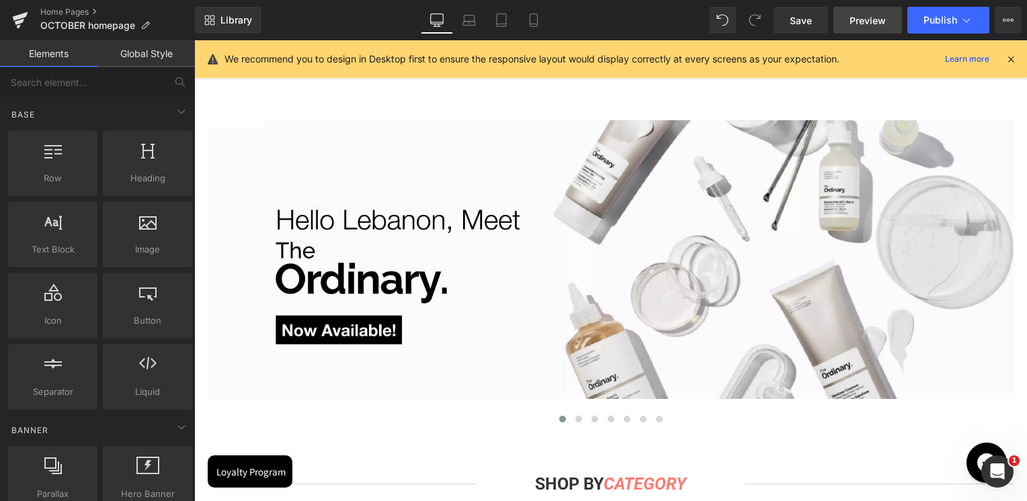
click at [858, 28] on link "Preview" at bounding box center [867, 20] width 69 height 27
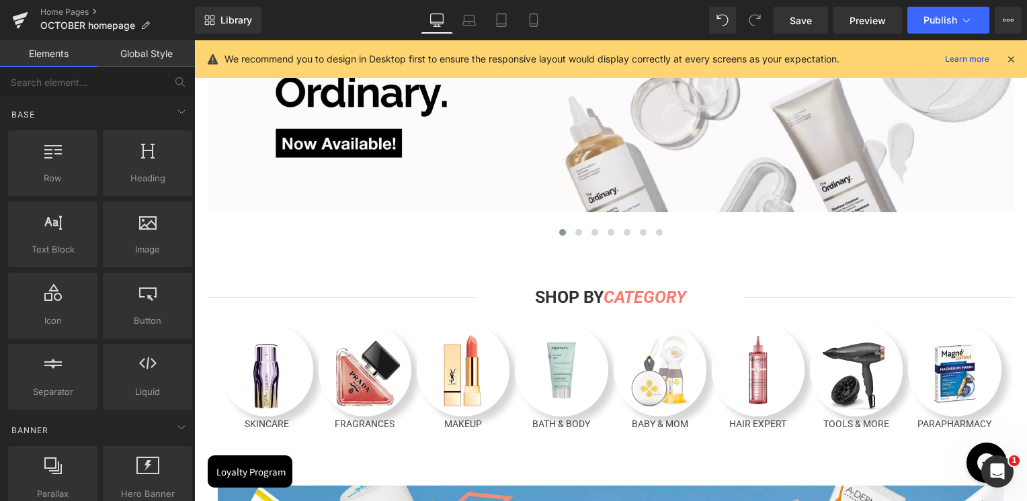
scroll to position [403, 0]
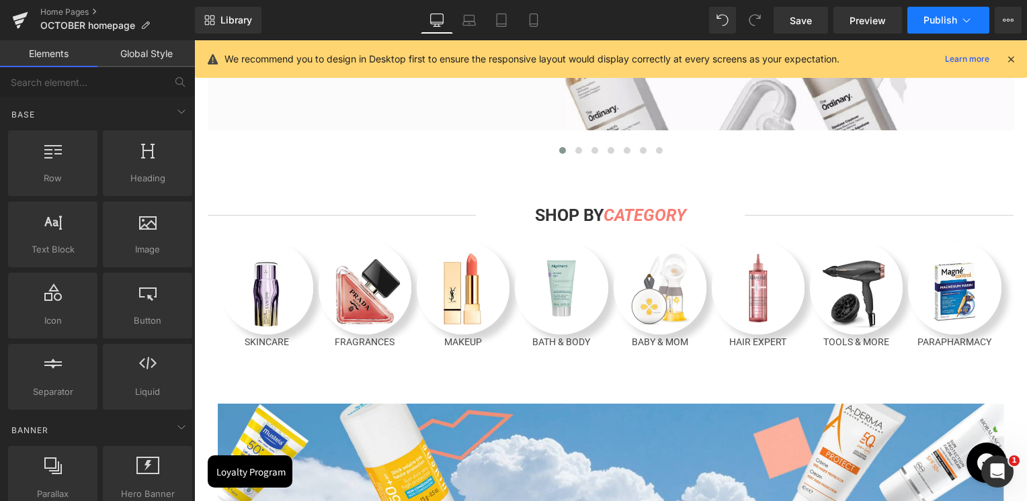
click at [953, 26] on button "Publish" at bounding box center [948, 20] width 82 height 27
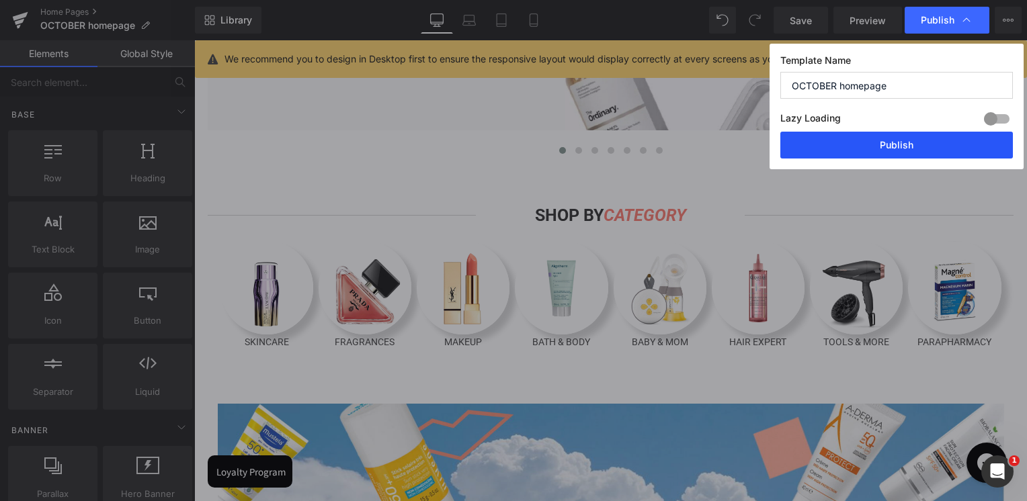
click at [917, 146] on button "Publish" at bounding box center [896, 145] width 233 height 27
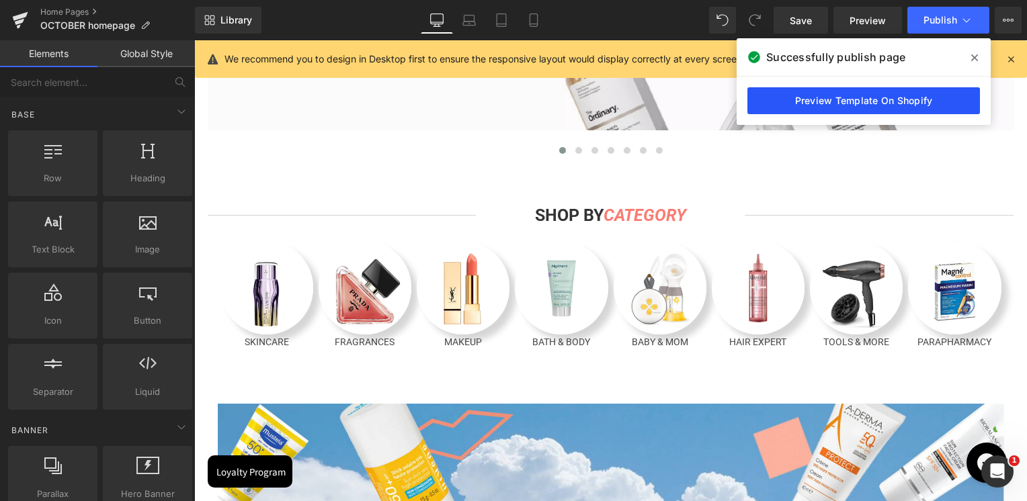
click at [858, 101] on link "Preview Template On Shopify" at bounding box center [863, 100] width 233 height 27
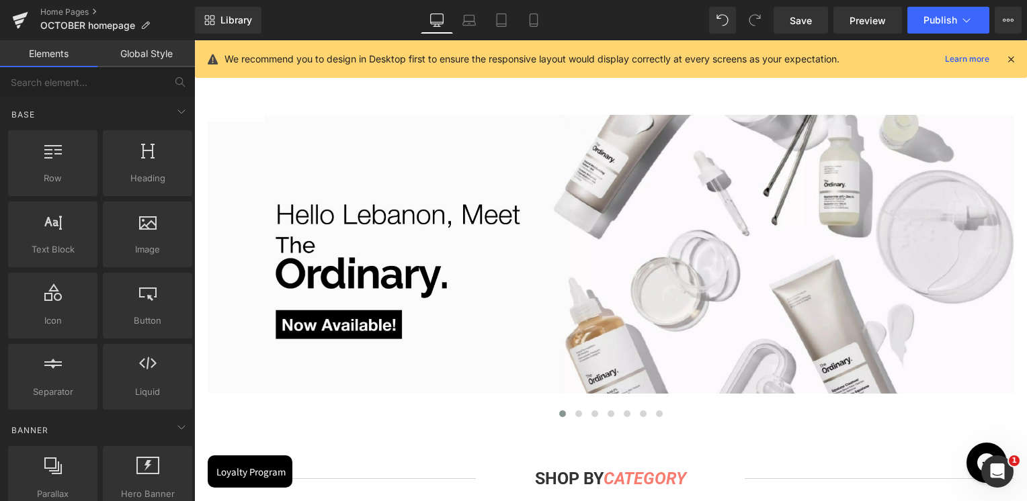
scroll to position [67, 0]
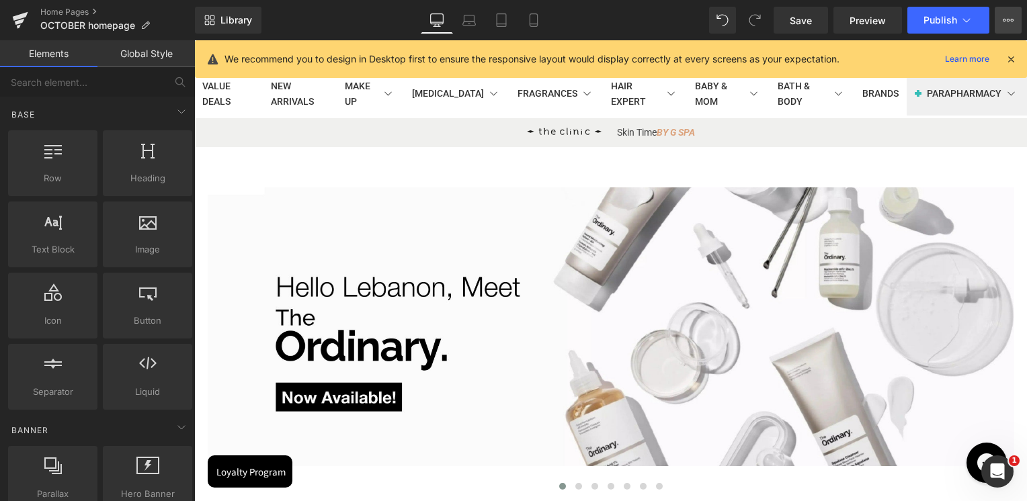
click at [1016, 22] on button "View Live Page View with current Template Save Template to Library Schedule Pub…" at bounding box center [1008, 20] width 27 height 27
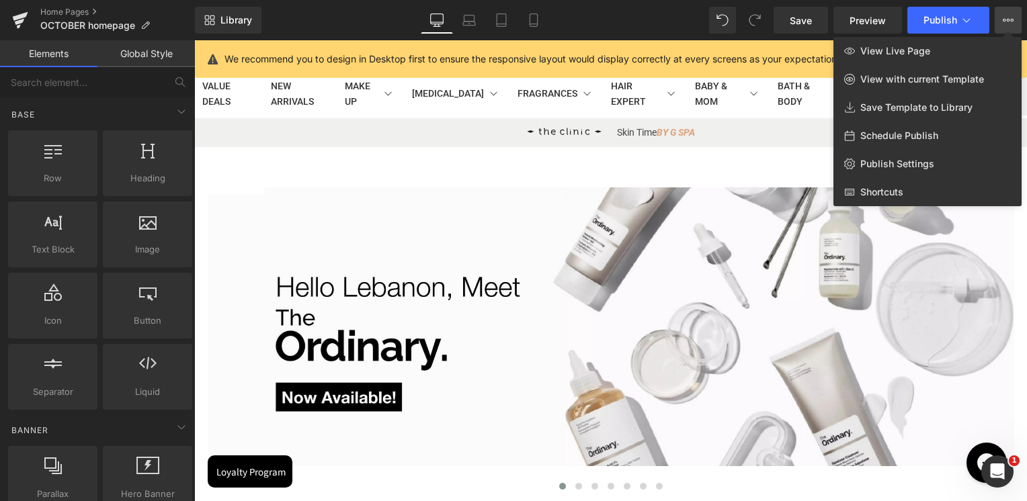
click at [724, 143] on div at bounding box center [610, 270] width 833 height 461
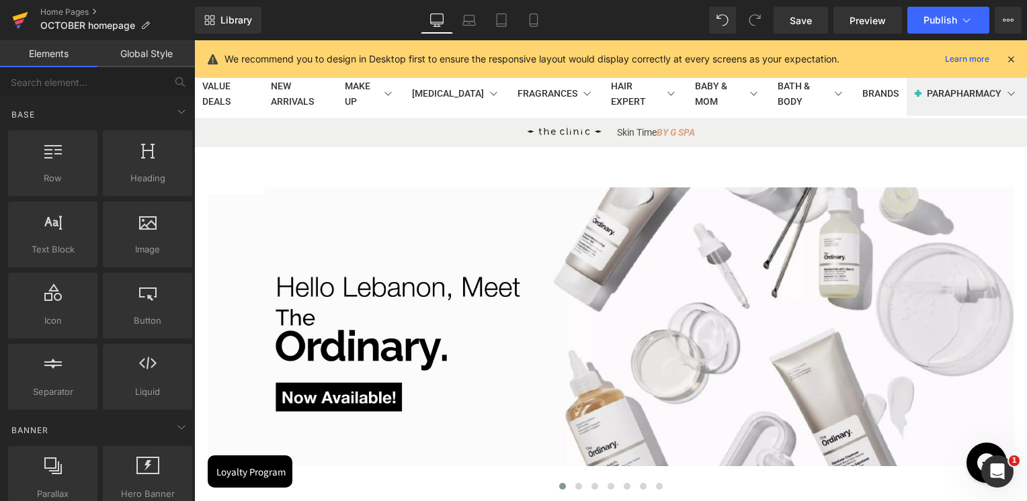
click at [22, 14] on icon at bounding box center [20, 16] width 15 height 9
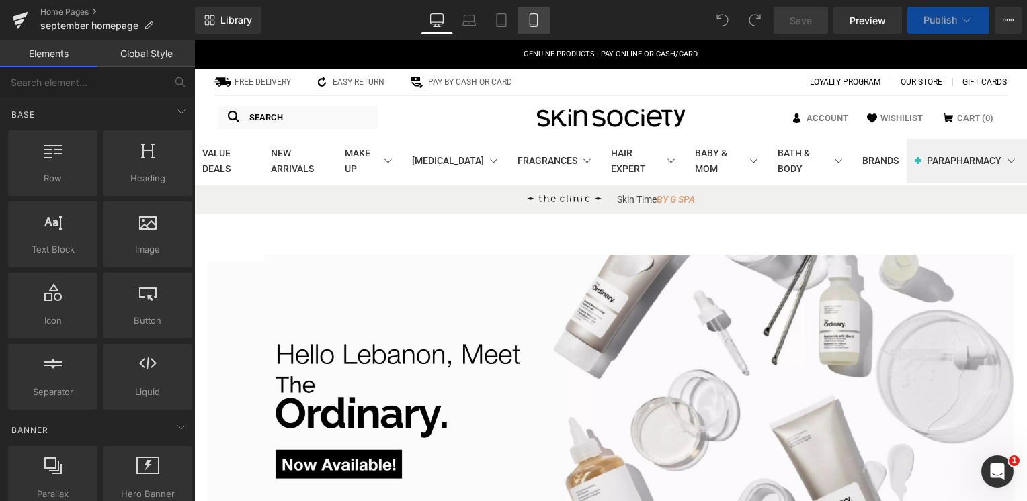
click at [532, 15] on icon at bounding box center [533, 19] width 13 height 13
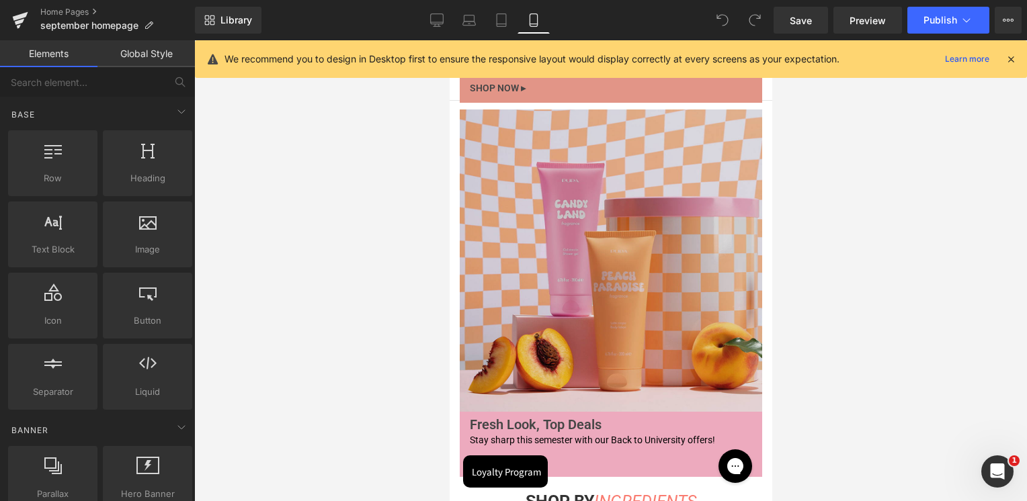
scroll to position [3965, 0]
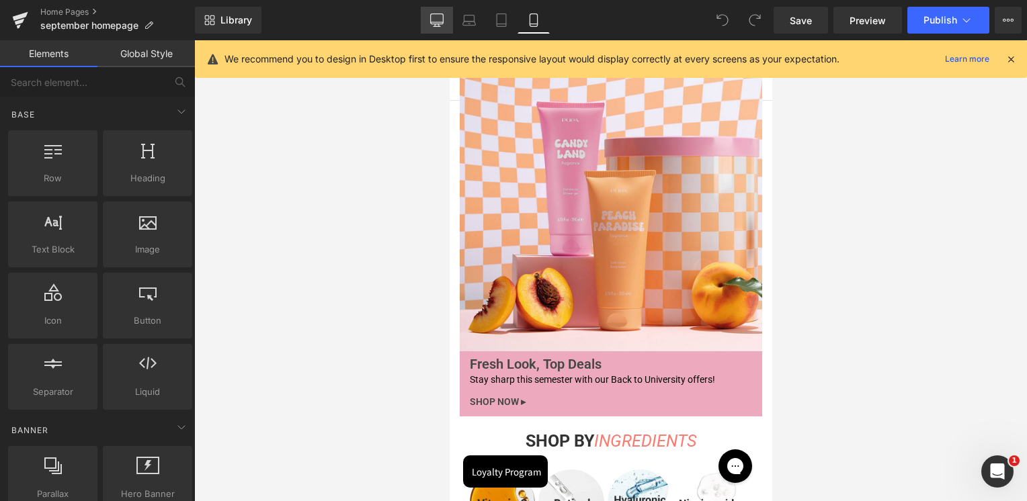
click at [438, 12] on link "Desktop" at bounding box center [437, 20] width 32 height 27
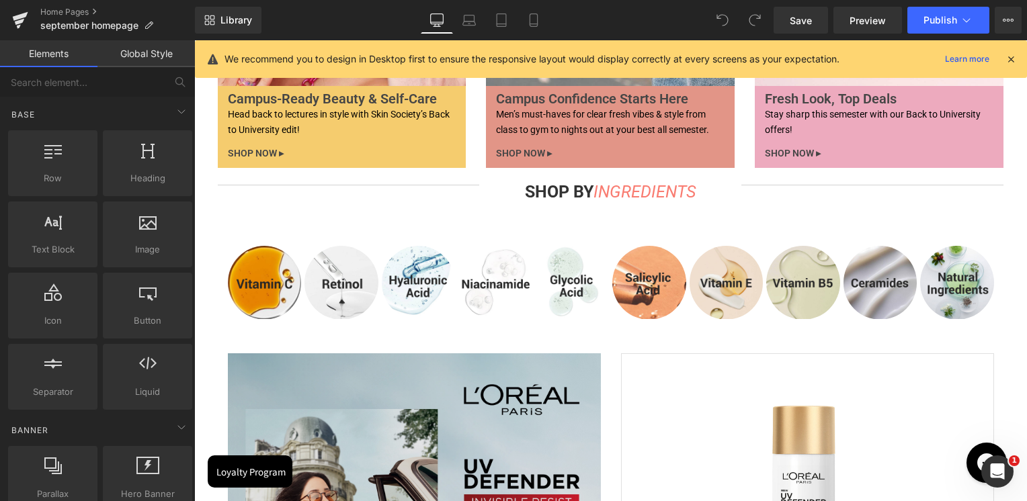
scroll to position [3998, 0]
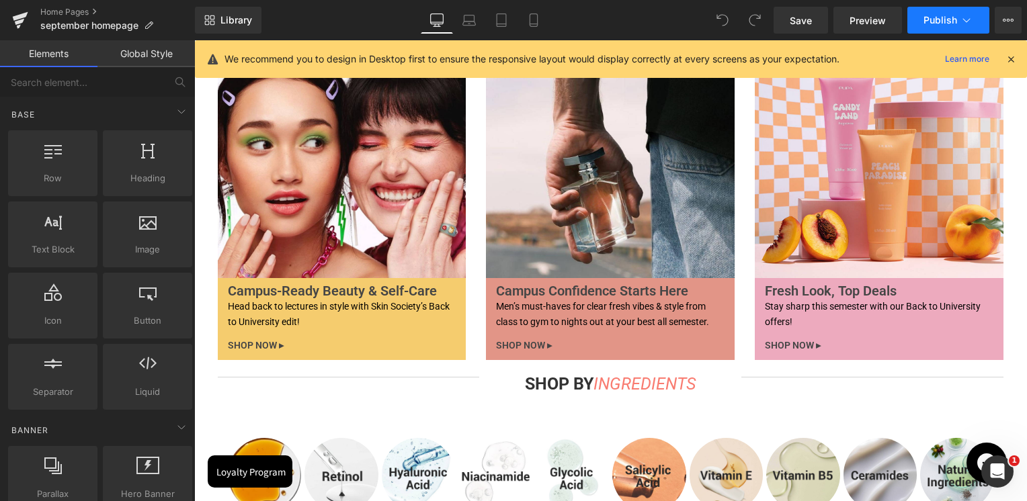
click at [934, 24] on span "Publish" at bounding box center [940, 20] width 34 height 11
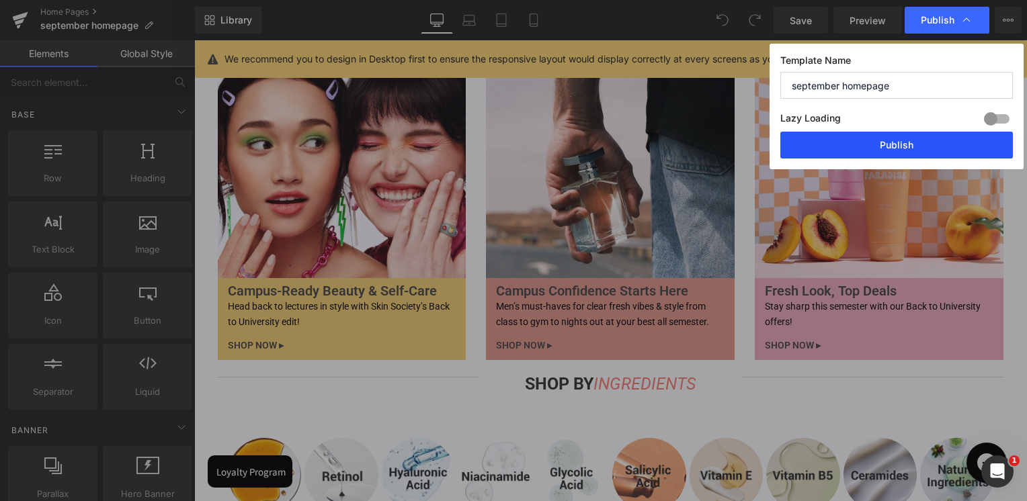
click at [850, 146] on button "Publish" at bounding box center [896, 145] width 233 height 27
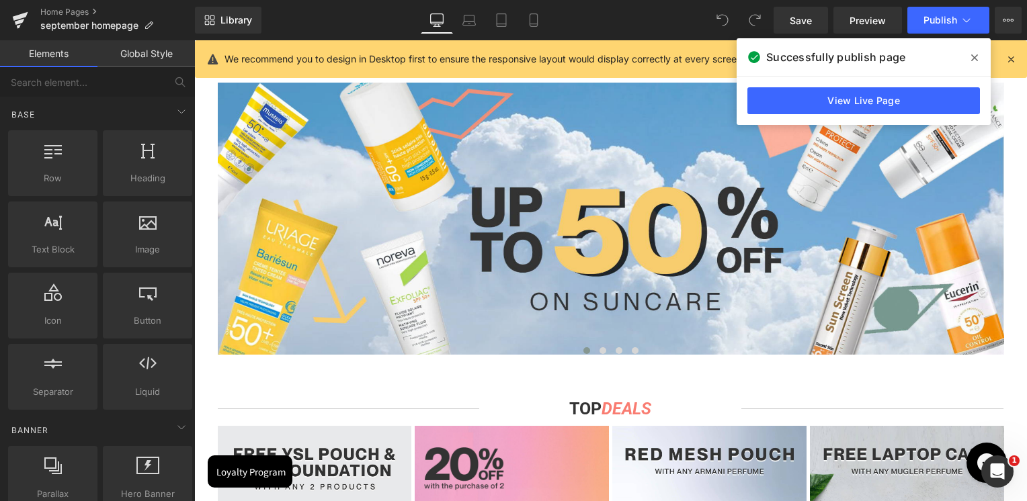
scroll to position [906, 0]
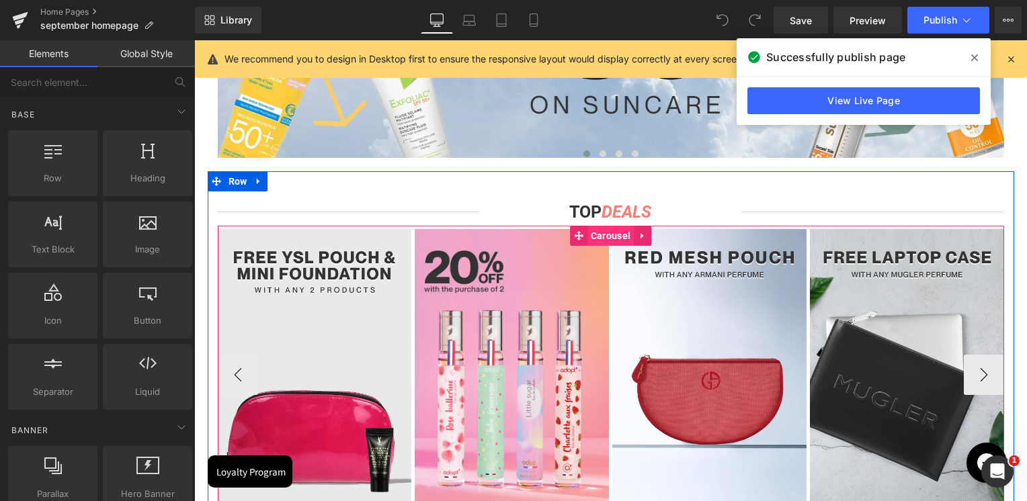
click at [608, 233] on span "Carousel" at bounding box center [610, 236] width 46 height 20
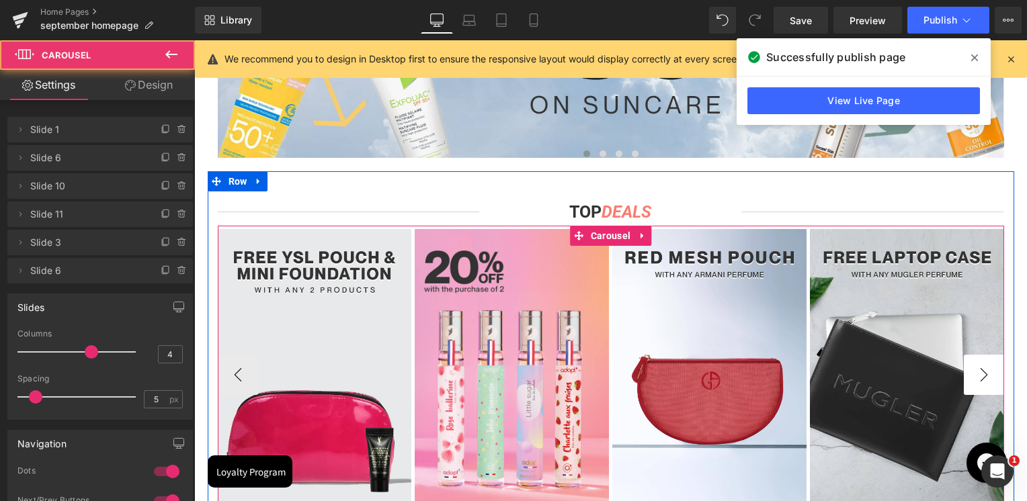
click at [971, 368] on button "›" at bounding box center [984, 375] width 40 height 40
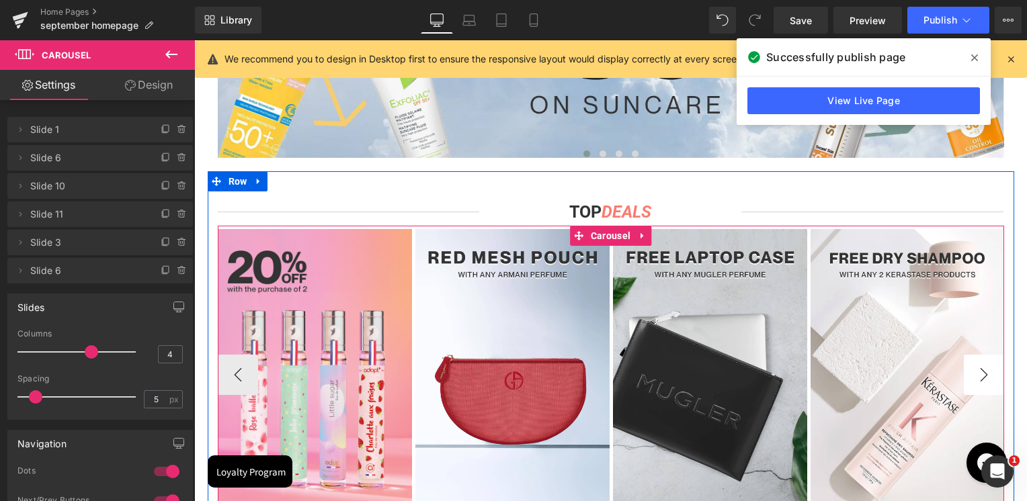
click at [971, 368] on button "›" at bounding box center [984, 375] width 40 height 40
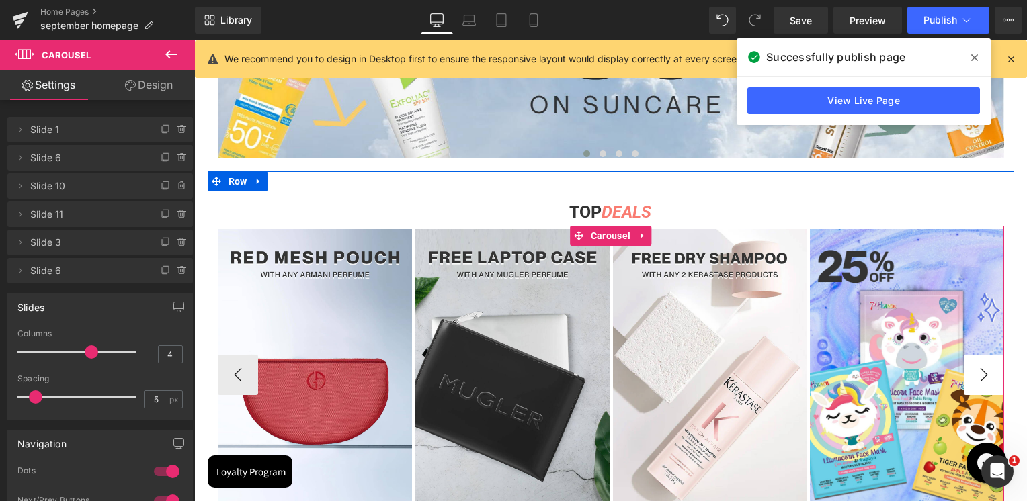
click at [971, 368] on button "›" at bounding box center [984, 375] width 40 height 40
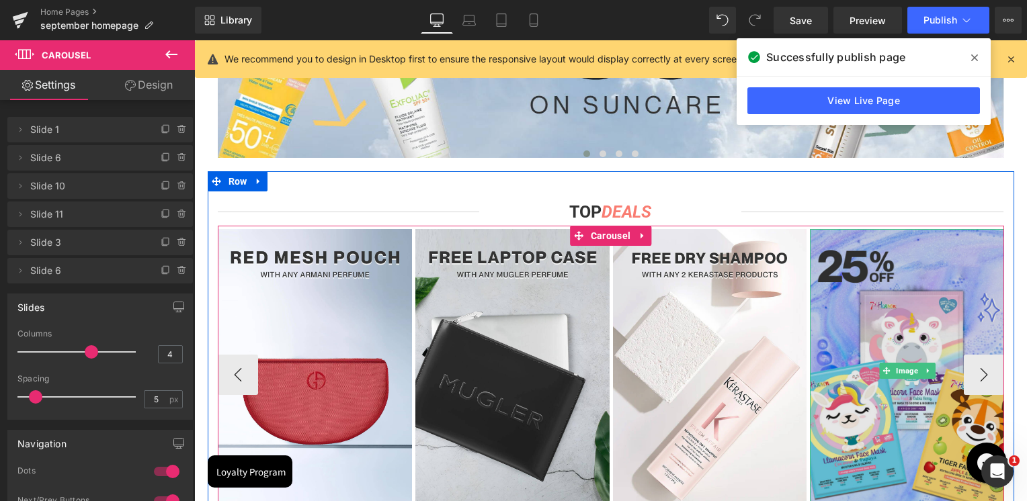
click at [894, 331] on img at bounding box center [907, 371] width 194 height 284
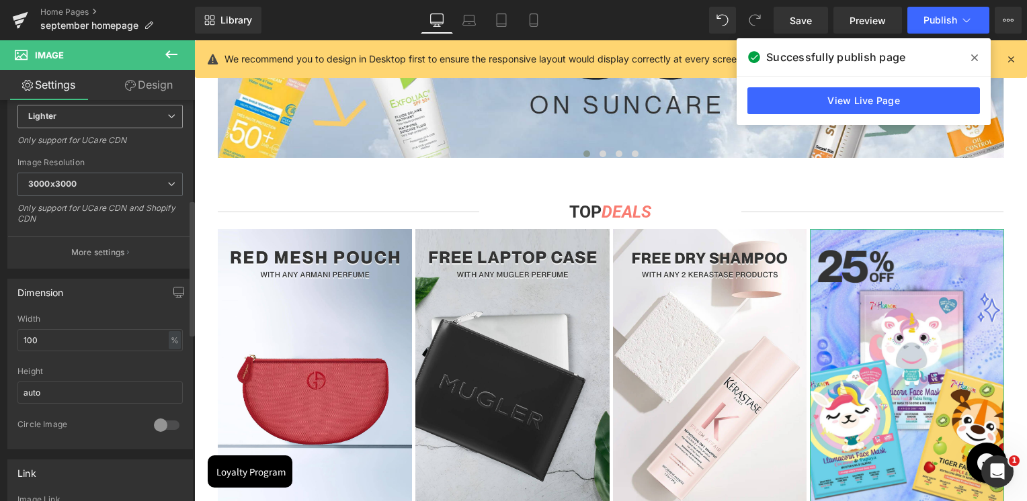
scroll to position [403, 0]
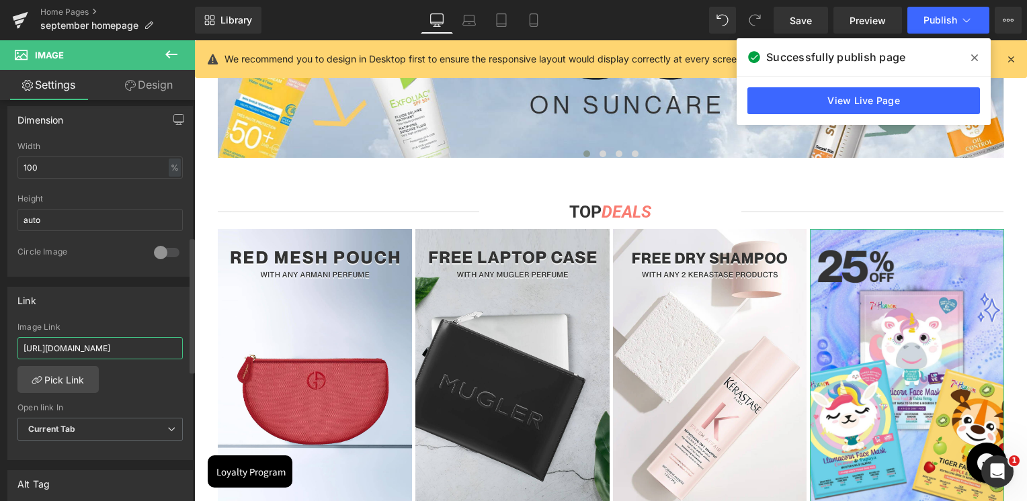
click at [105, 339] on input "https://skinsociety.me/collections/value-deals?page=1&rb_vendor=7th%20Heaven" at bounding box center [99, 348] width 165 height 22
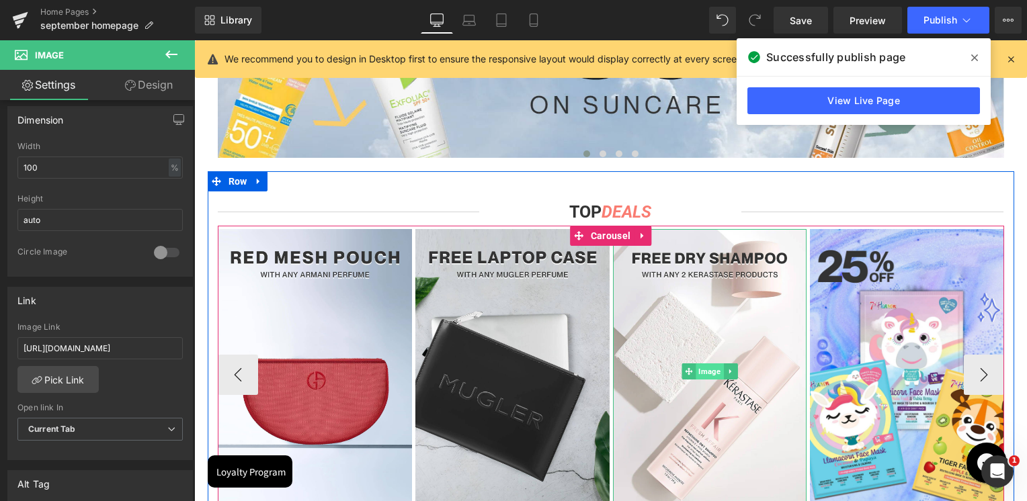
click at [698, 373] on span "Image" at bounding box center [710, 372] width 28 height 16
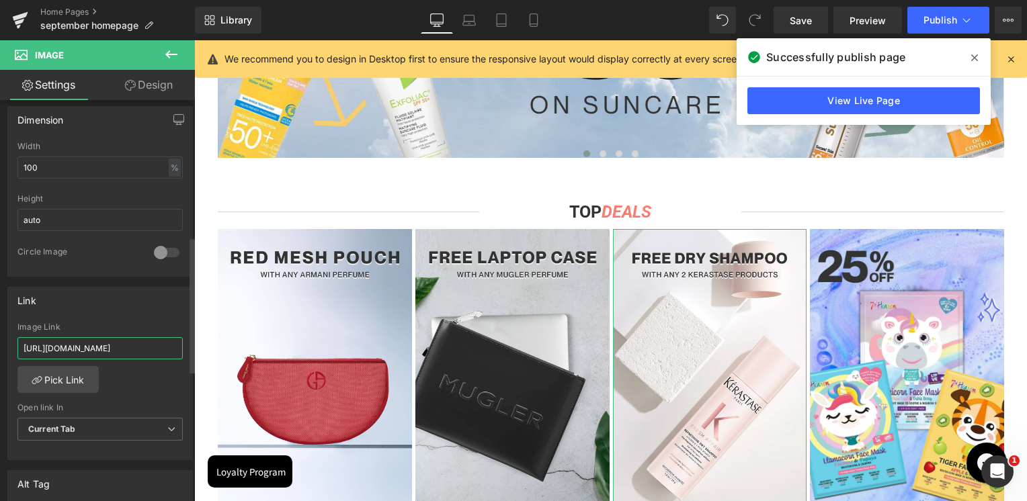
click at [84, 349] on input "https://skinsociety.me/collections/kerastase" at bounding box center [99, 348] width 165 height 22
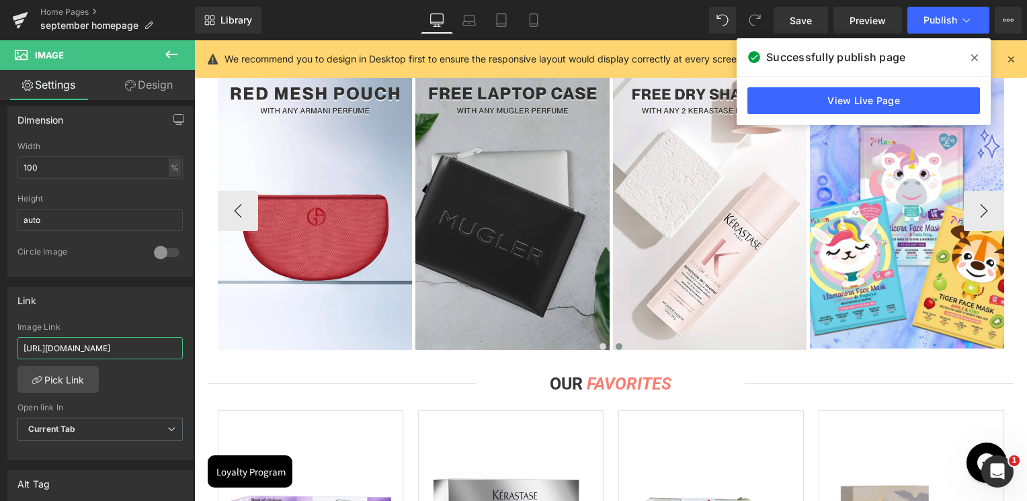
scroll to position [1040, 0]
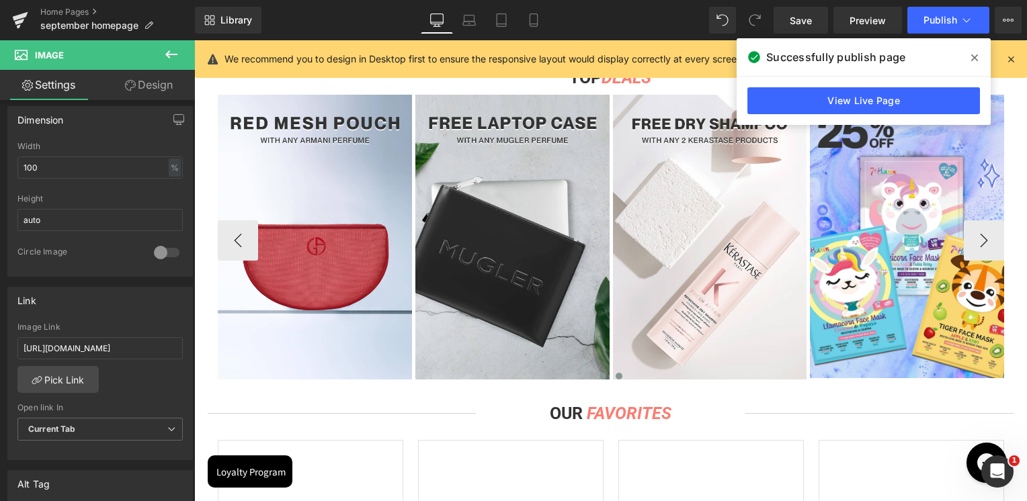
click at [601, 373] on button at bounding box center [603, 376] width 16 height 13
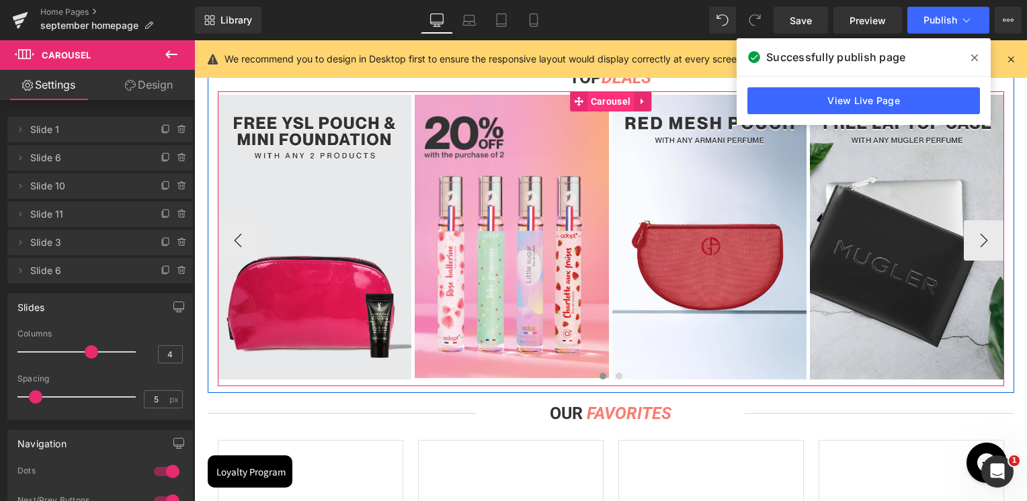
click at [595, 101] on span "Carousel" at bounding box center [610, 101] width 46 height 20
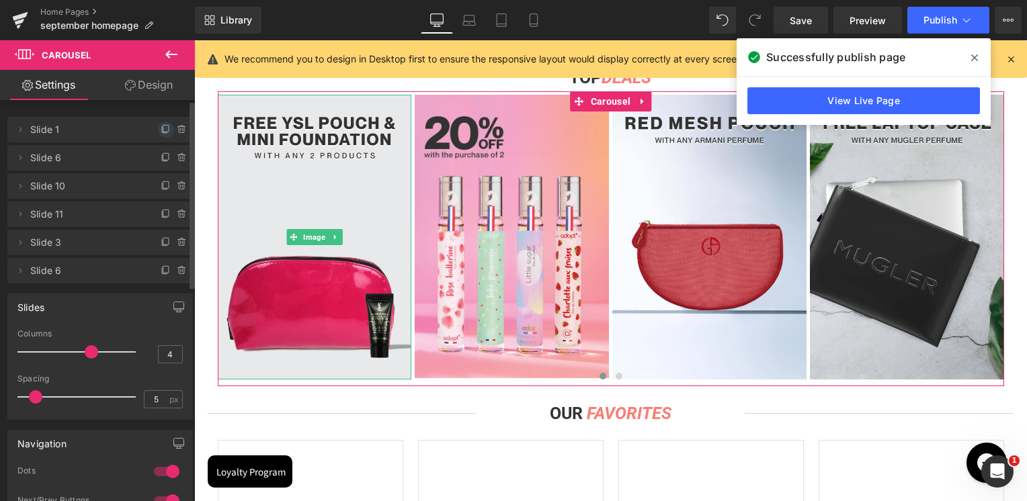
click at [158, 126] on span at bounding box center [166, 130] width 16 height 16
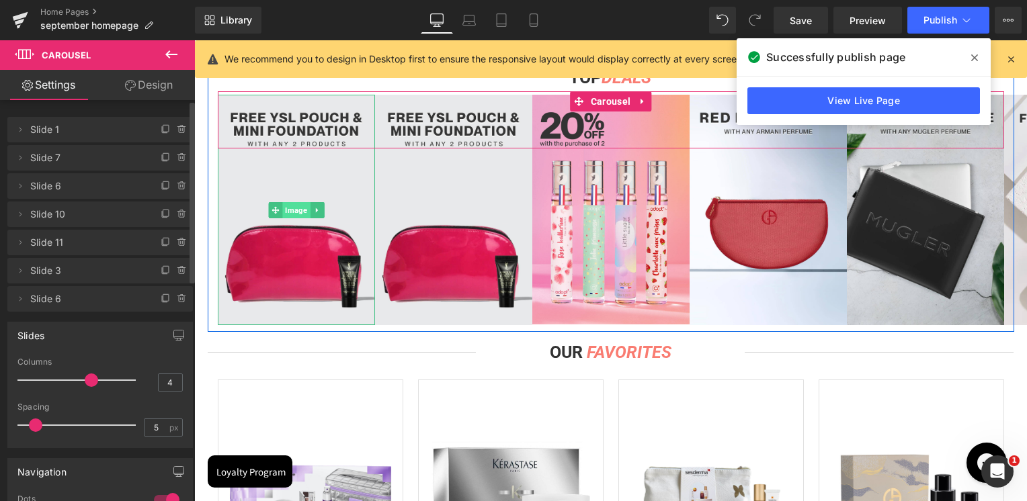
click at [282, 212] on span "Image" at bounding box center [296, 210] width 28 height 16
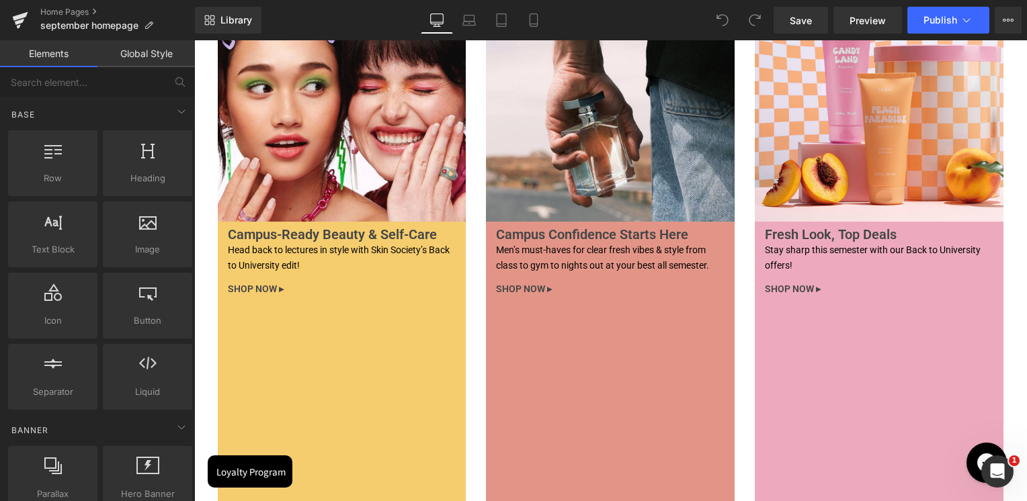
scroll to position [4033, 0]
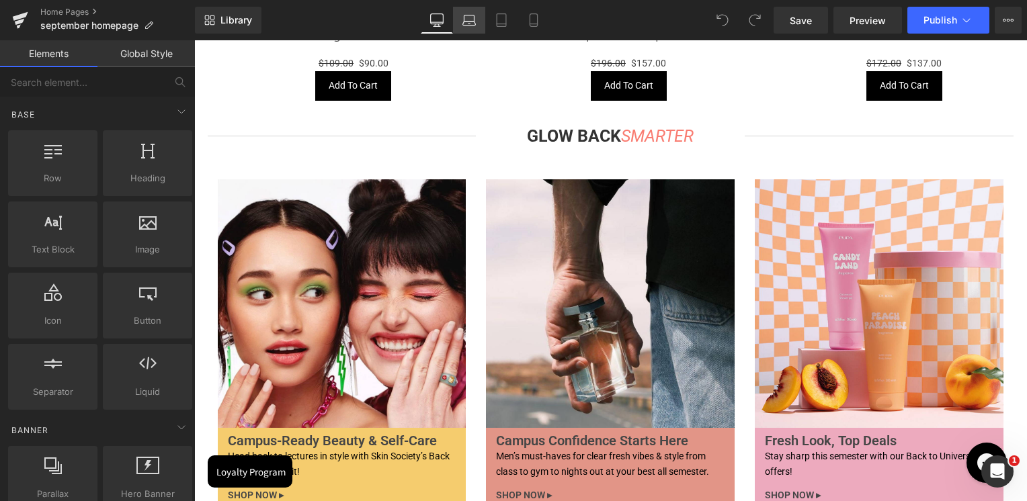
click at [460, 19] on link "Laptop" at bounding box center [469, 20] width 32 height 27
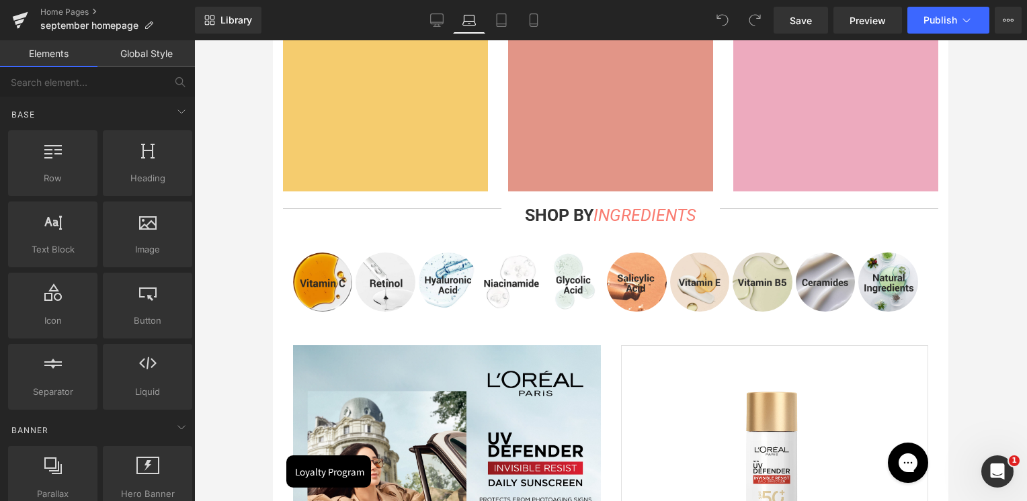
scroll to position [3356, 0]
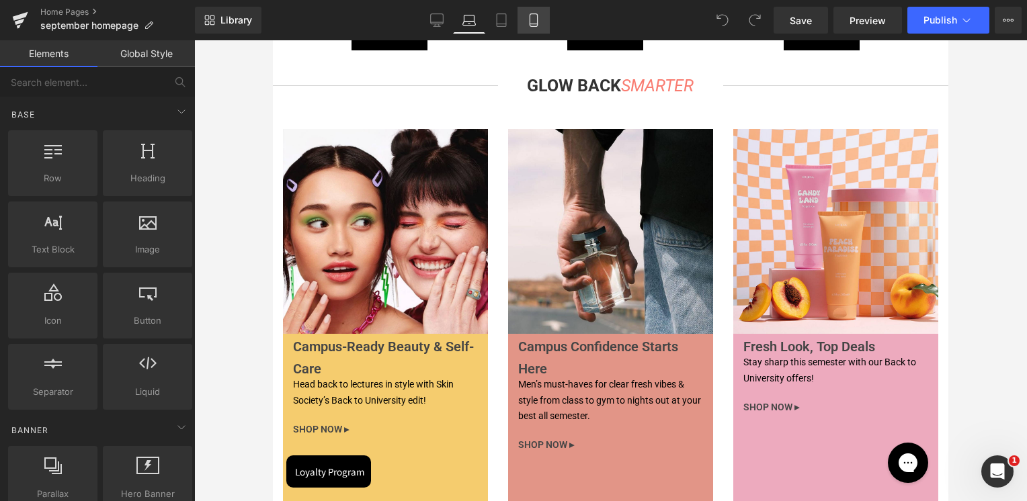
click at [535, 16] on icon at bounding box center [533, 19] width 13 height 13
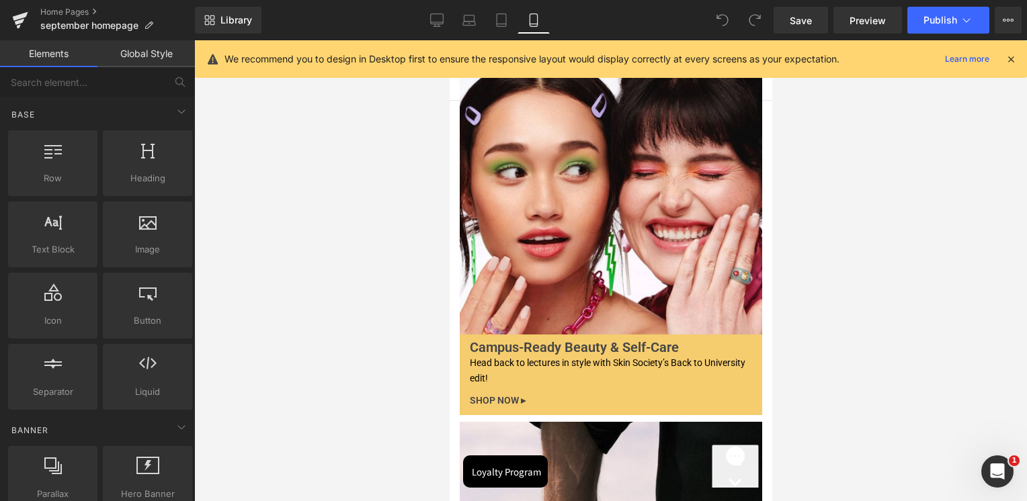
scroll to position [3369, 0]
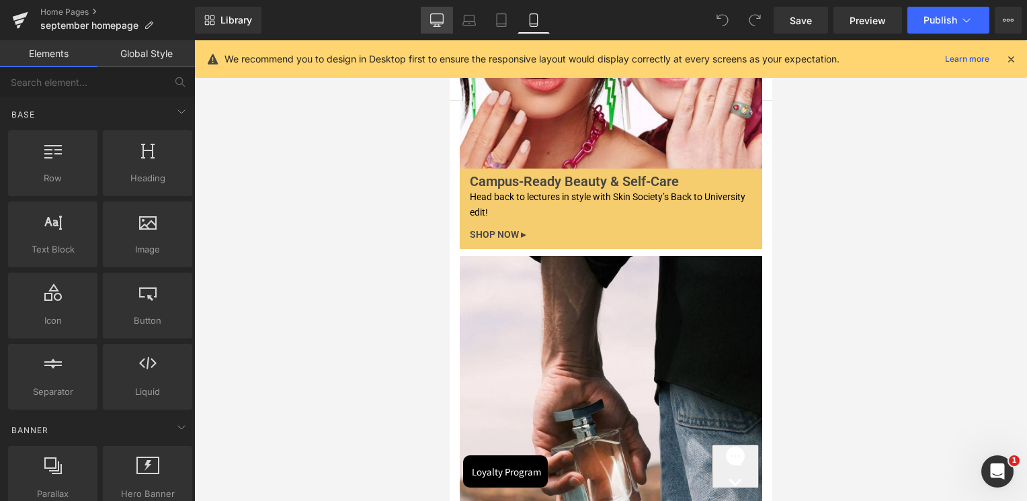
click at [449, 27] on link "Desktop" at bounding box center [437, 20] width 32 height 27
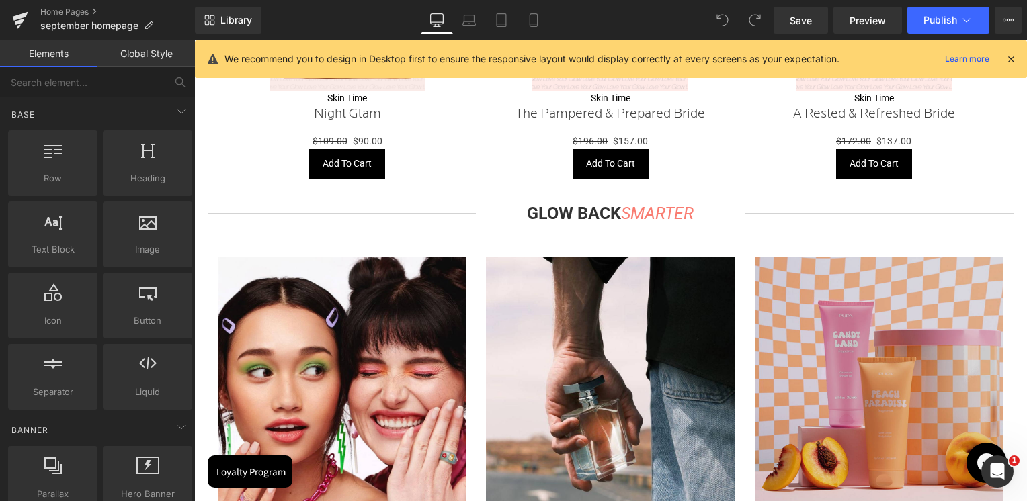
scroll to position [3721, 0]
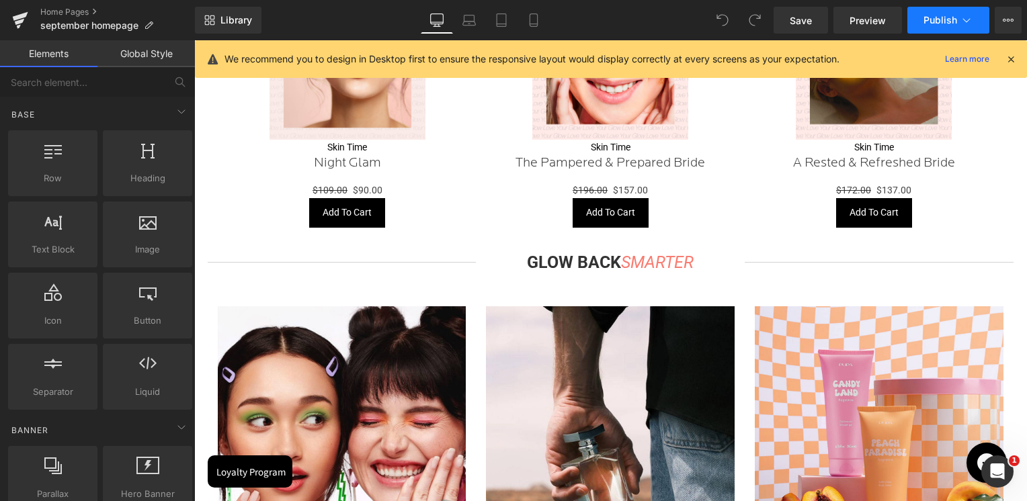
click at [954, 19] on span "Publish" at bounding box center [940, 20] width 34 height 11
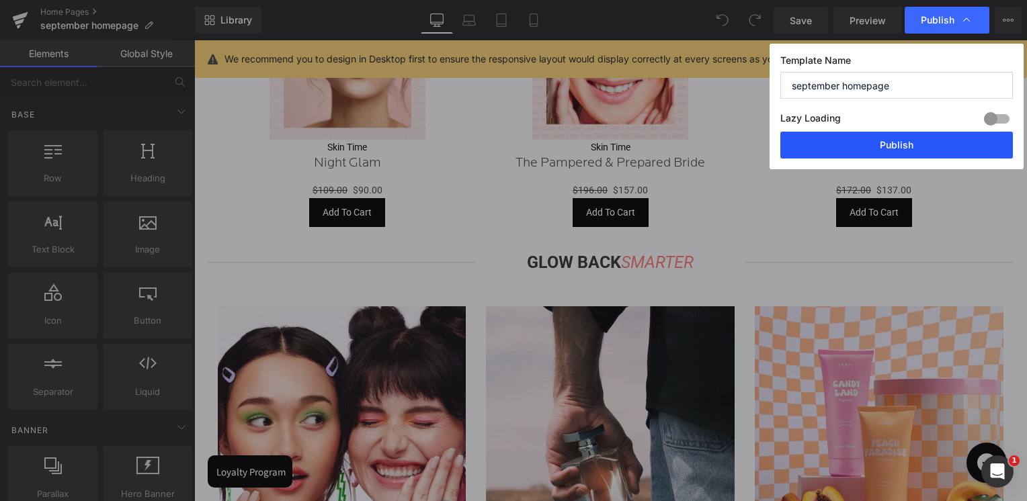
click at [903, 143] on button "Publish" at bounding box center [896, 145] width 233 height 27
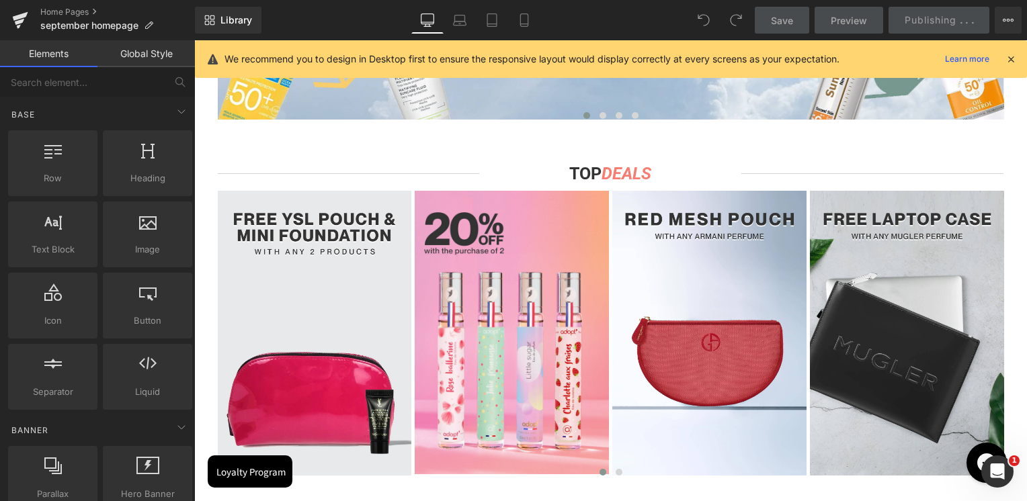
scroll to position [898, 0]
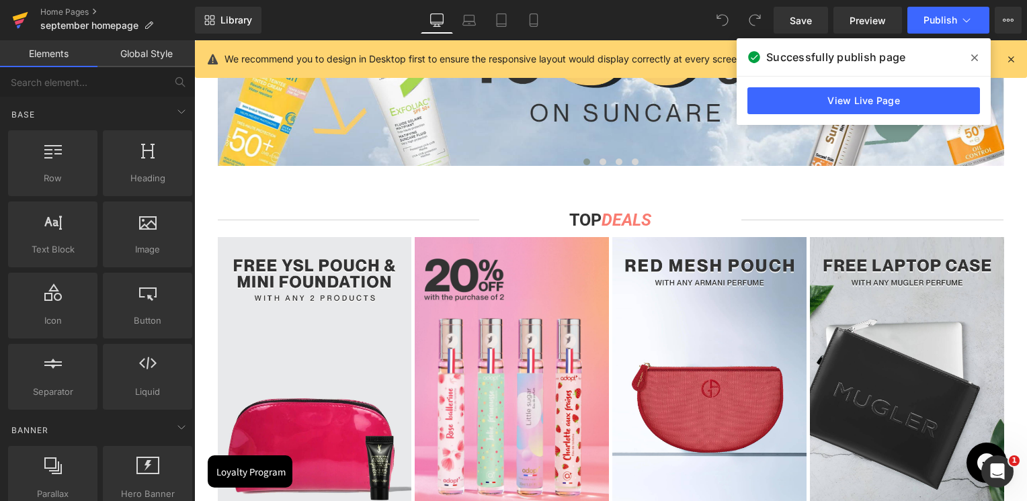
click at [9, 12] on link at bounding box center [20, 20] width 40 height 40
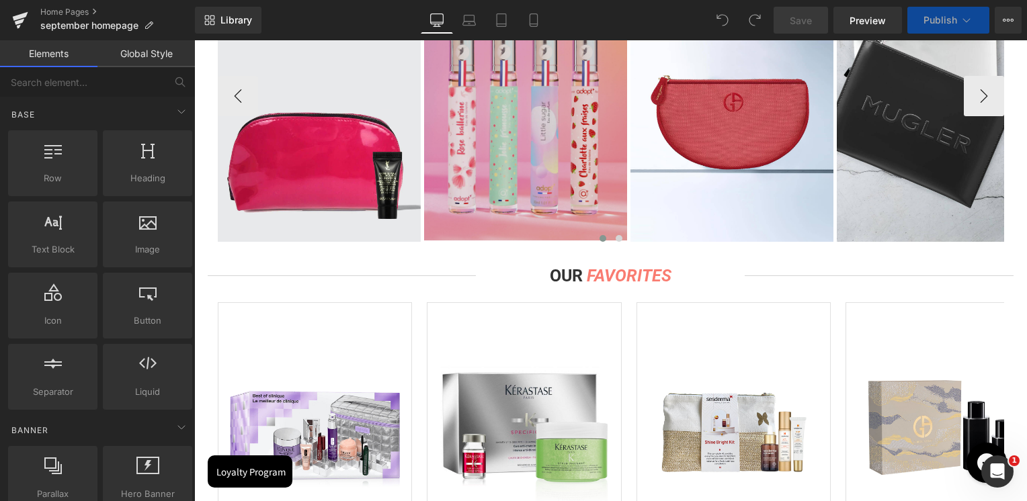
scroll to position [1008, 0]
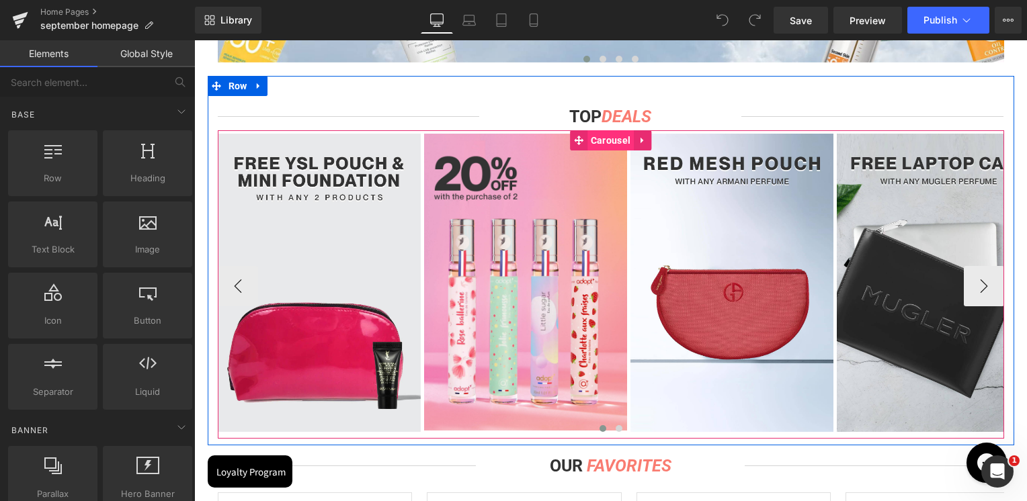
drag, startPoint x: 606, startPoint y: 135, endPoint x: 595, endPoint y: 136, distance: 10.8
click at [606, 135] on span "Carousel" at bounding box center [610, 140] width 46 height 20
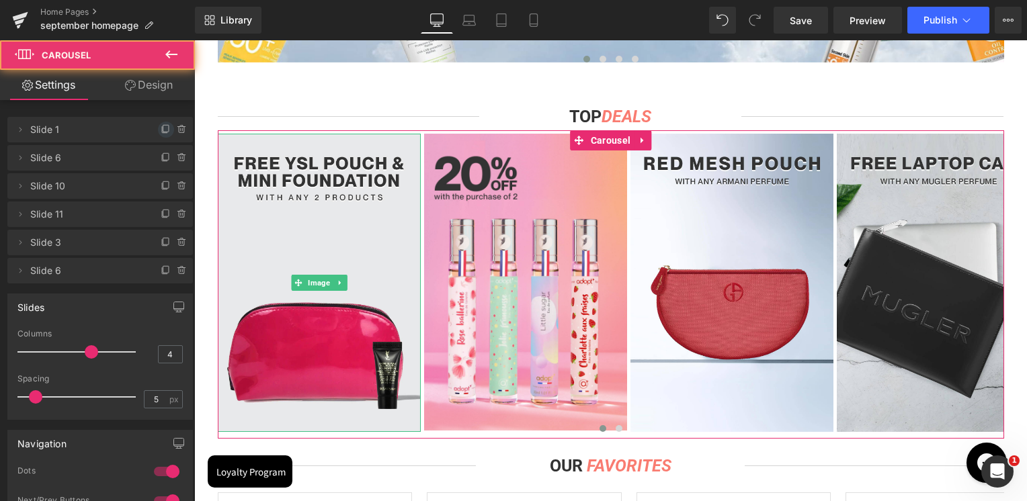
click at [159, 122] on span at bounding box center [166, 130] width 16 height 16
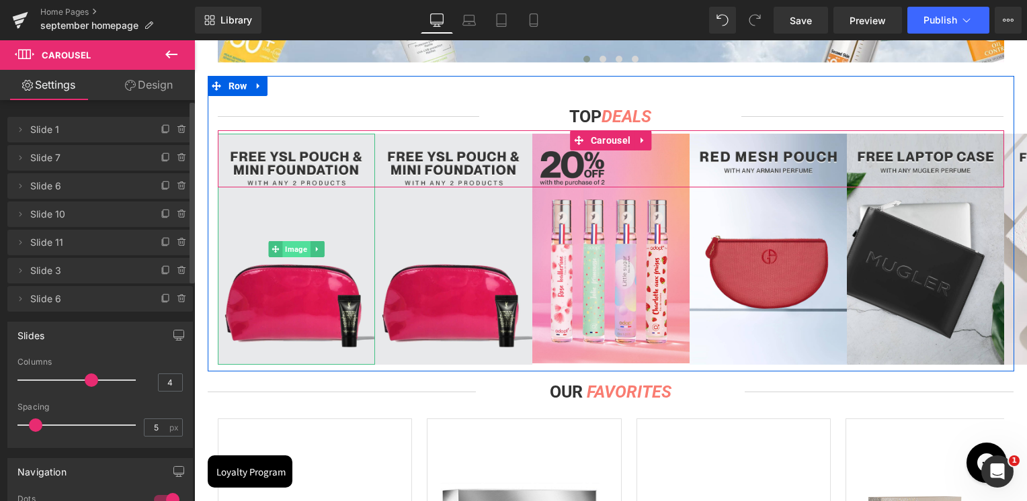
click at [288, 249] on span "Image" at bounding box center [296, 249] width 28 height 16
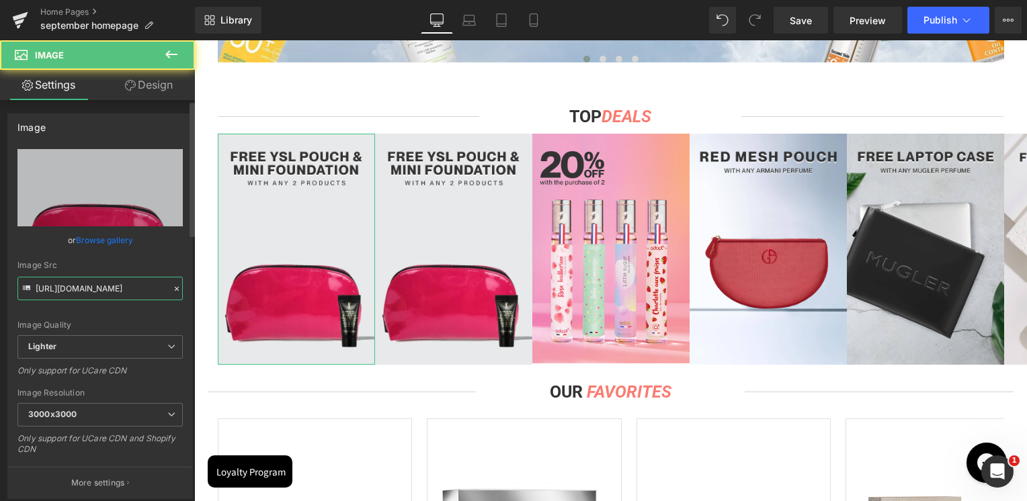
click at [88, 293] on input "https://ucarecdn.com/f018d7a1-c82d-421f-b875-30040407605d/-/format/auto/-/previ…" at bounding box center [99, 289] width 165 height 24
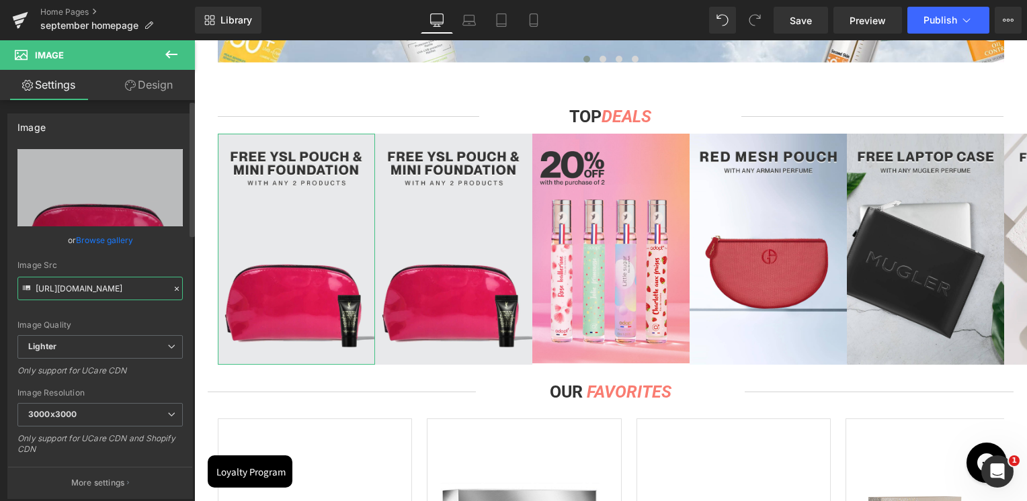
click at [88, 293] on input "https://ucarecdn.com/f018d7a1-c82d-421f-b875-30040407605d/-/format/auto/-/previ…" at bounding box center [99, 289] width 165 height 24
paste input "cdn.shopify.com/s/files/1/0295/0545/4173/files/Artboard_16_a5dd878e-cc12-4bba-8…"
type input "[URL][DOMAIN_NAME]"
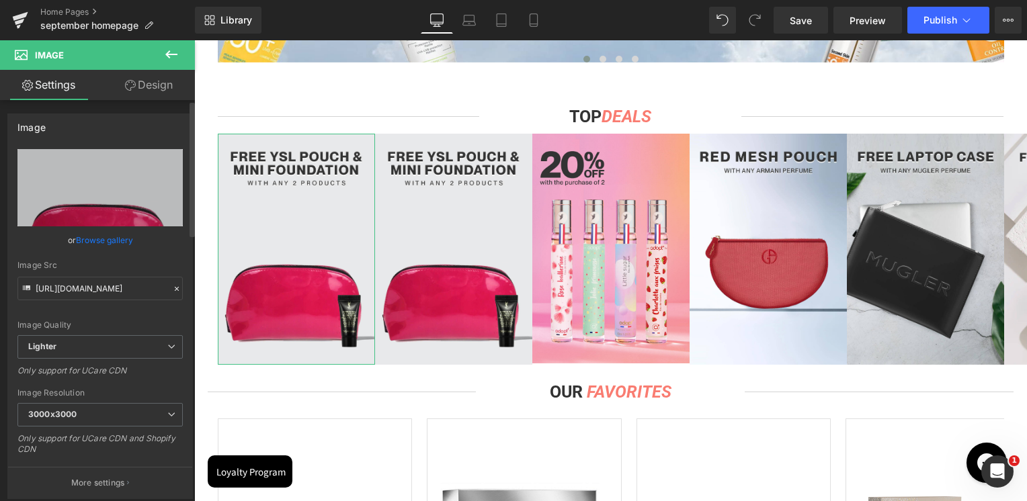
click at [94, 269] on div "Image Src" at bounding box center [99, 265] width 165 height 9
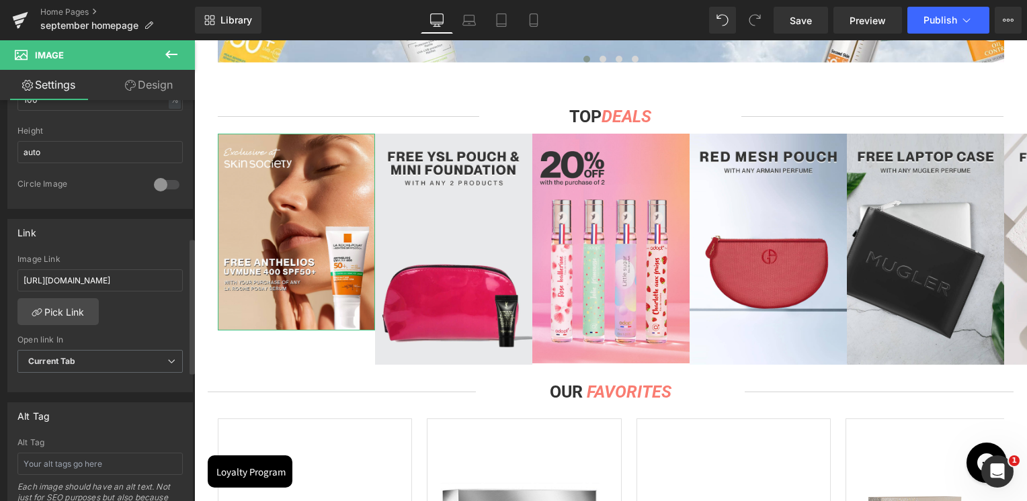
scroll to position [470, 0]
click at [104, 281] on input "https://skinsociety.me/collections/yves-saint-laurent" at bounding box center [99, 280] width 165 height 22
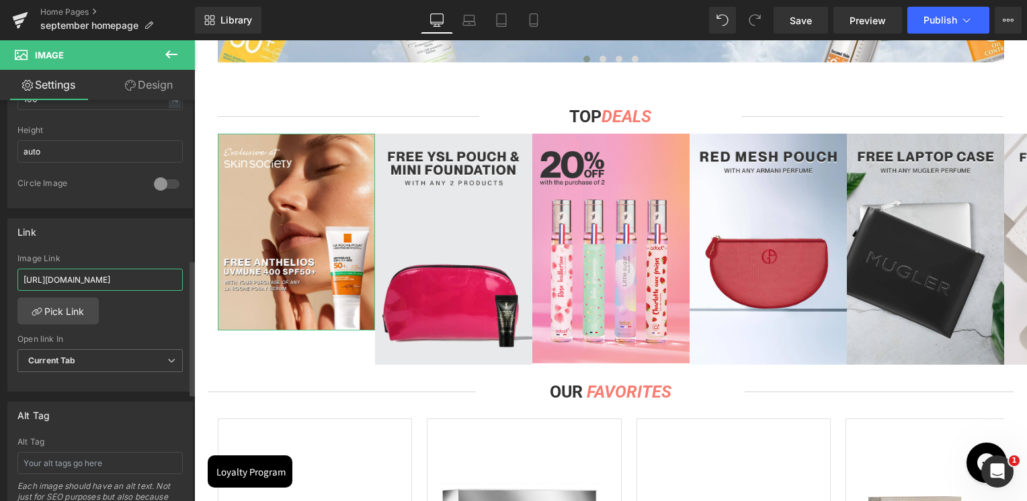
paste input "pages/search-results-page?q=la%20roche%20posay%20serums&page=1&rb_vendor=La%20R…"
type input "[URL][DOMAIN_NAME]"
click at [106, 247] on div "Link https://skinsociety.me/collections/yves-saint-laurent Image Link https://s…" at bounding box center [100, 305] width 186 height 174
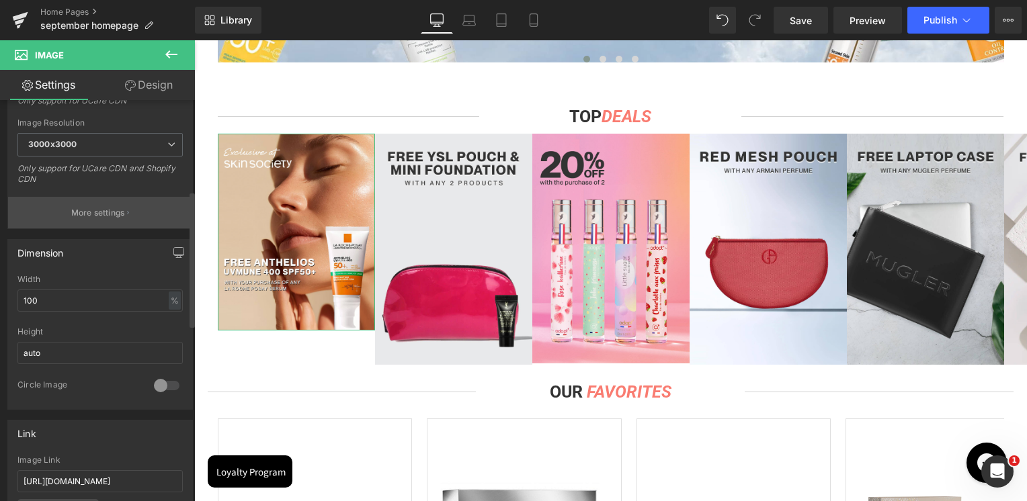
scroll to position [0, 0]
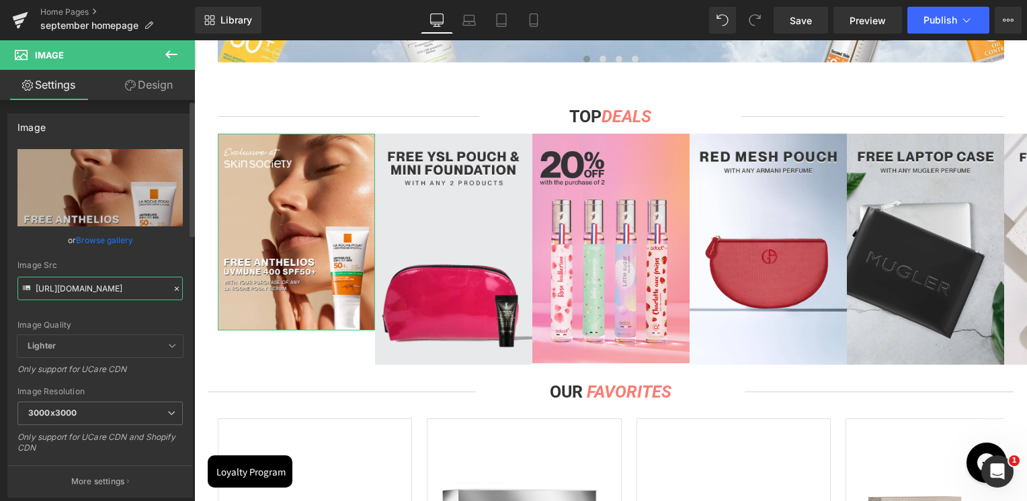
click at [86, 286] on input "[URL][DOMAIN_NAME]" at bounding box center [99, 289] width 165 height 24
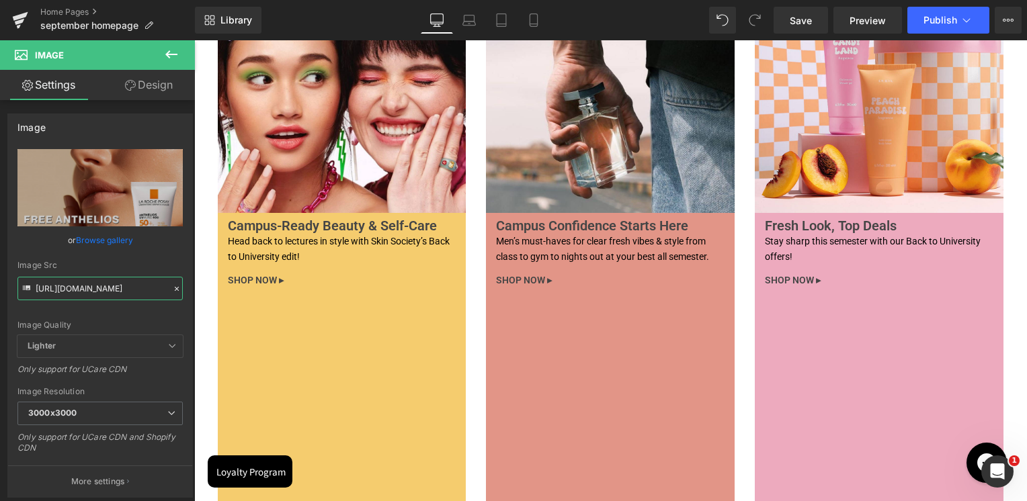
scroll to position [4302, 0]
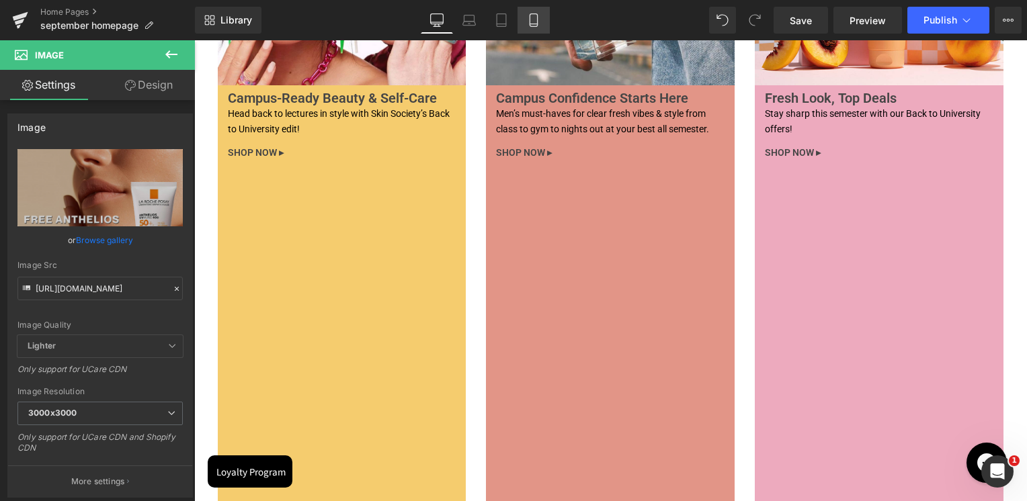
click at [534, 23] on icon at bounding box center [533, 19] width 13 height 13
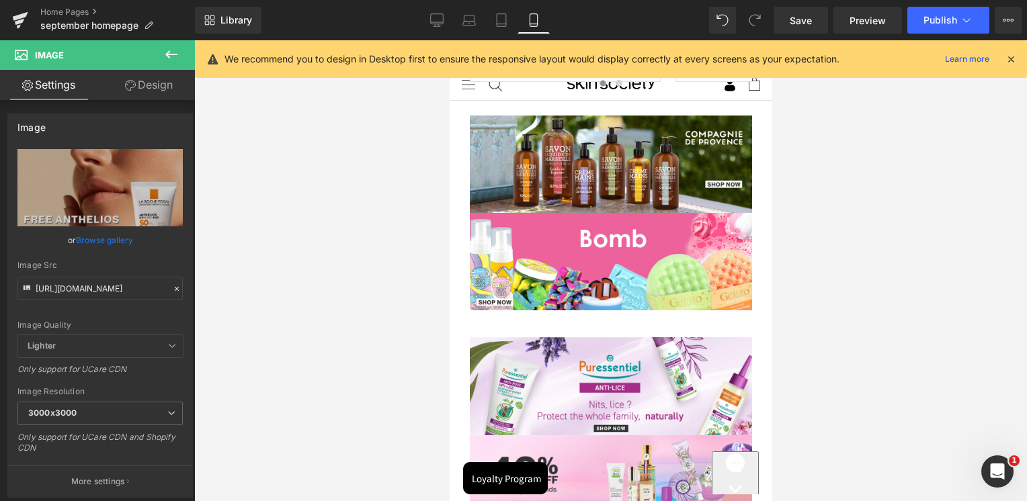
scroll to position [2451, 0]
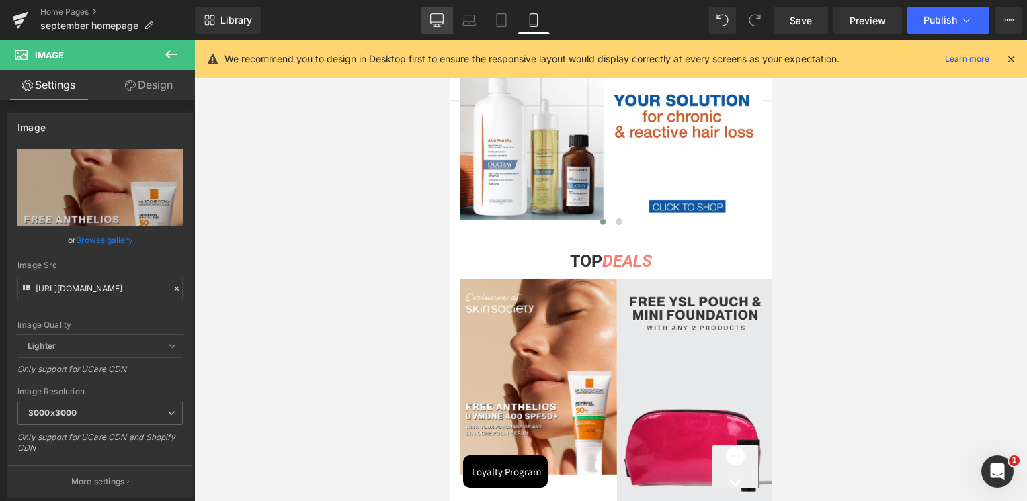
click at [431, 17] on icon at bounding box center [437, 19] width 13 height 10
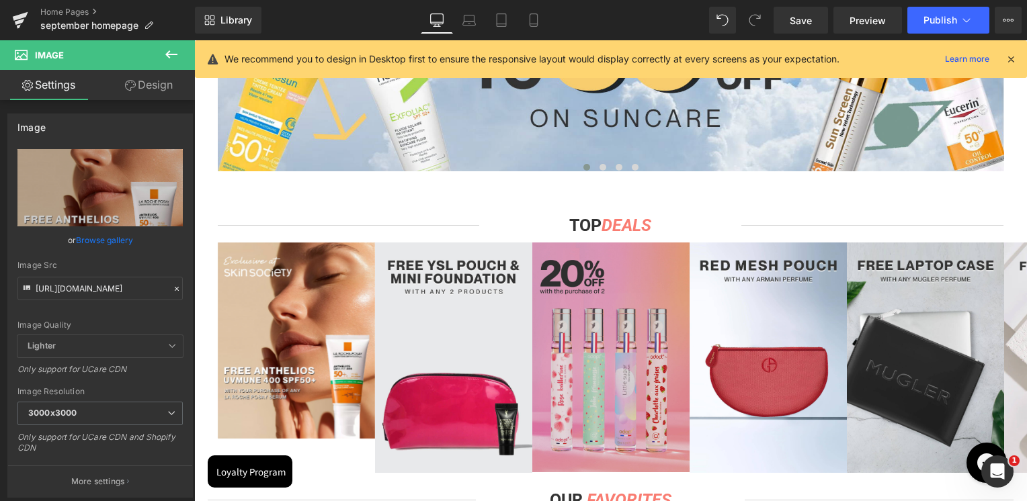
scroll to position [878, 0]
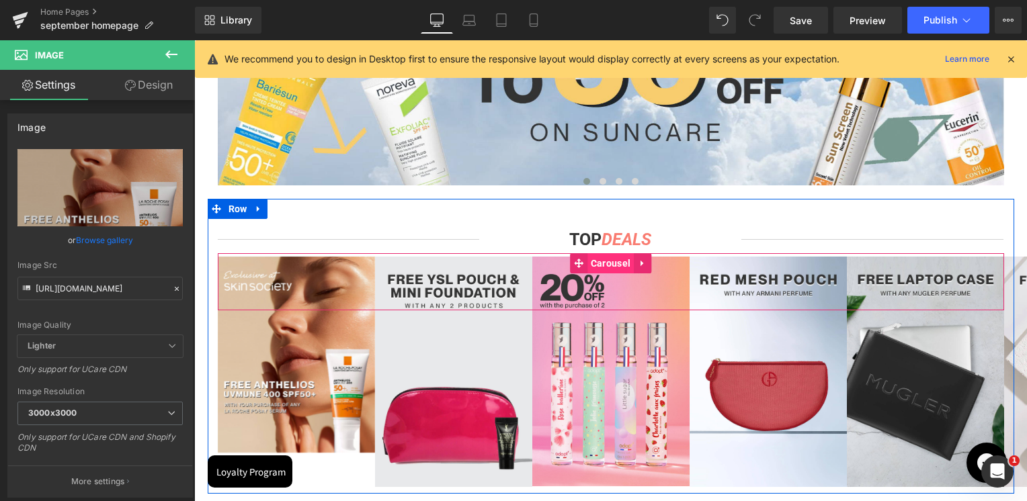
click at [598, 260] on span "Carousel" at bounding box center [610, 263] width 46 height 20
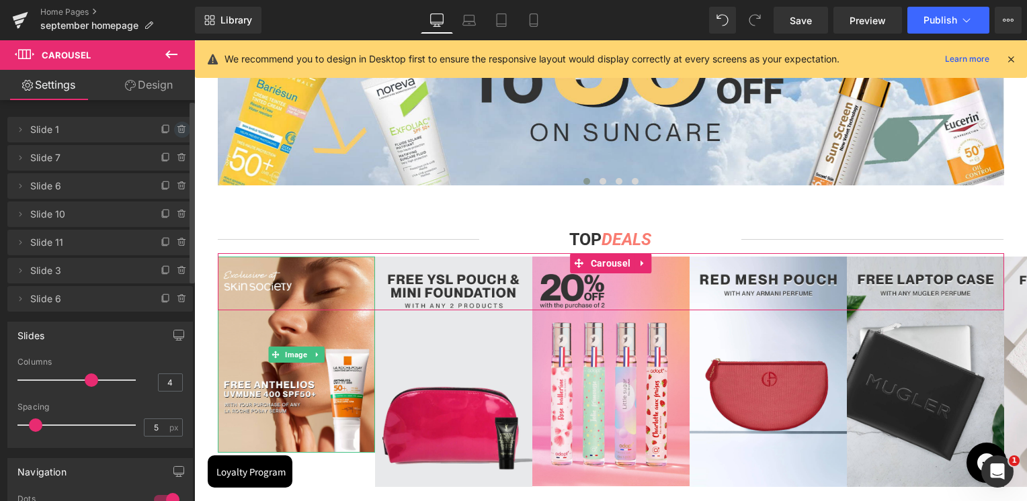
click at [177, 128] on icon at bounding box center [182, 129] width 11 height 11
click at [174, 128] on button "Delete" at bounding box center [168, 130] width 42 height 17
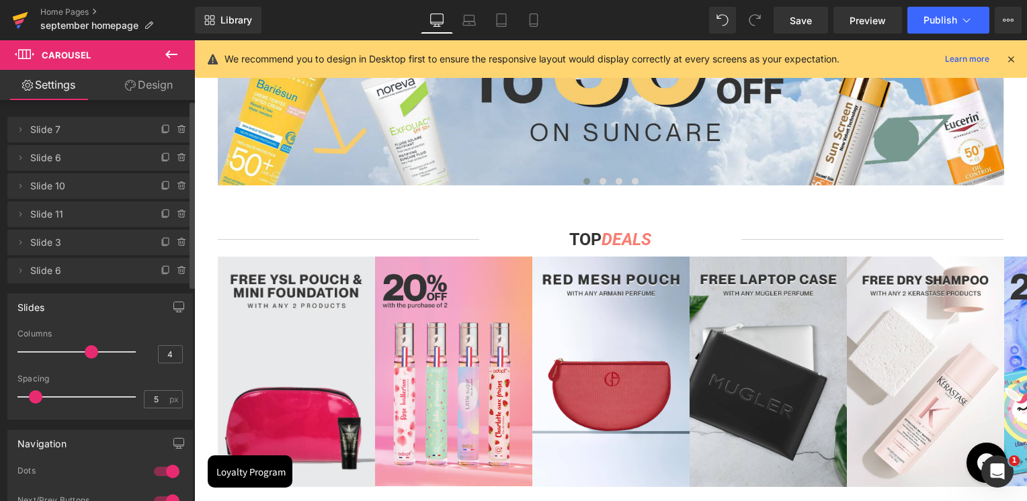
click at [27, 19] on icon at bounding box center [20, 20] width 16 height 34
click at [963, 15] on icon at bounding box center [966, 19] width 13 height 13
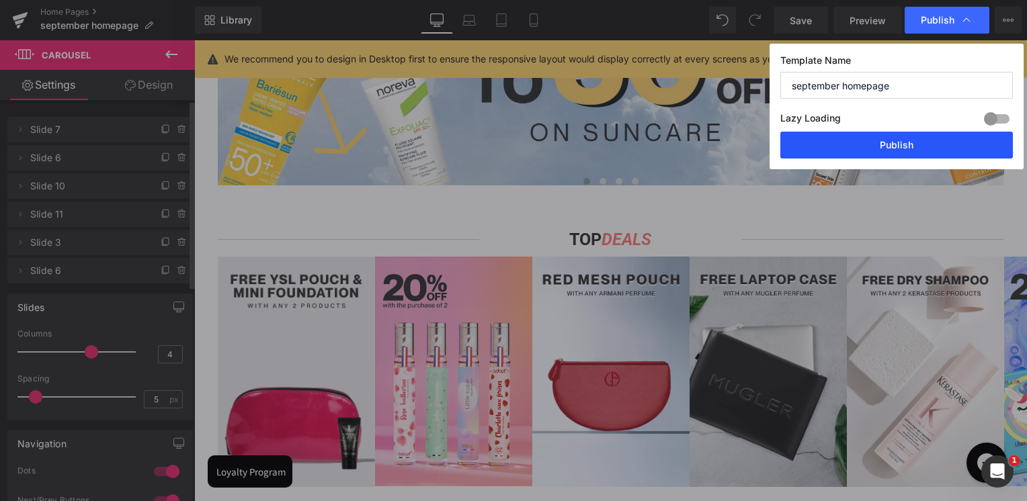
click at [898, 138] on button "Publish" at bounding box center [896, 145] width 233 height 27
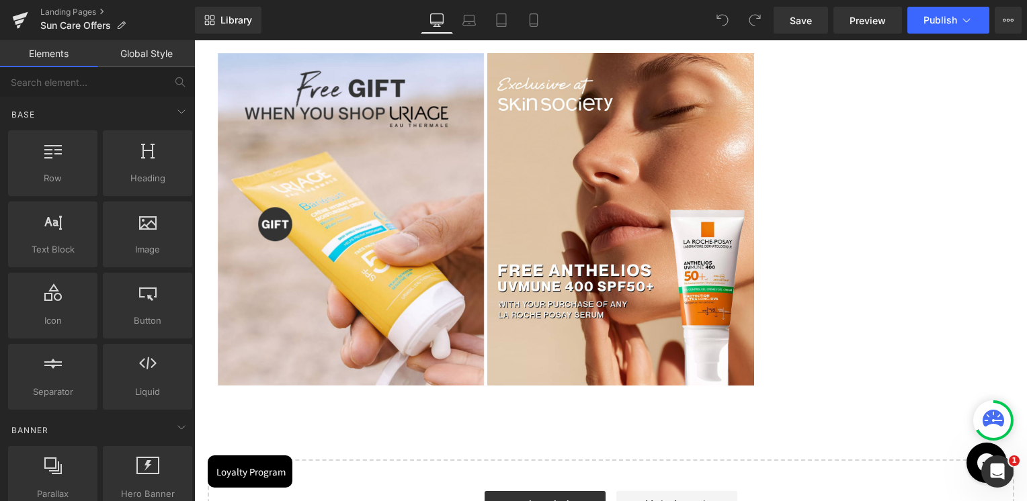
scroll to position [1277, 0]
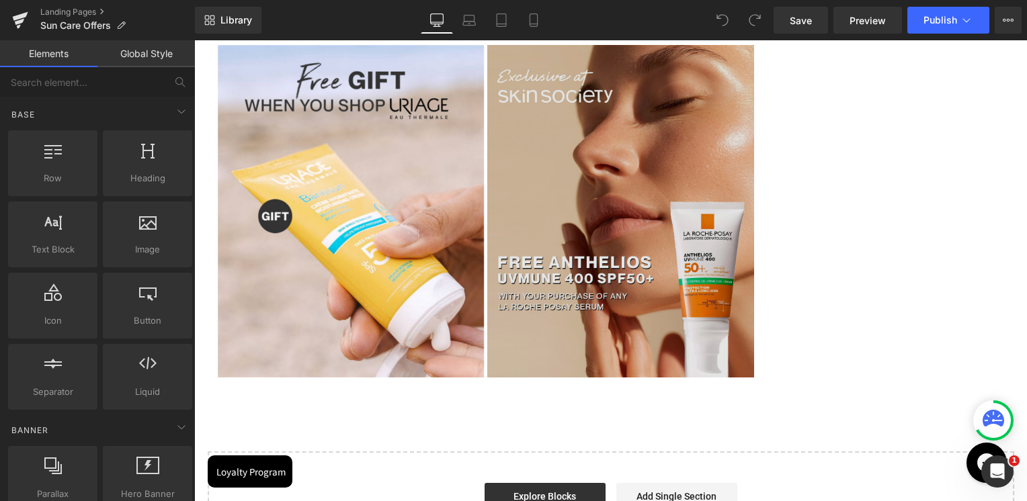
click at [608, 268] on img at bounding box center [620, 211] width 267 height 333
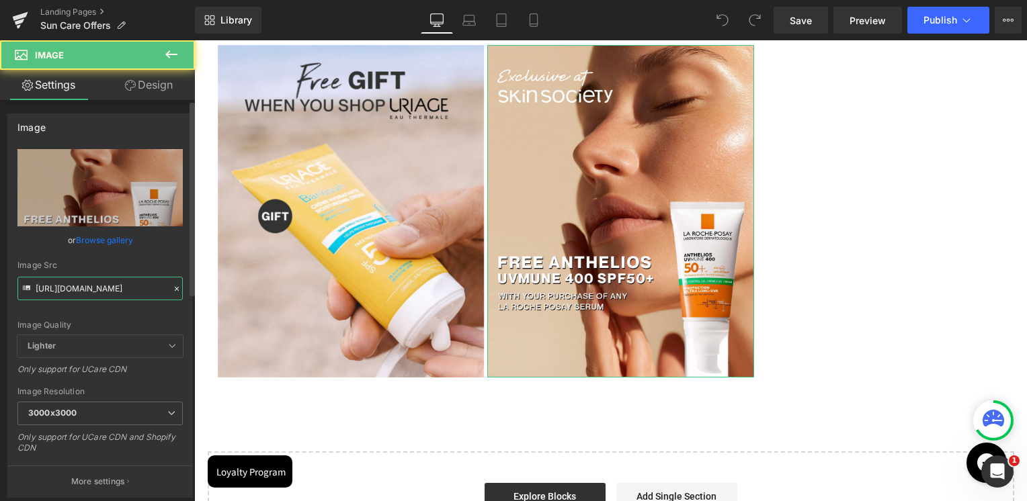
click at [132, 287] on input "[URL][DOMAIN_NAME]" at bounding box center [99, 289] width 165 height 24
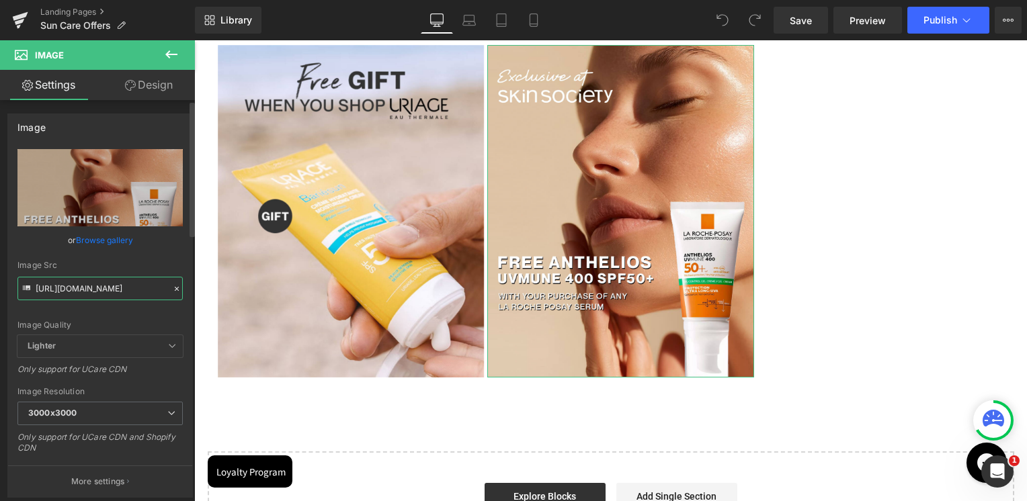
click at [132, 287] on input "[URL][DOMAIN_NAME]" at bounding box center [99, 289] width 165 height 24
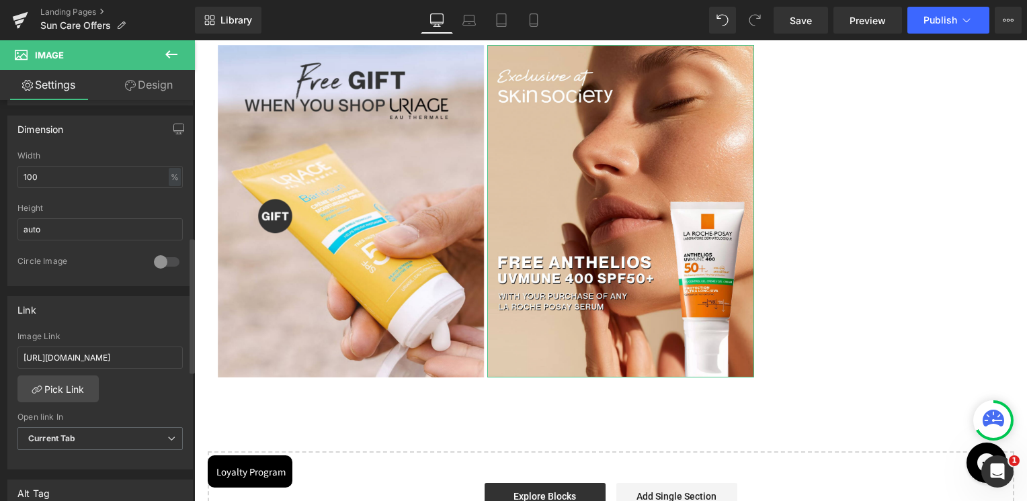
scroll to position [403, 0]
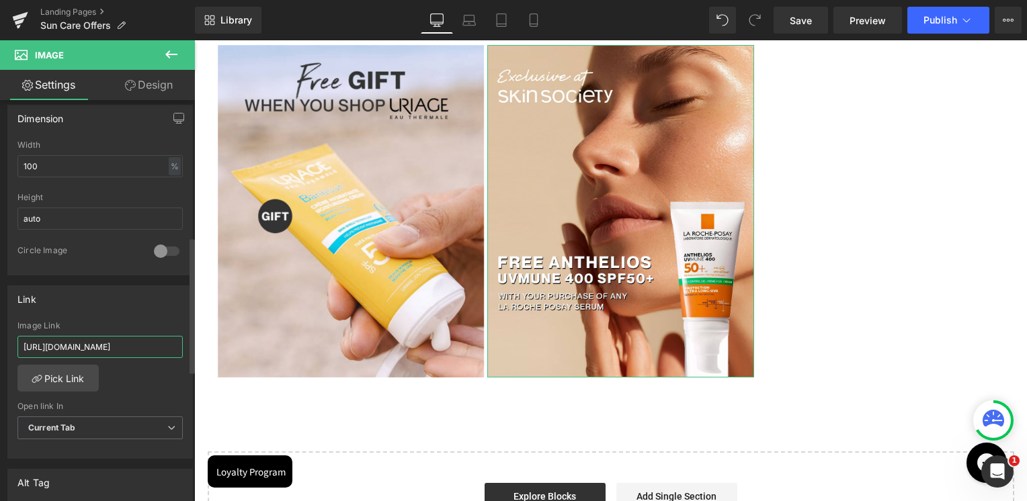
click at [112, 343] on input "[URL][DOMAIN_NAME]" at bounding box center [99, 347] width 165 height 22
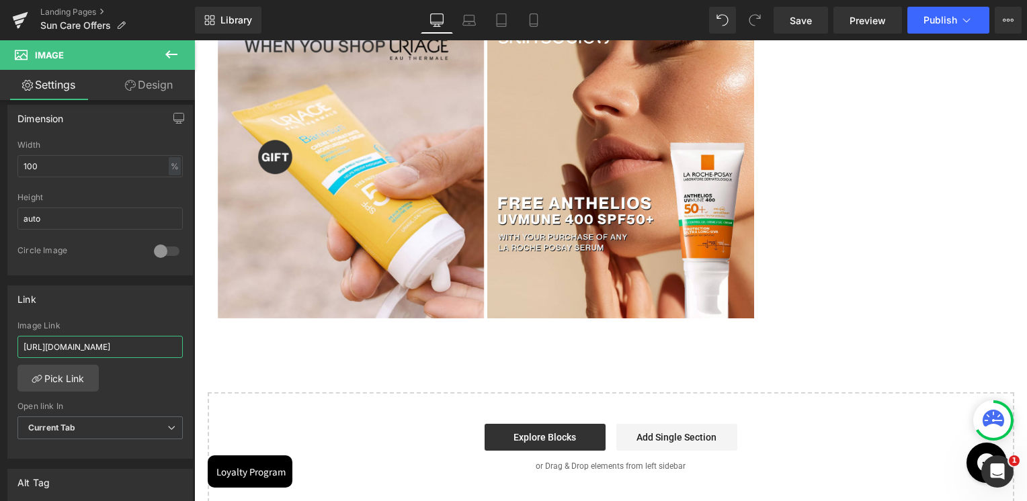
scroll to position [1344, 0]
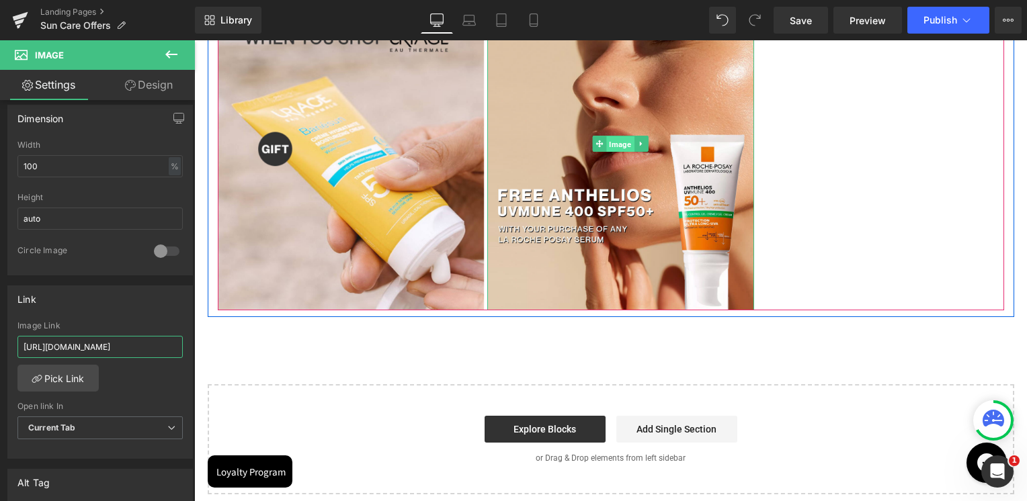
click at [616, 140] on span "Image" at bounding box center [621, 144] width 28 height 16
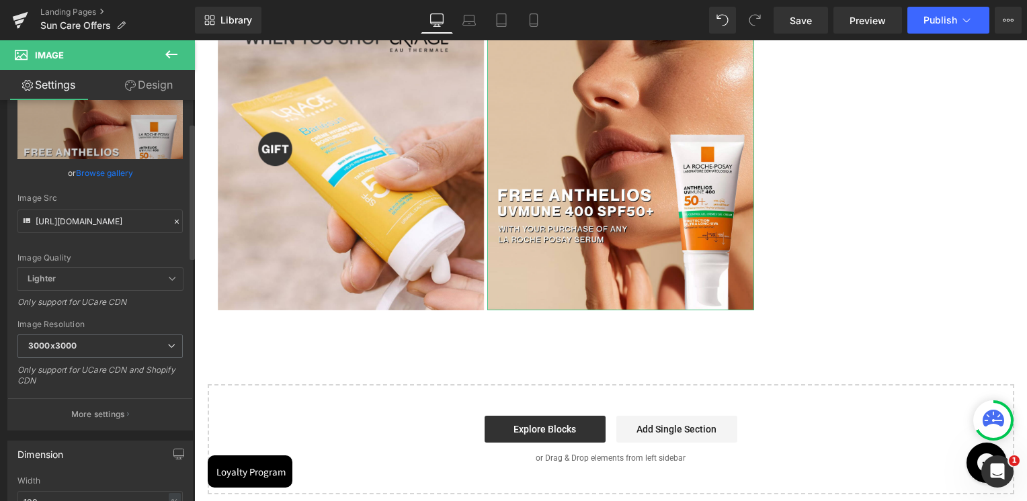
scroll to position [0, 0]
